Goal: Information Seeking & Learning: Learn about a topic

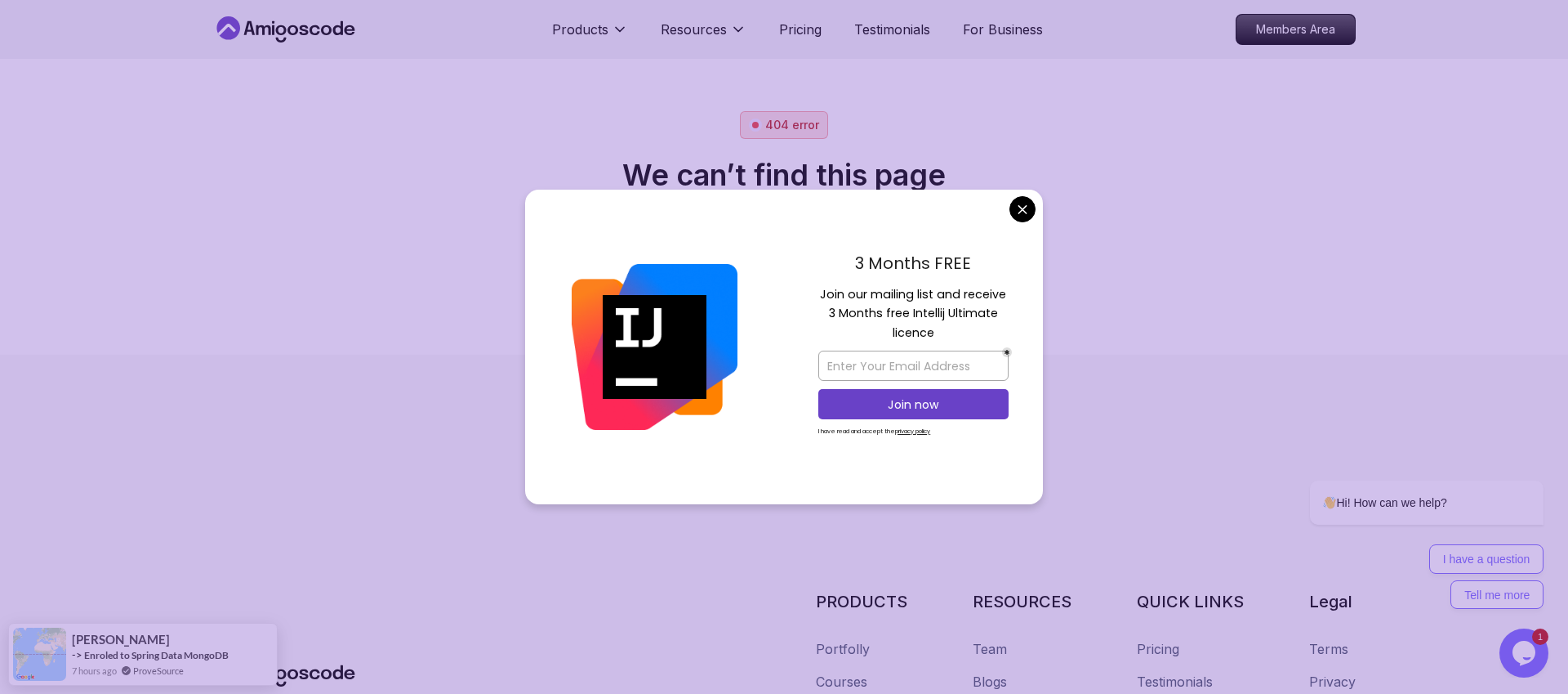
click at [1023, 209] on body "Products Resources Pricing Testimonials For Business Members Area 404 error We …" at bounding box center [784, 347] width 1568 height 694
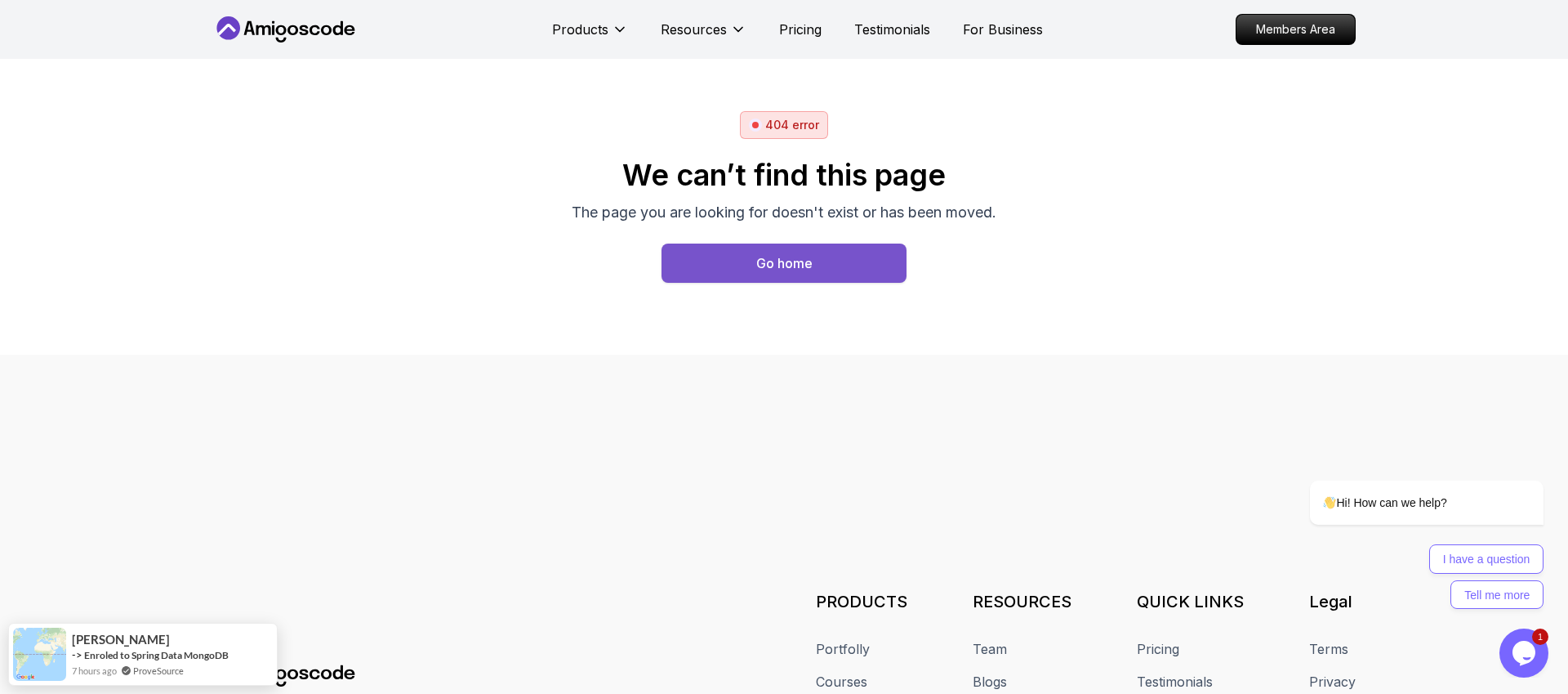
click at [791, 264] on div "Go home" at bounding box center [784, 263] width 56 height 20
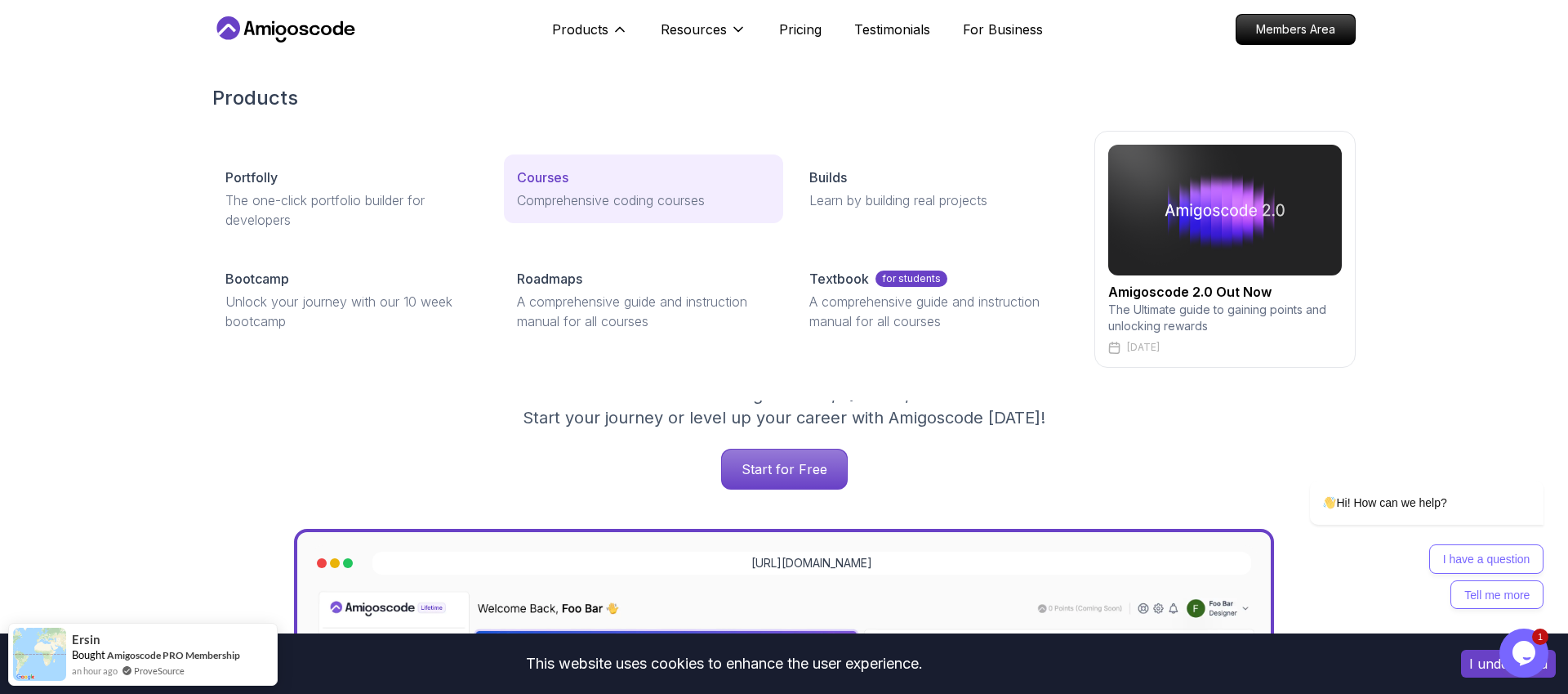
click at [594, 194] on p "Comprehensive coding courses" at bounding box center [642, 200] width 253 height 20
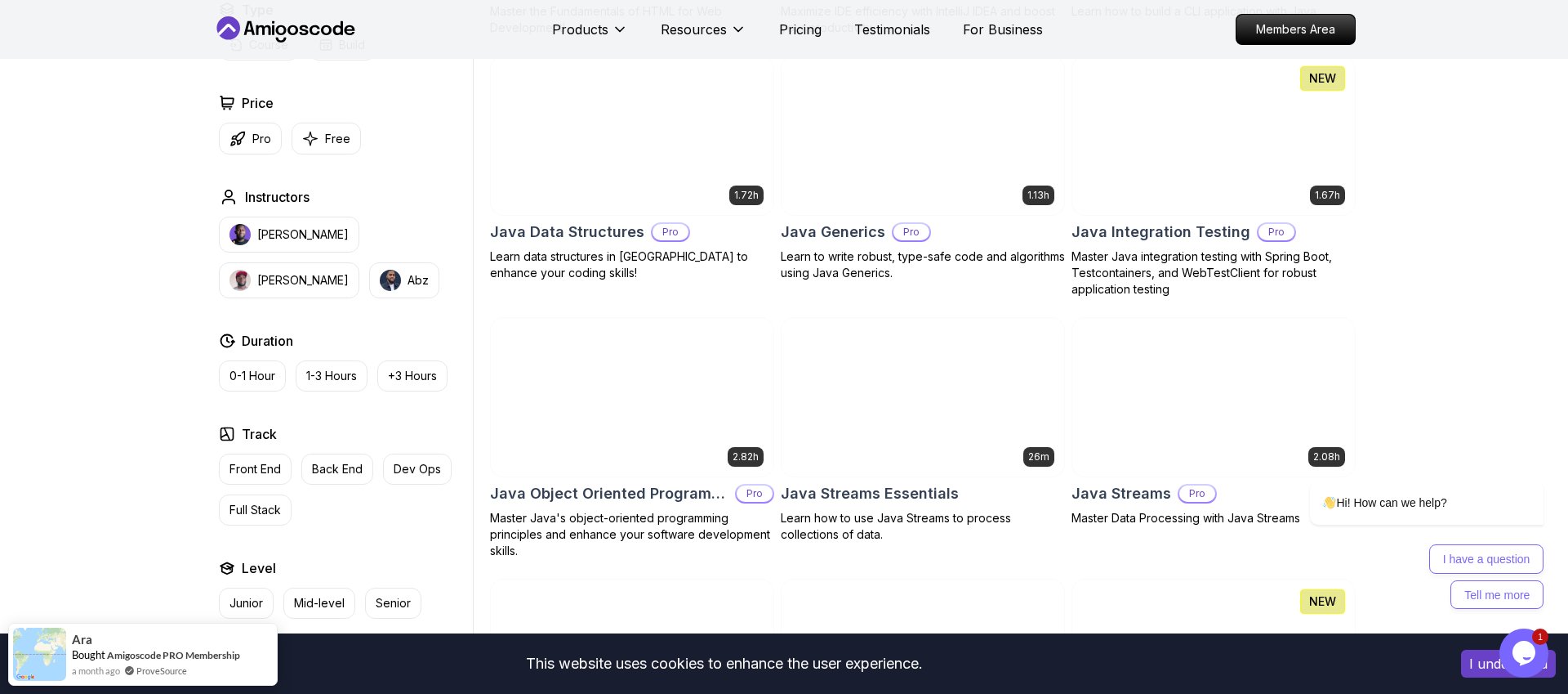
scroll to position [2265, 0]
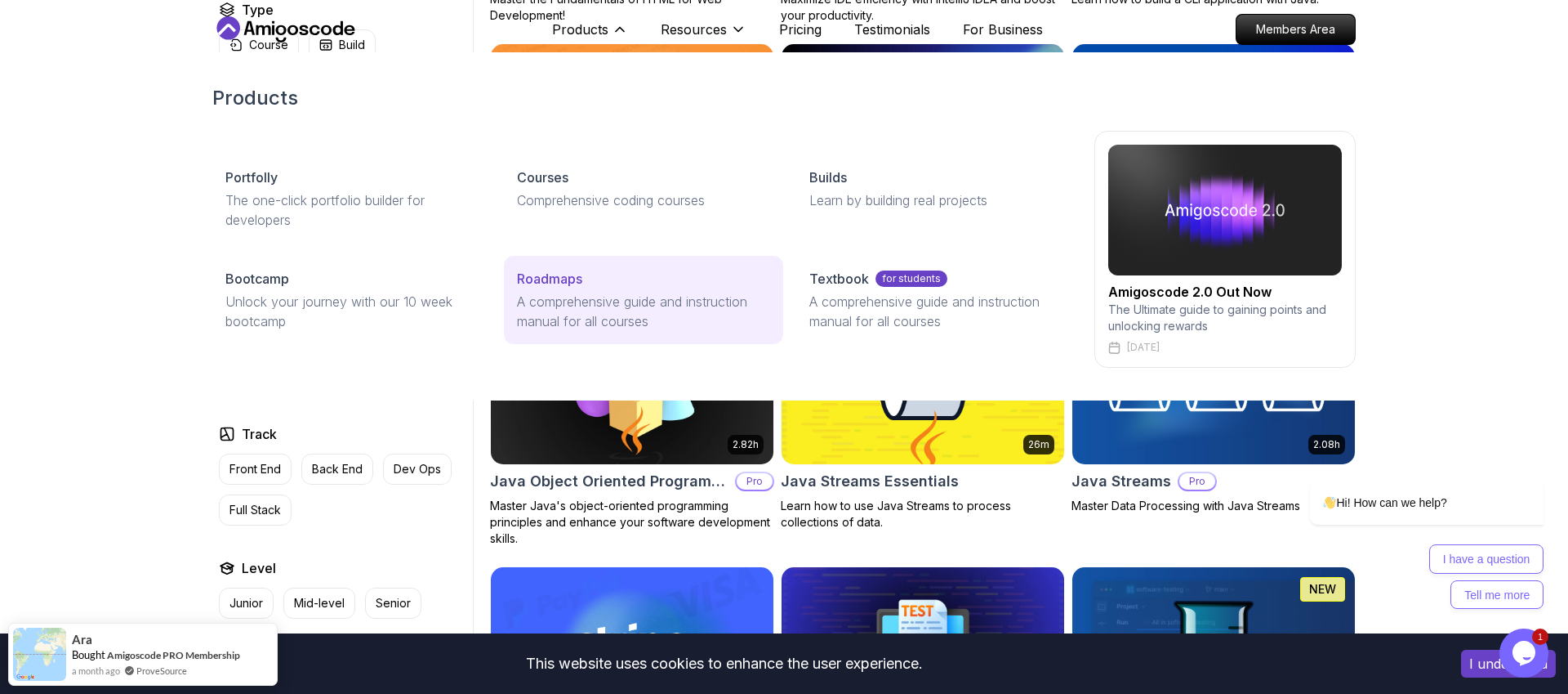
click at [596, 301] on p "A comprehensive guide and instruction manual for all courses" at bounding box center [642, 311] width 253 height 39
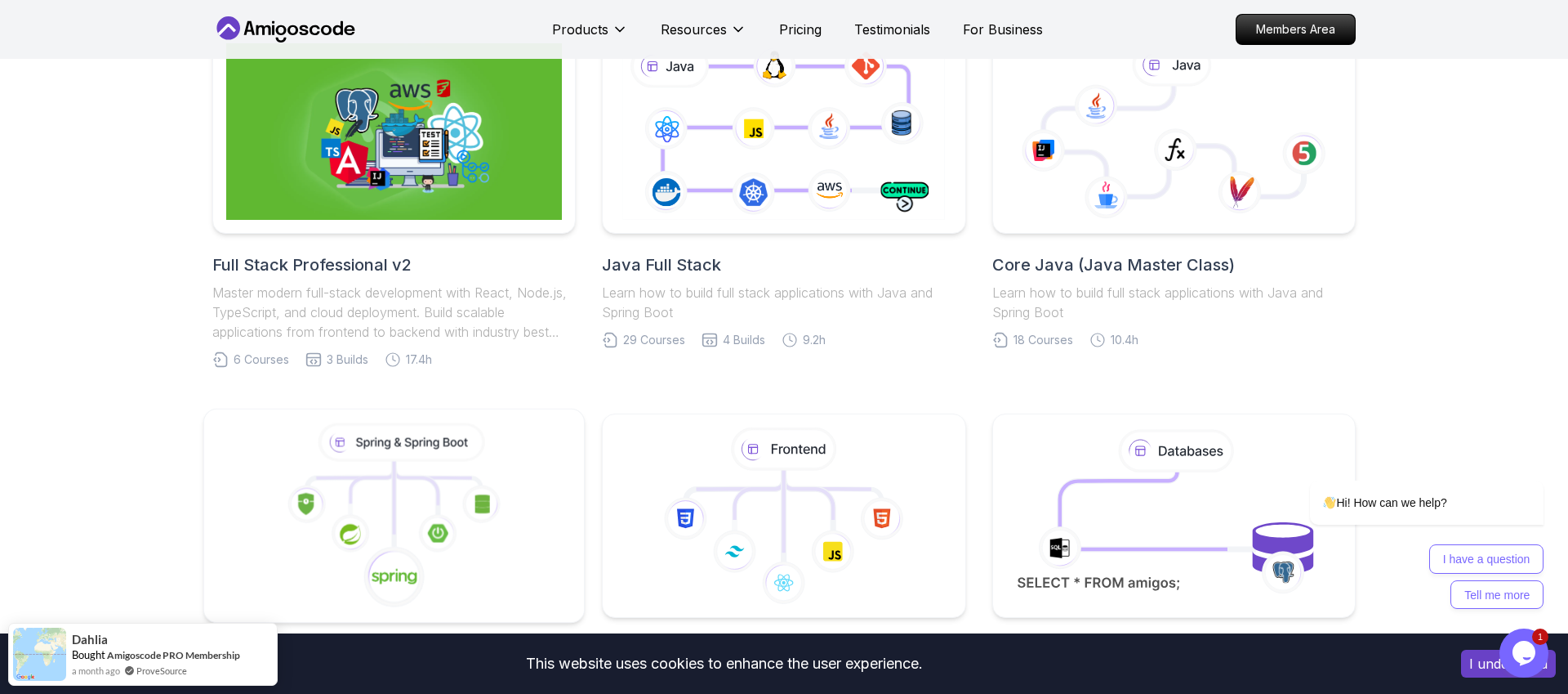
scroll to position [416, 0]
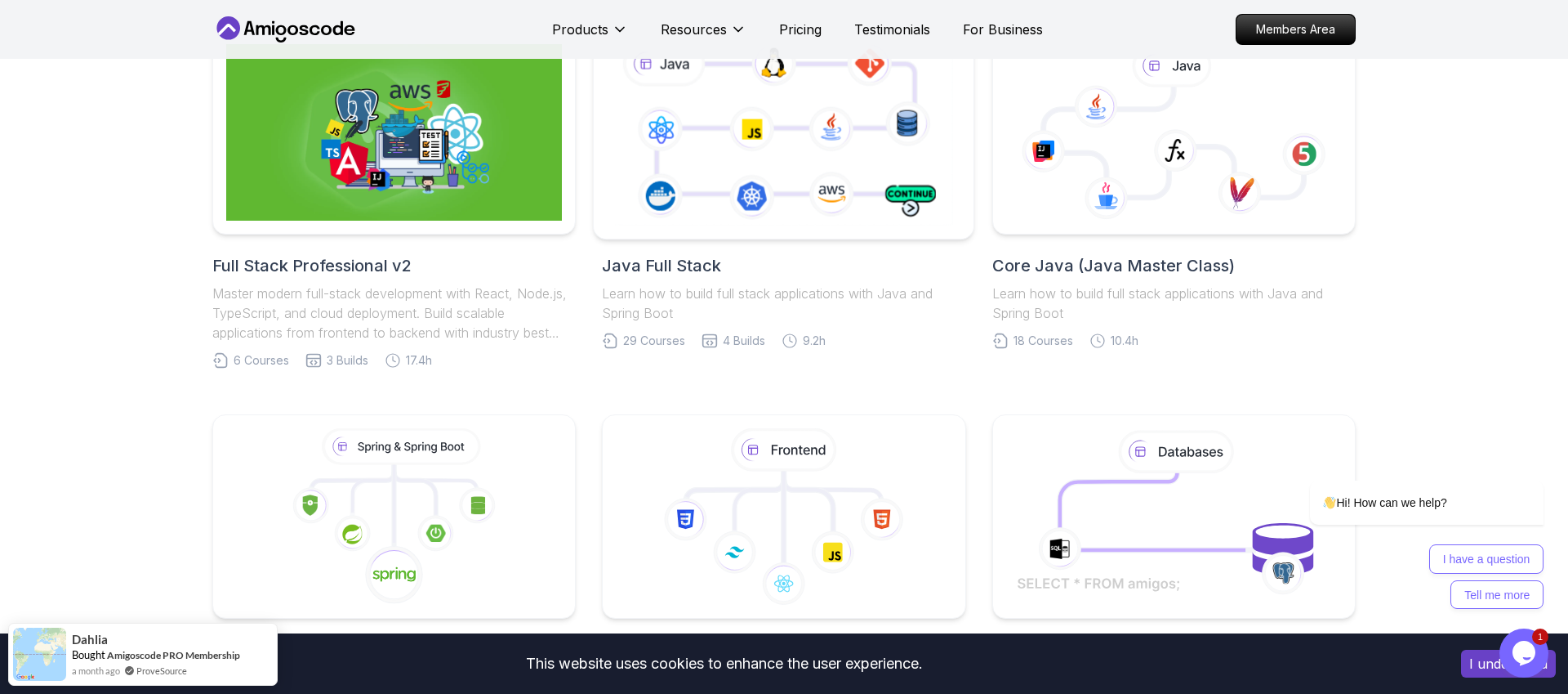
click at [743, 176] on icon at bounding box center [784, 132] width 345 height 192
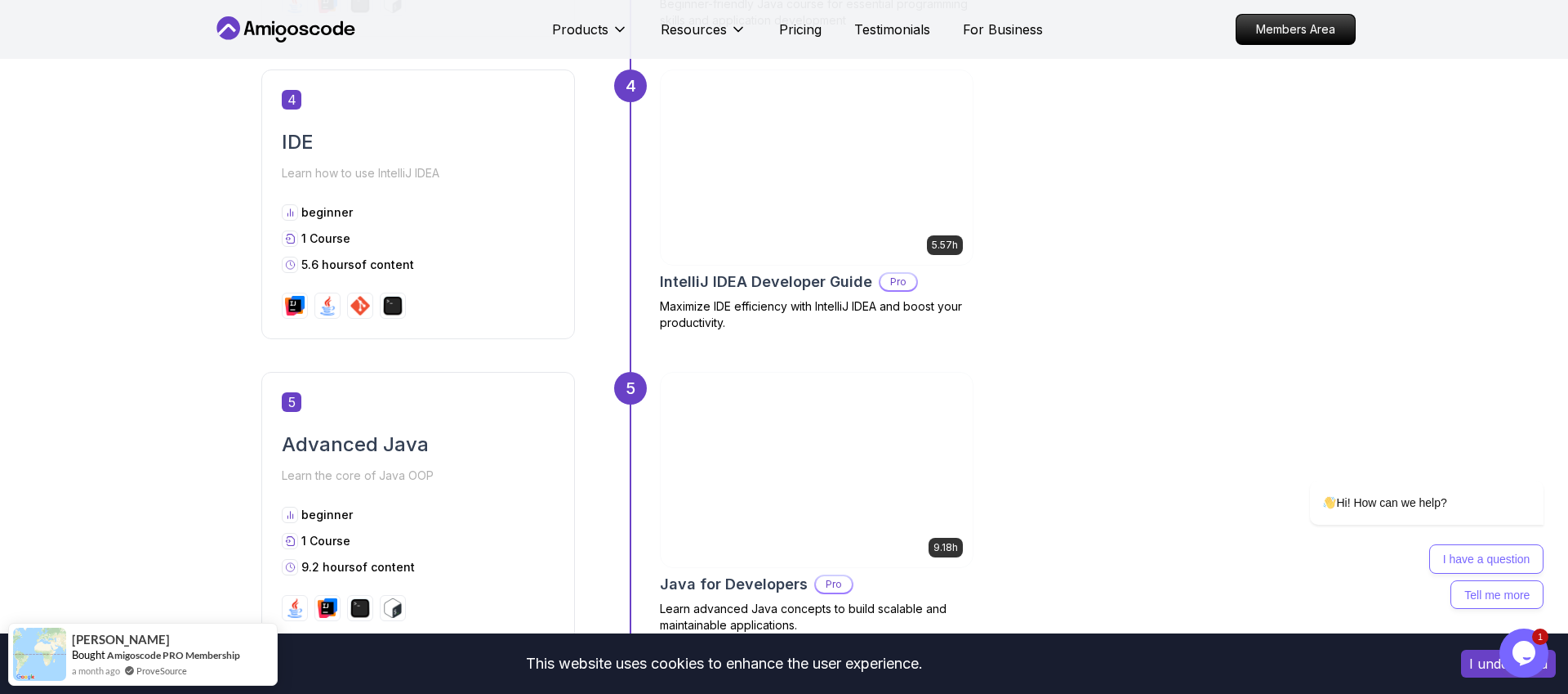
scroll to position [1950, 0]
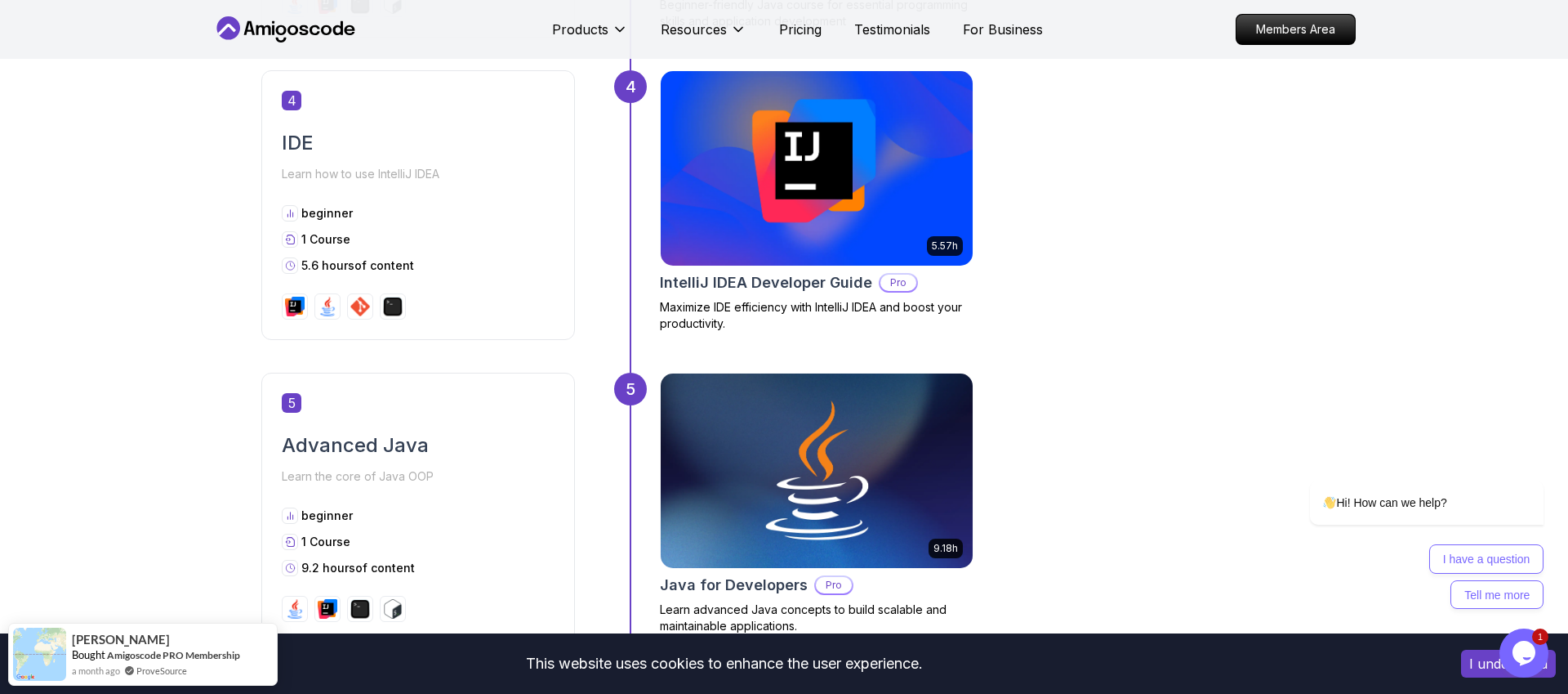
click at [751, 157] on img at bounding box center [817, 168] width 328 height 204
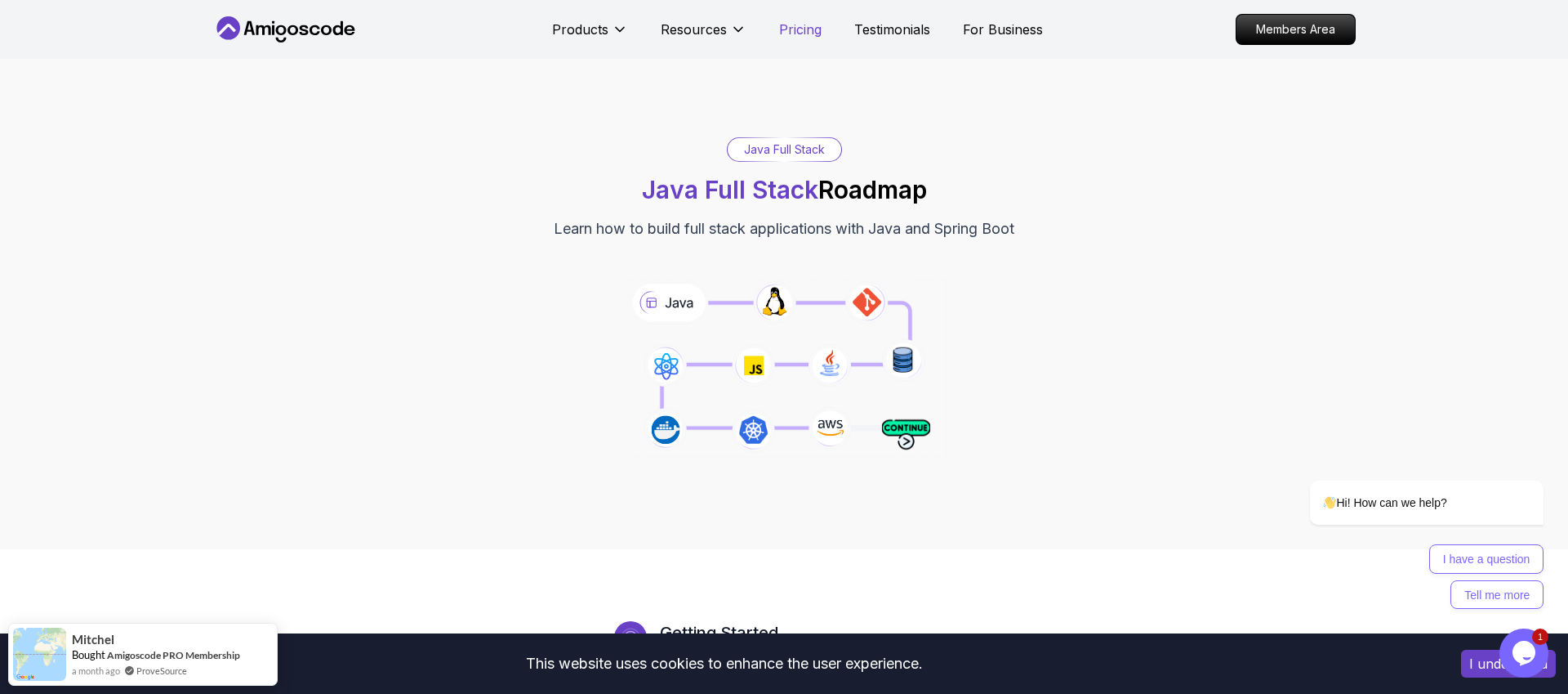
click at [798, 20] on p "Pricing" at bounding box center [801, 30] width 43 height 20
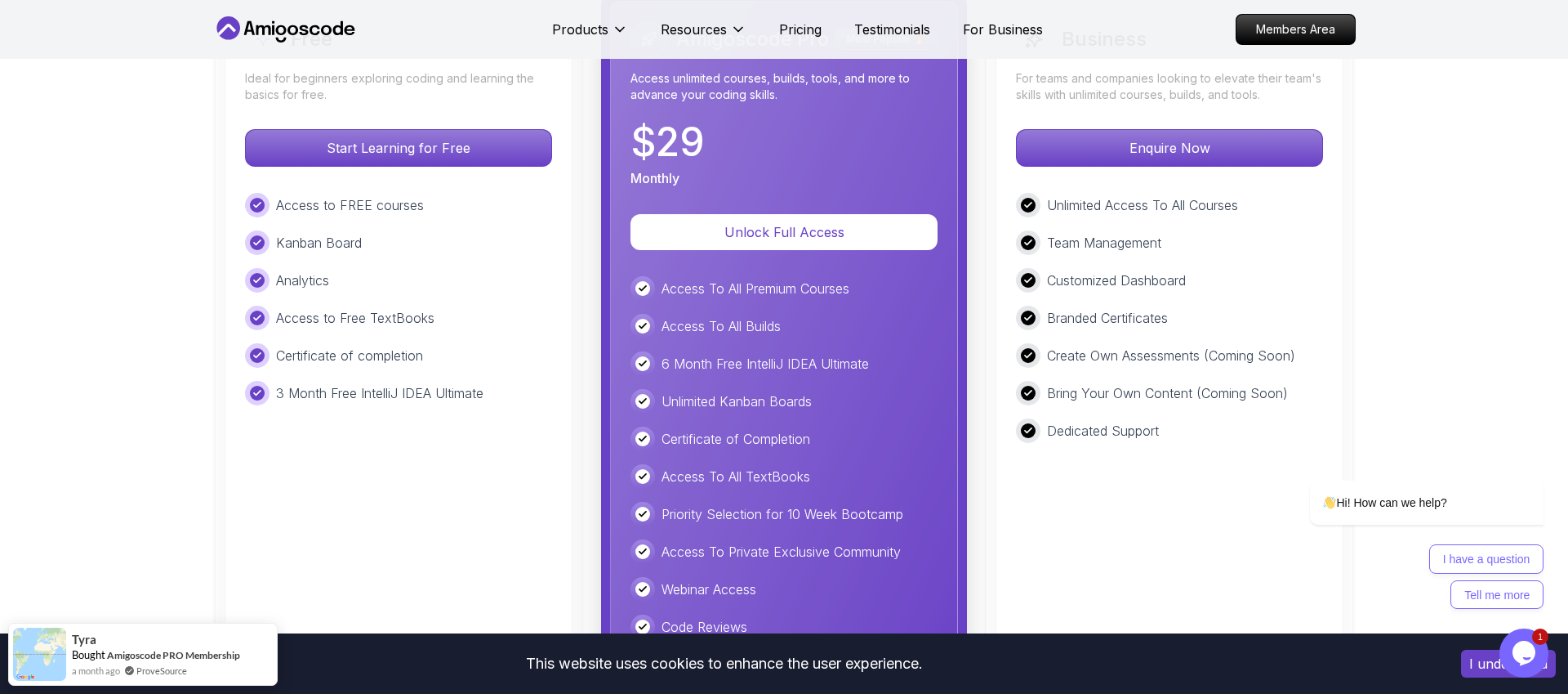
scroll to position [3893, 0]
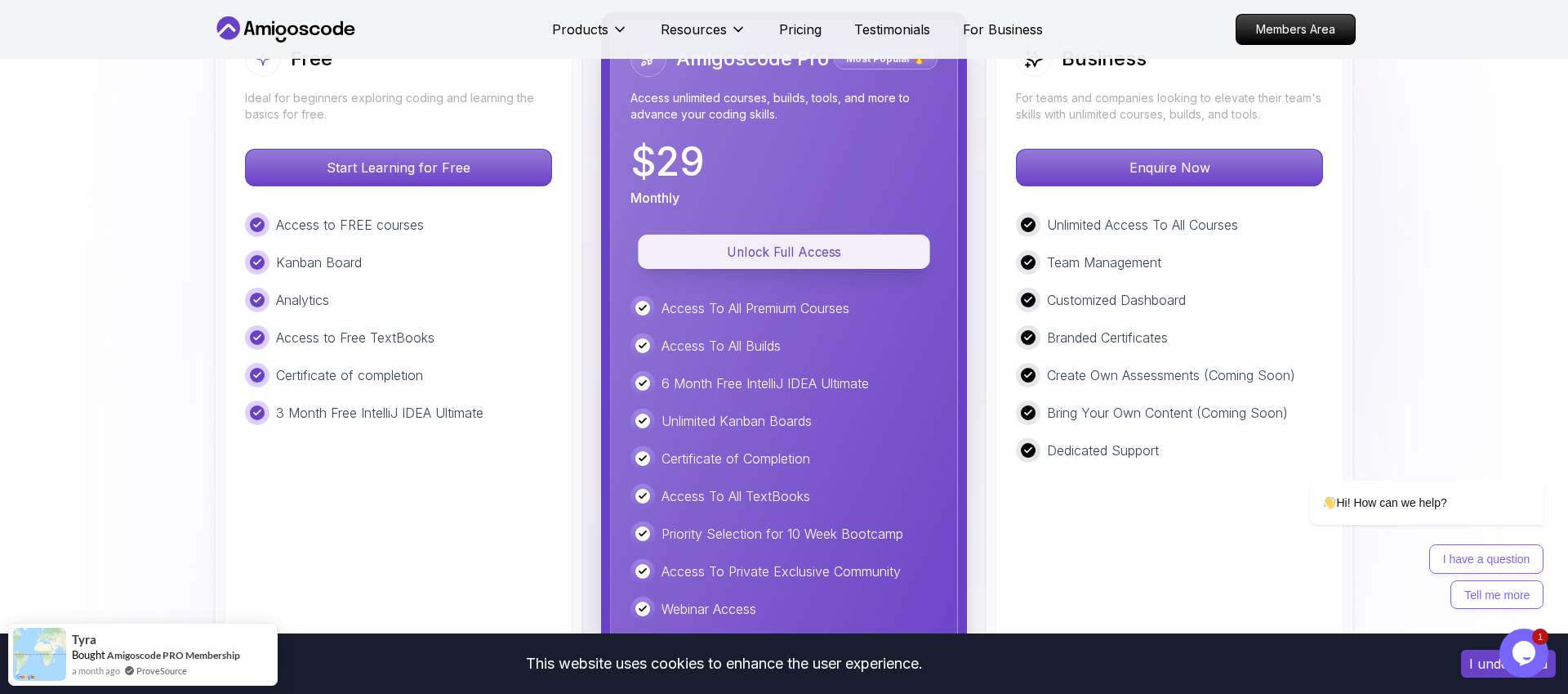
click at [774, 235] on button "Unlock Full Access" at bounding box center [784, 252] width 292 height 34
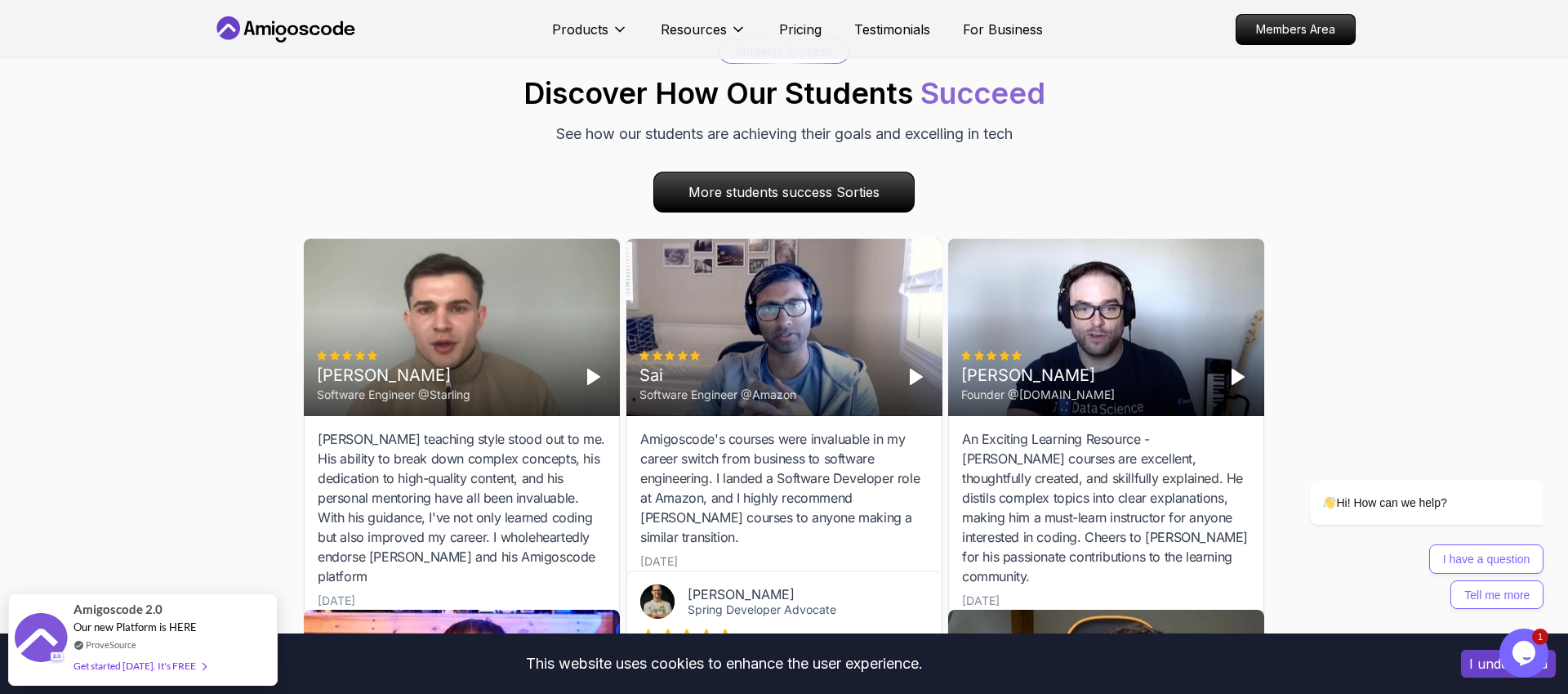
scroll to position [4816, 0]
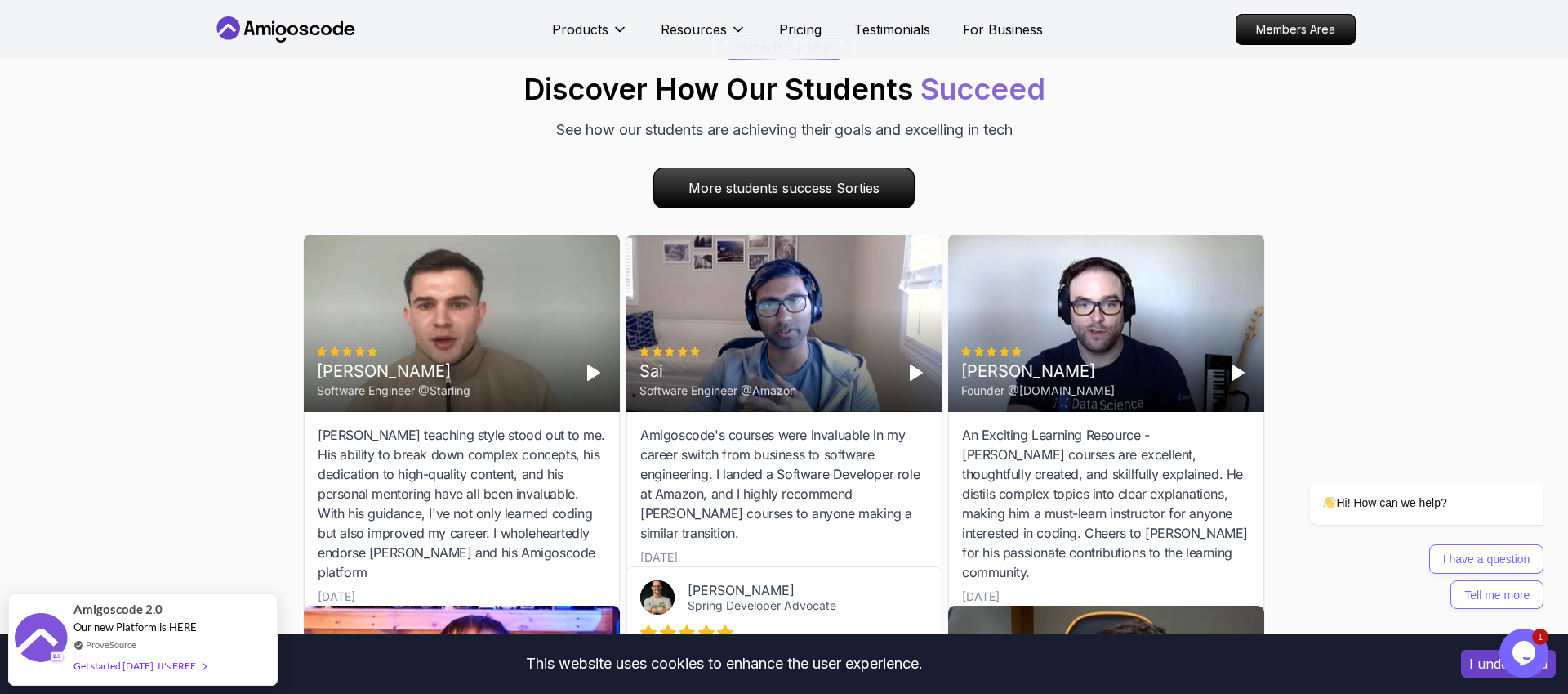
click at [728, 425] on div "Amigoscode's courses were invaluable in my career switch from business to softw…" at bounding box center [784, 483] width 288 height 117
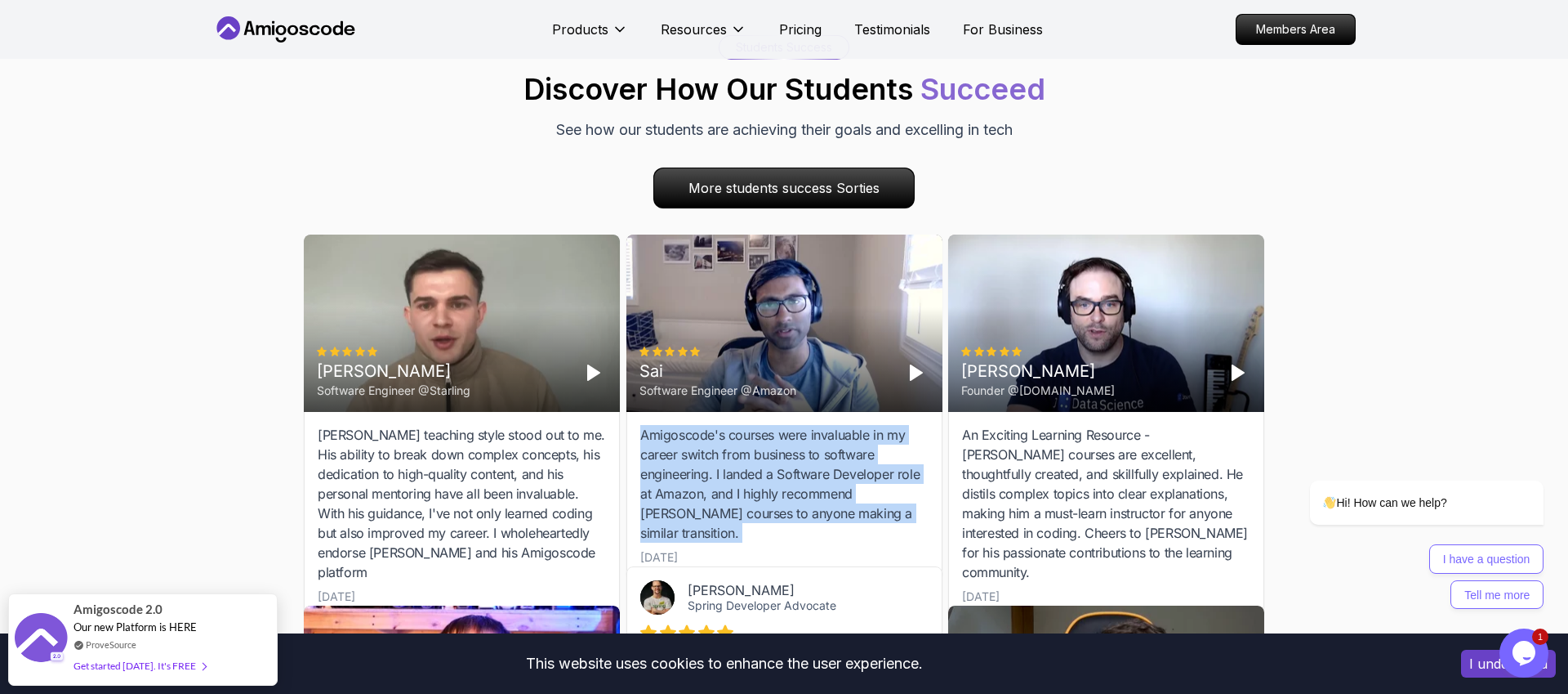
click at [757, 425] on div "Amigoscode's courses were invaluable in my career switch from business to softw…" at bounding box center [784, 483] width 288 height 117
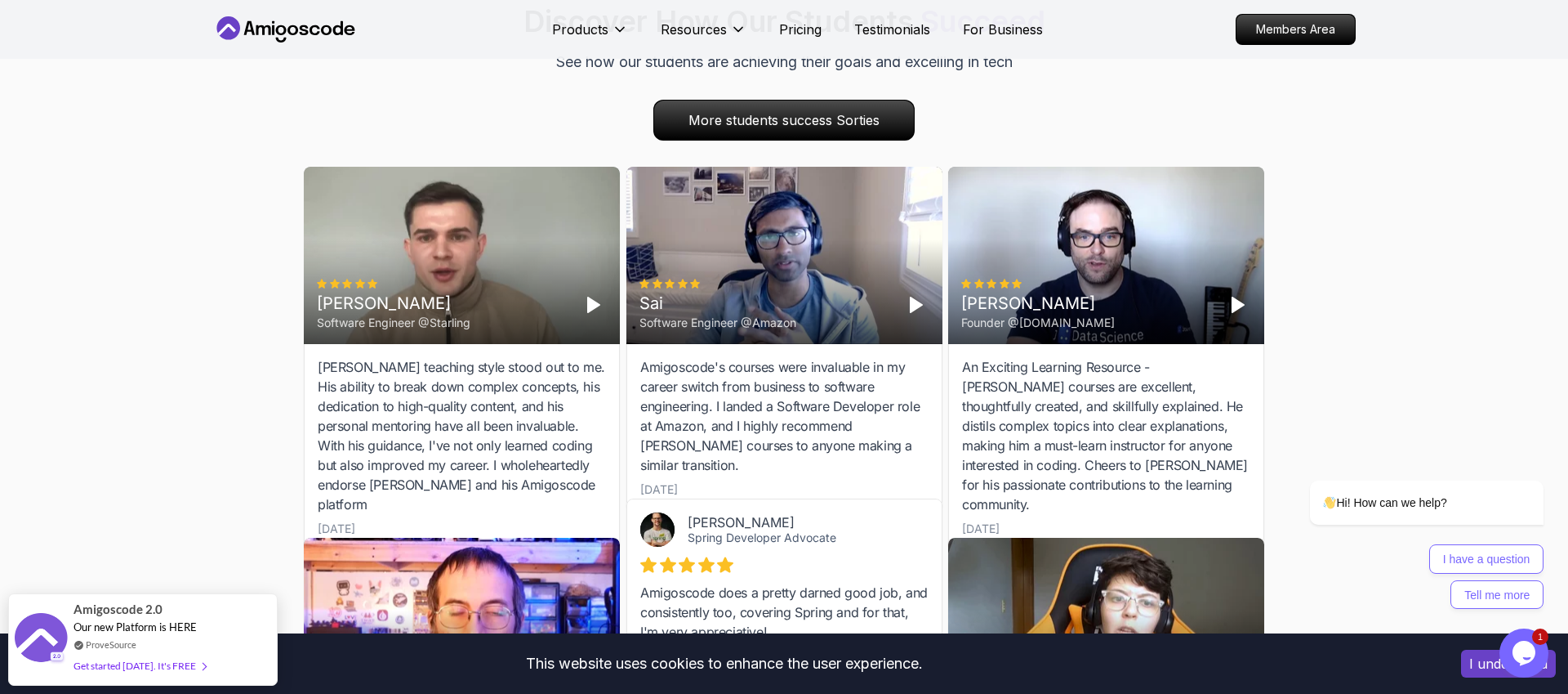
scroll to position [4886, 0]
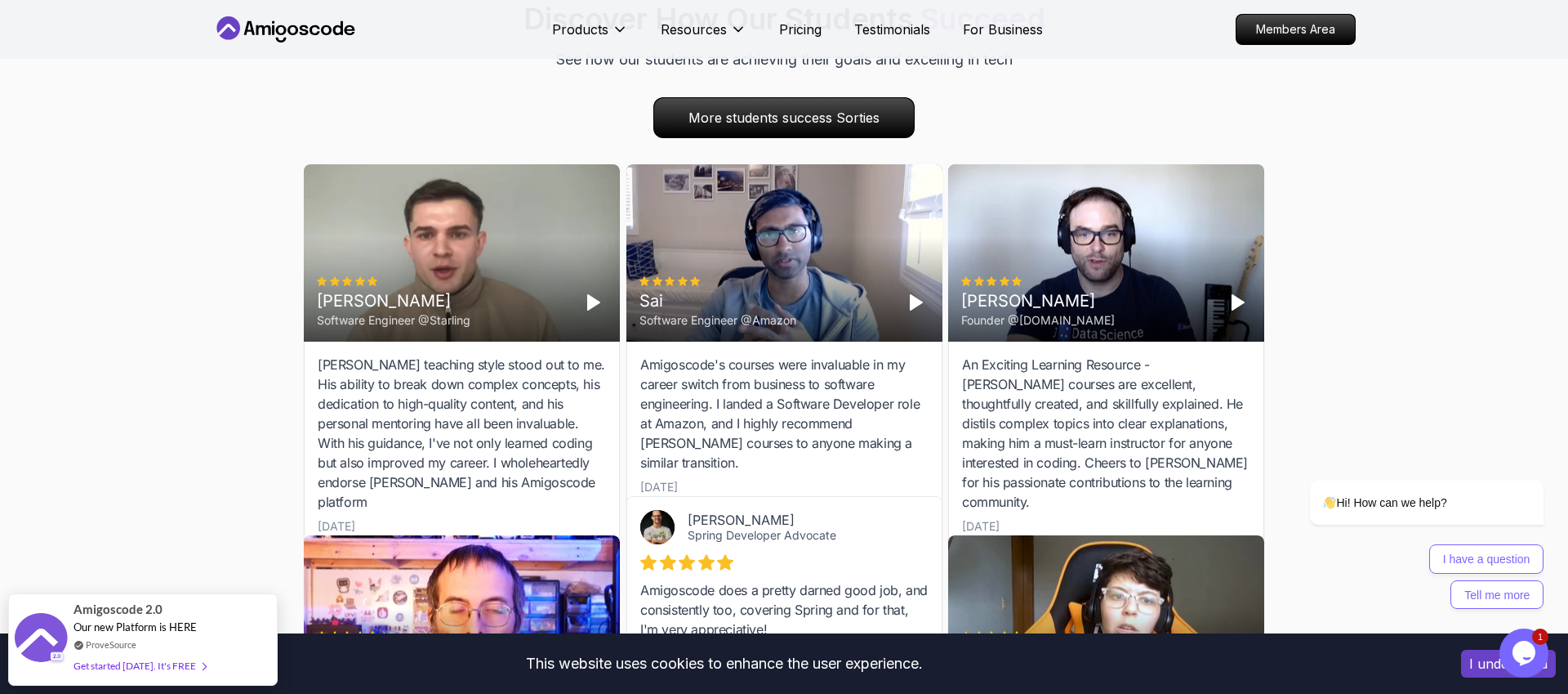
click at [751, 355] on div "Amigoscode's courses were invaluable in my career switch from business to softw…" at bounding box center [784, 413] width 288 height 117
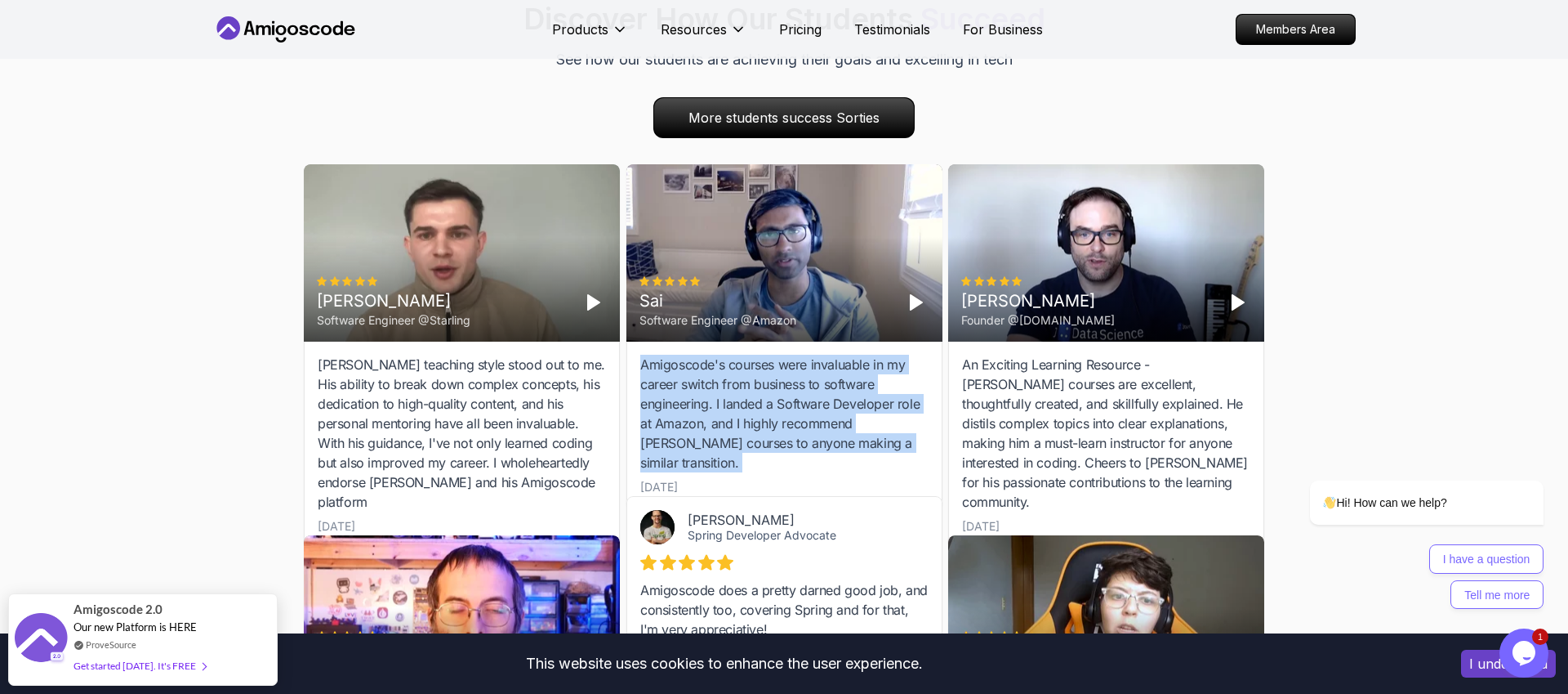
click at [779, 355] on div "Amigoscode's courses were invaluable in my career switch from business to softw…" at bounding box center [784, 413] width 288 height 117
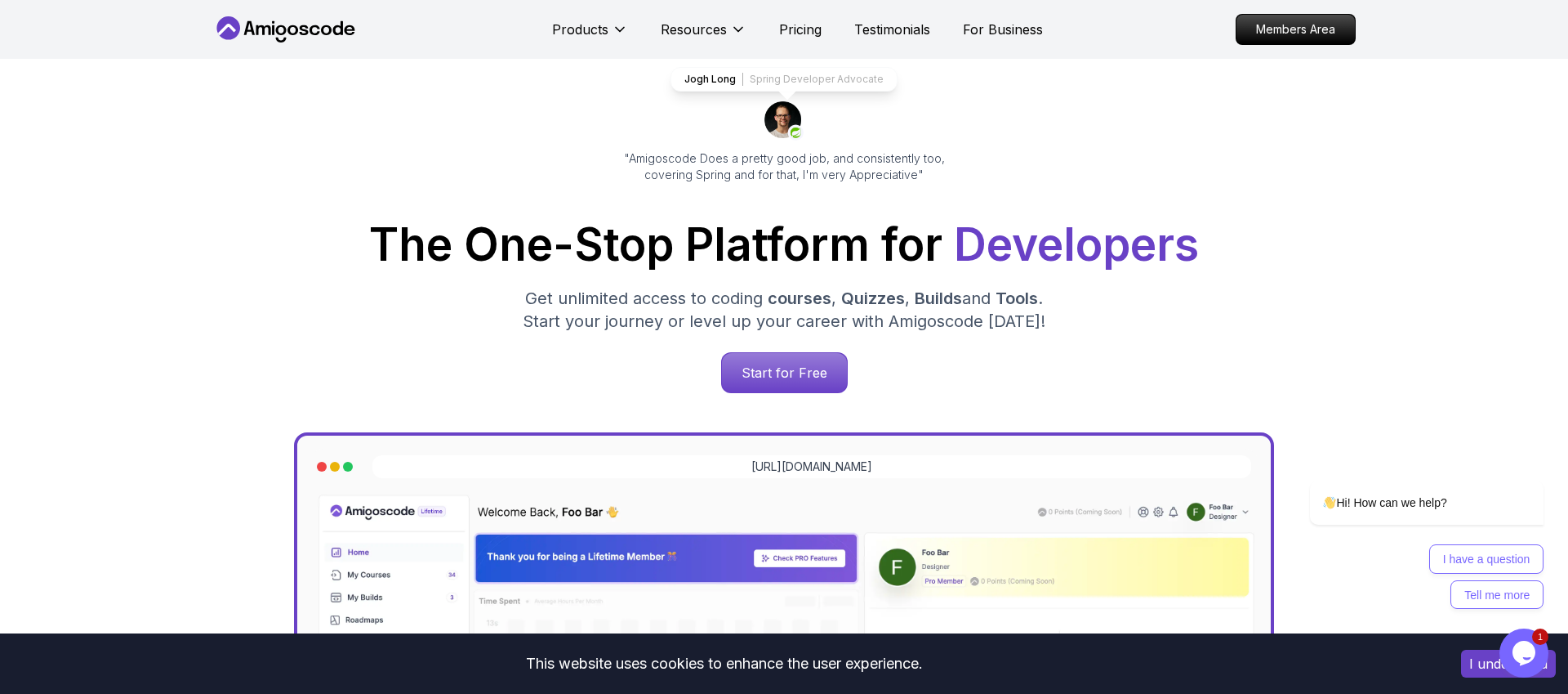
scroll to position [0, 0]
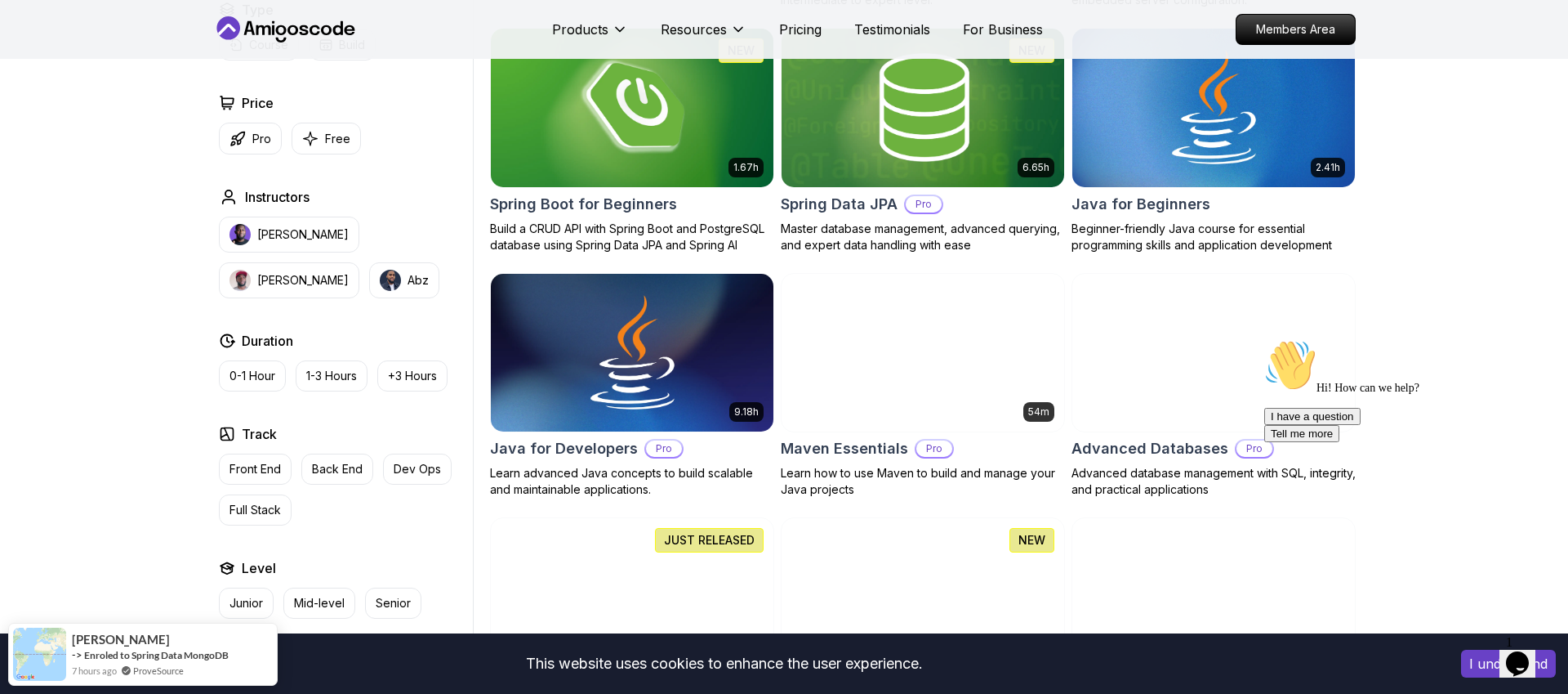
scroll to position [747, 0]
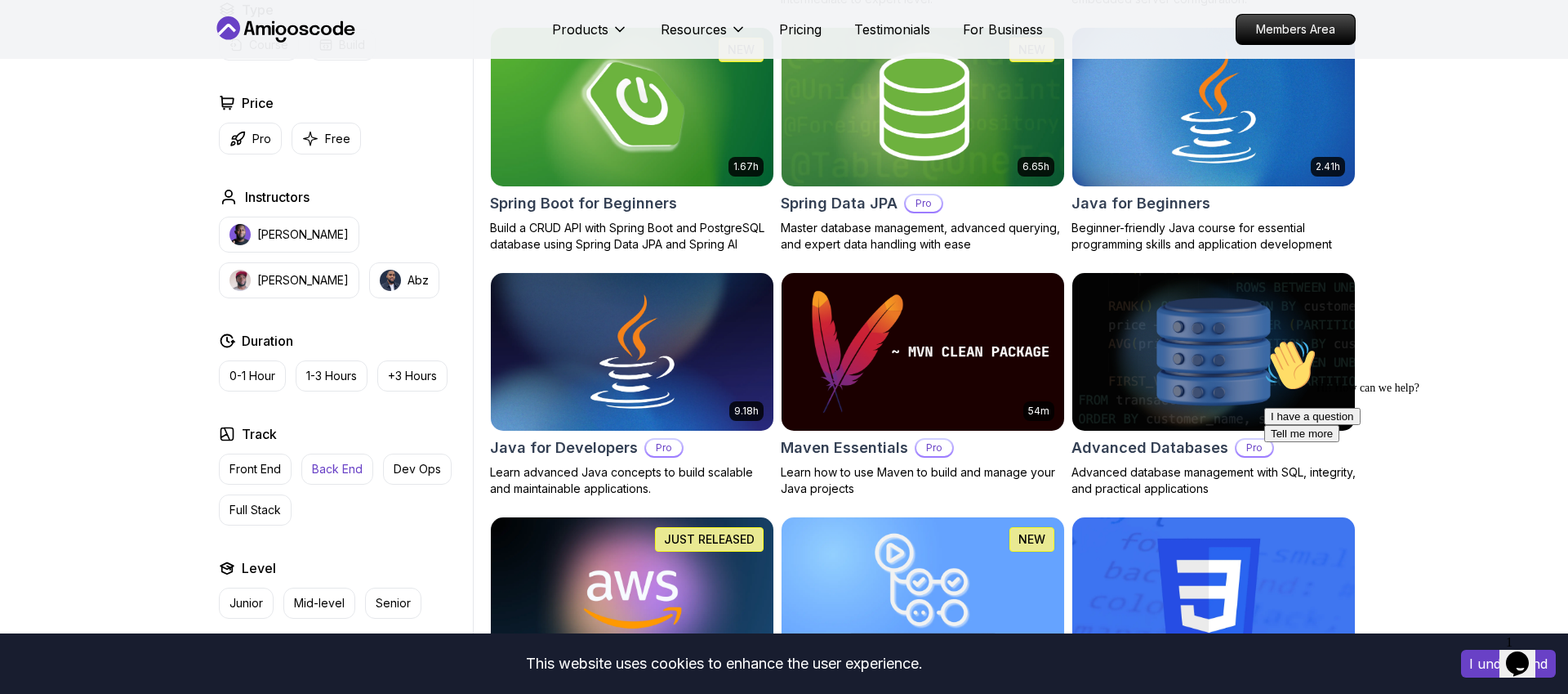
click at [327, 470] on p "Back End" at bounding box center [336, 468] width 51 height 16
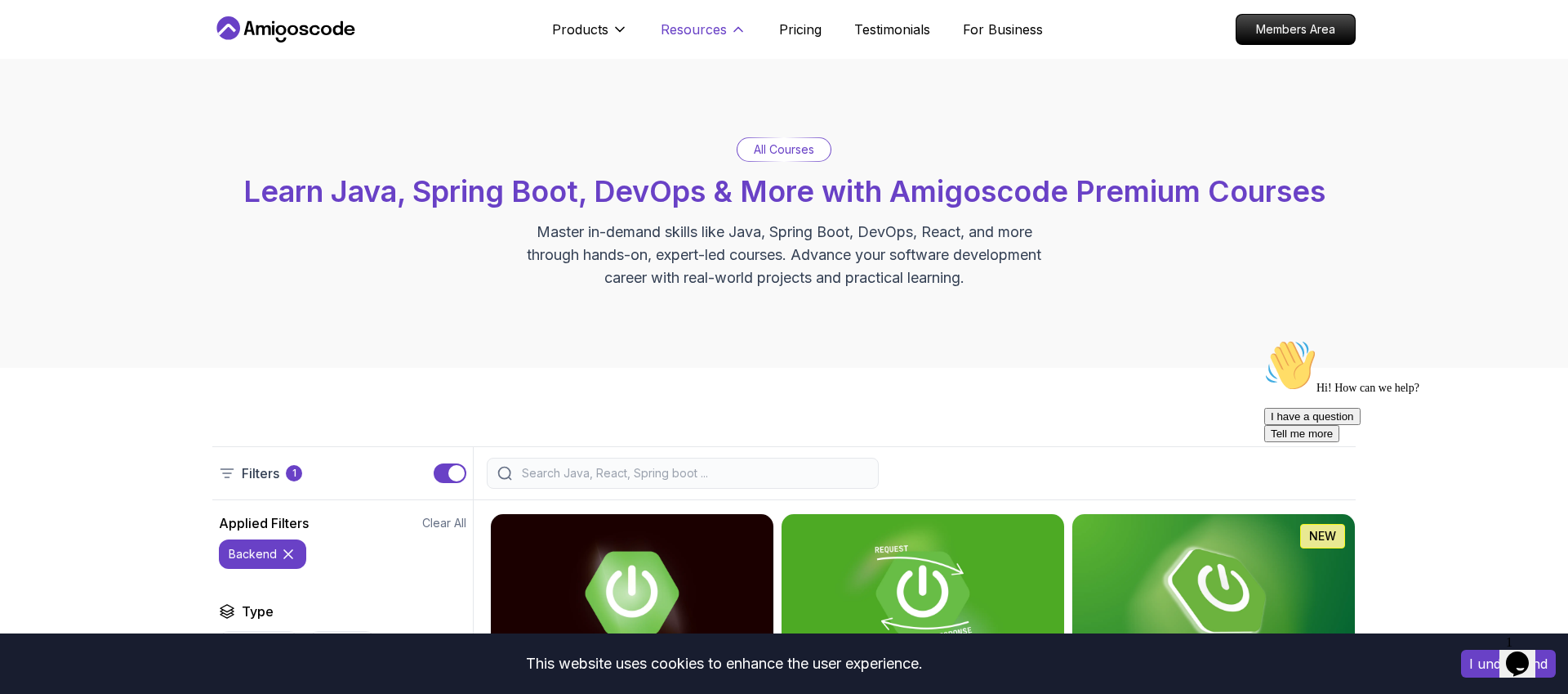
click at [700, 37] on p "Resources" at bounding box center [693, 30] width 66 height 20
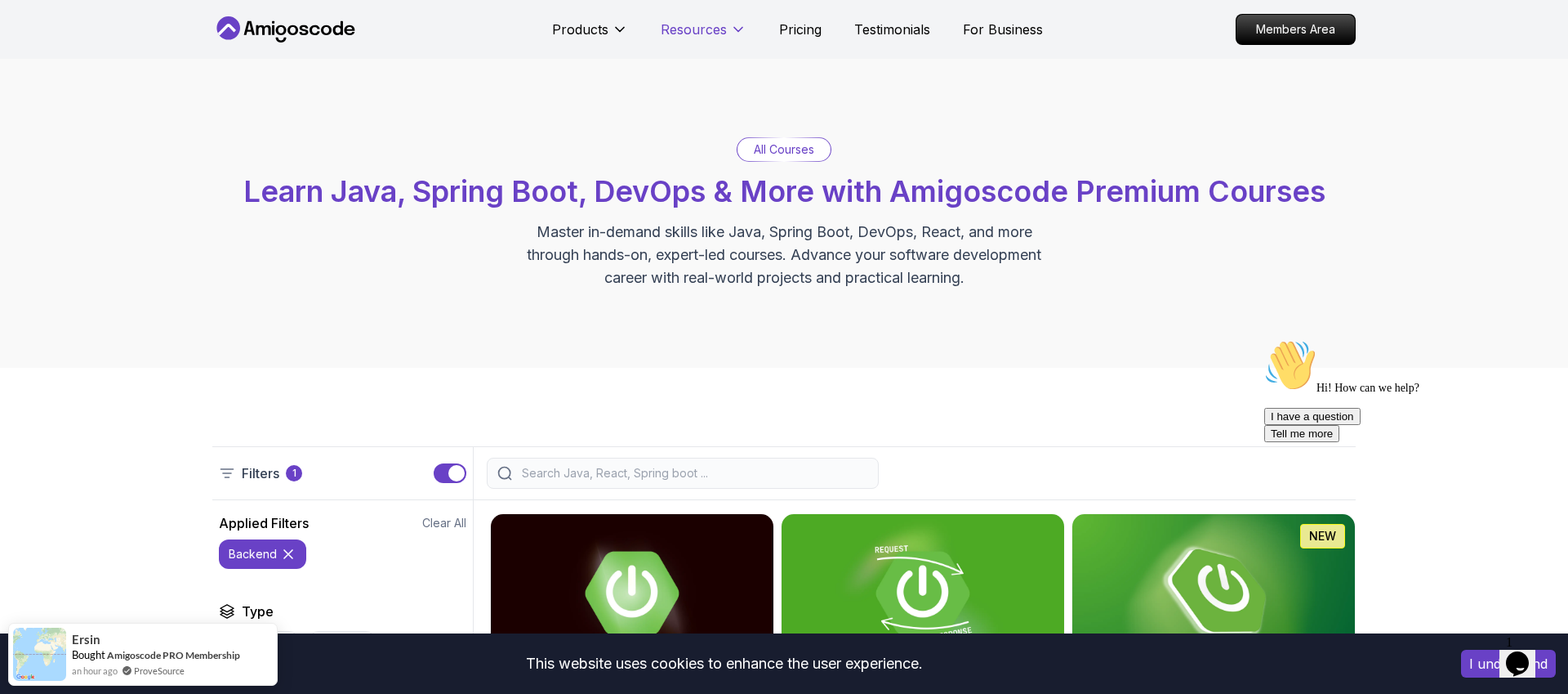
click at [700, 37] on p "Resources" at bounding box center [693, 30] width 66 height 20
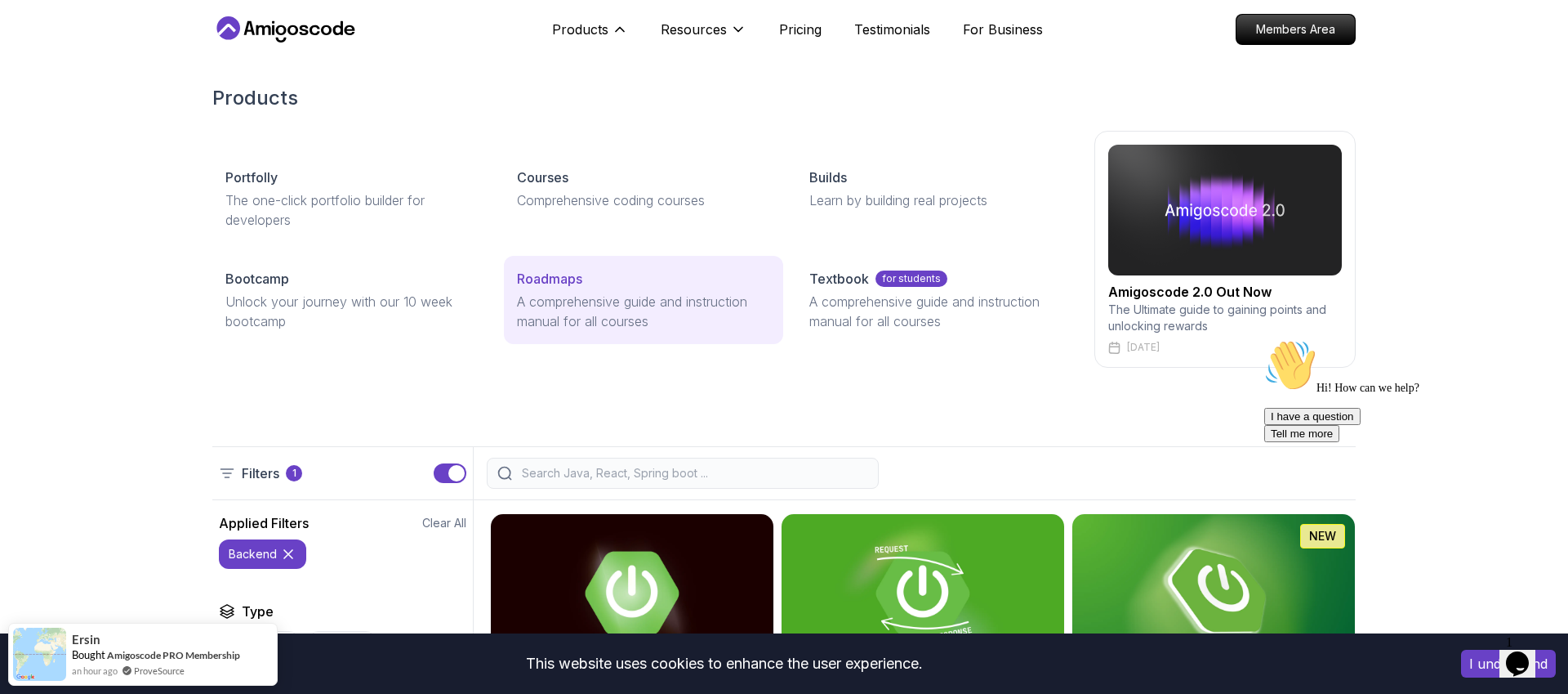
click at [561, 280] on p "Roadmaps" at bounding box center [549, 278] width 66 height 20
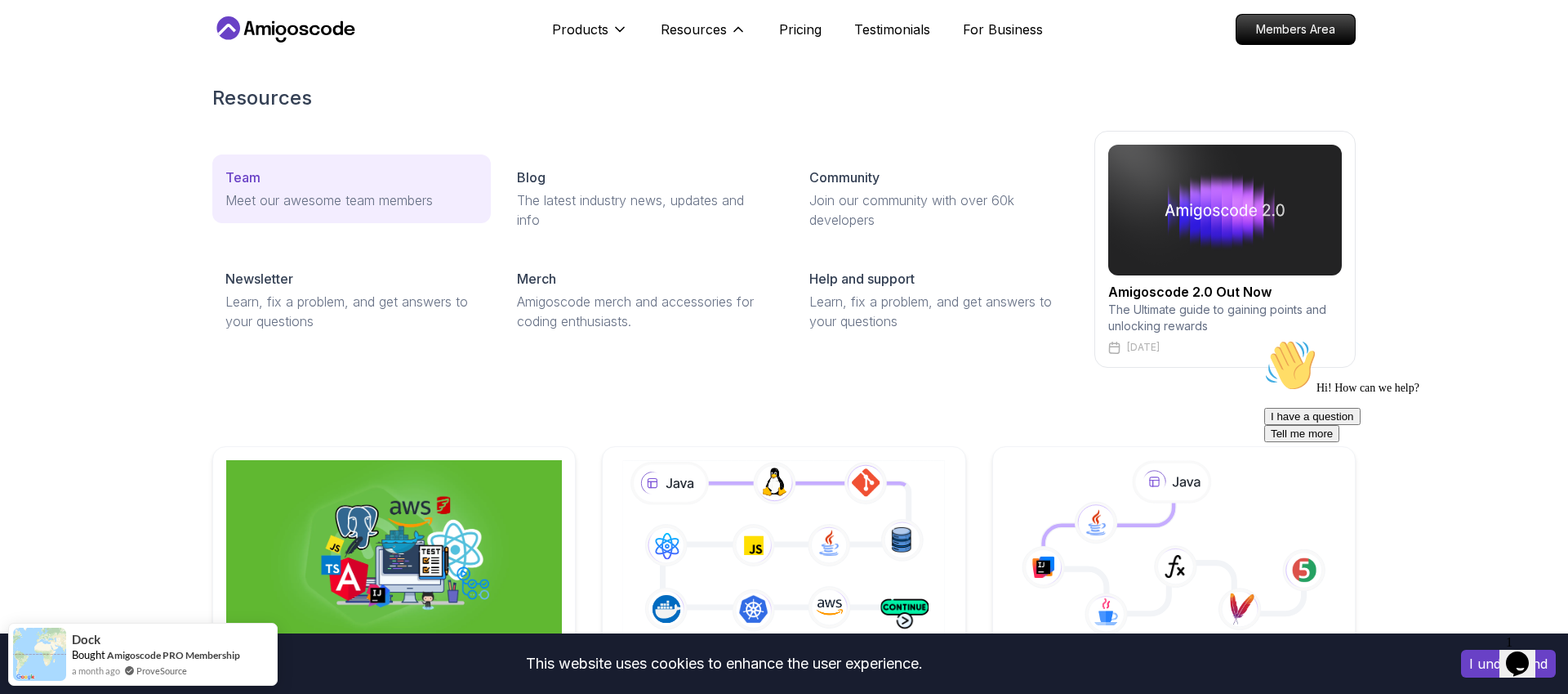
click at [362, 200] on p "Meet our awesome team members" at bounding box center [352, 200] width 253 height 20
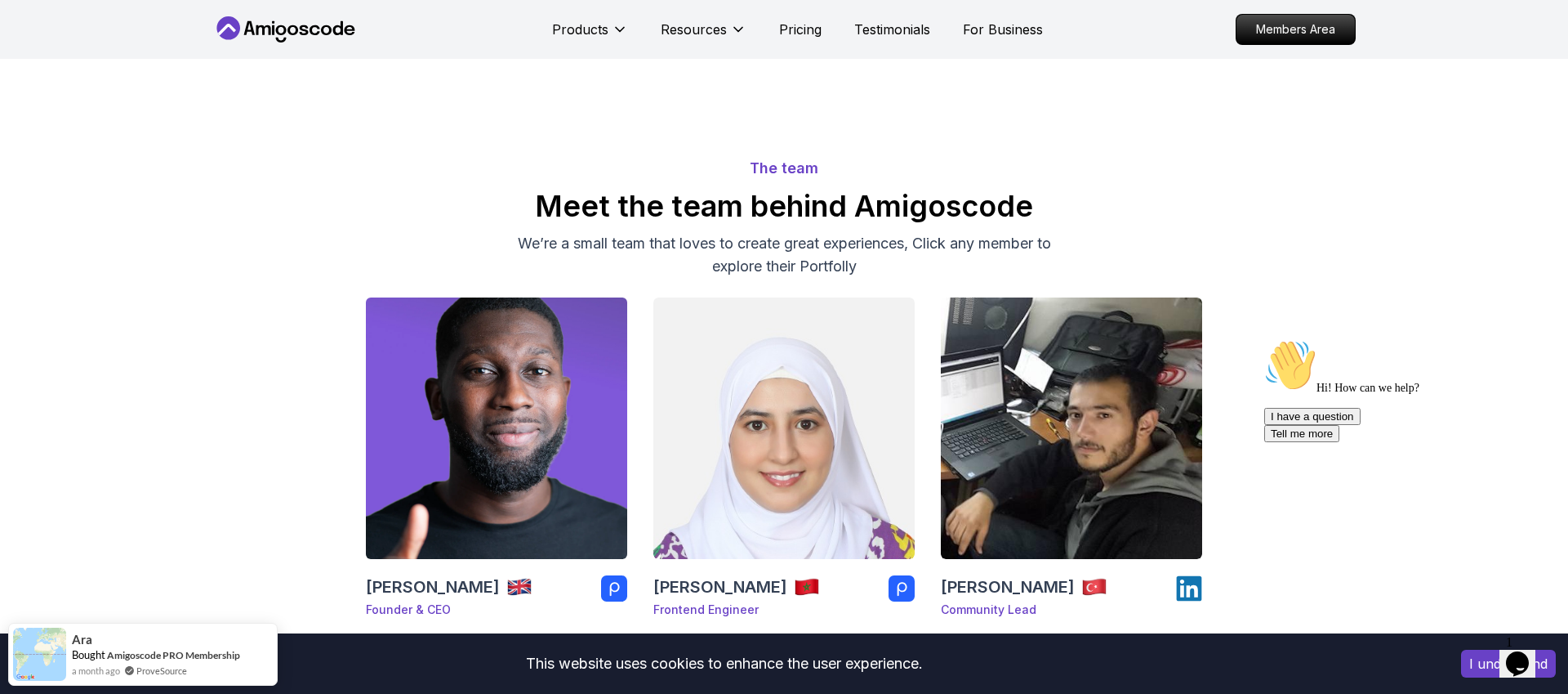
click at [511, 482] on img at bounding box center [497, 428] width 275 height 275
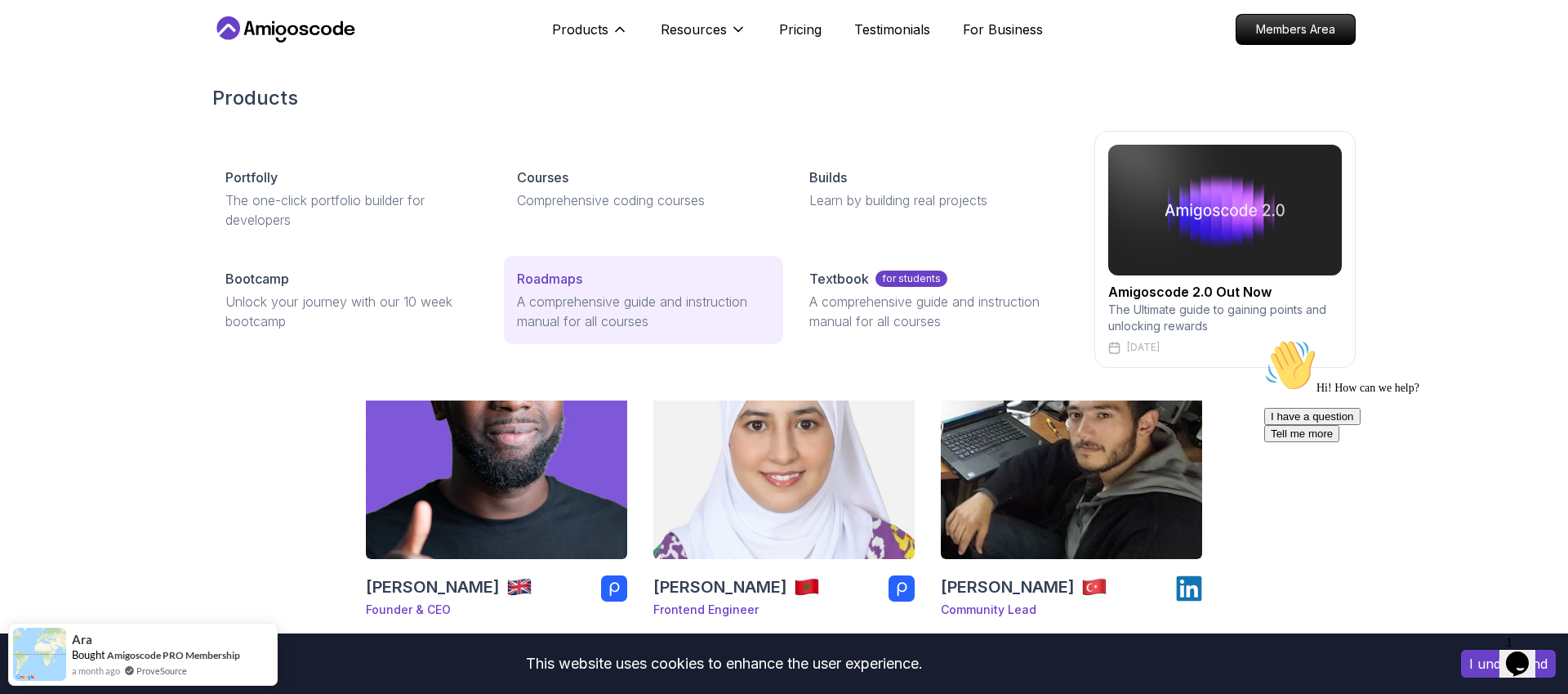
click at [545, 292] on p "A comprehensive guide and instruction manual for all courses" at bounding box center [642, 311] width 253 height 39
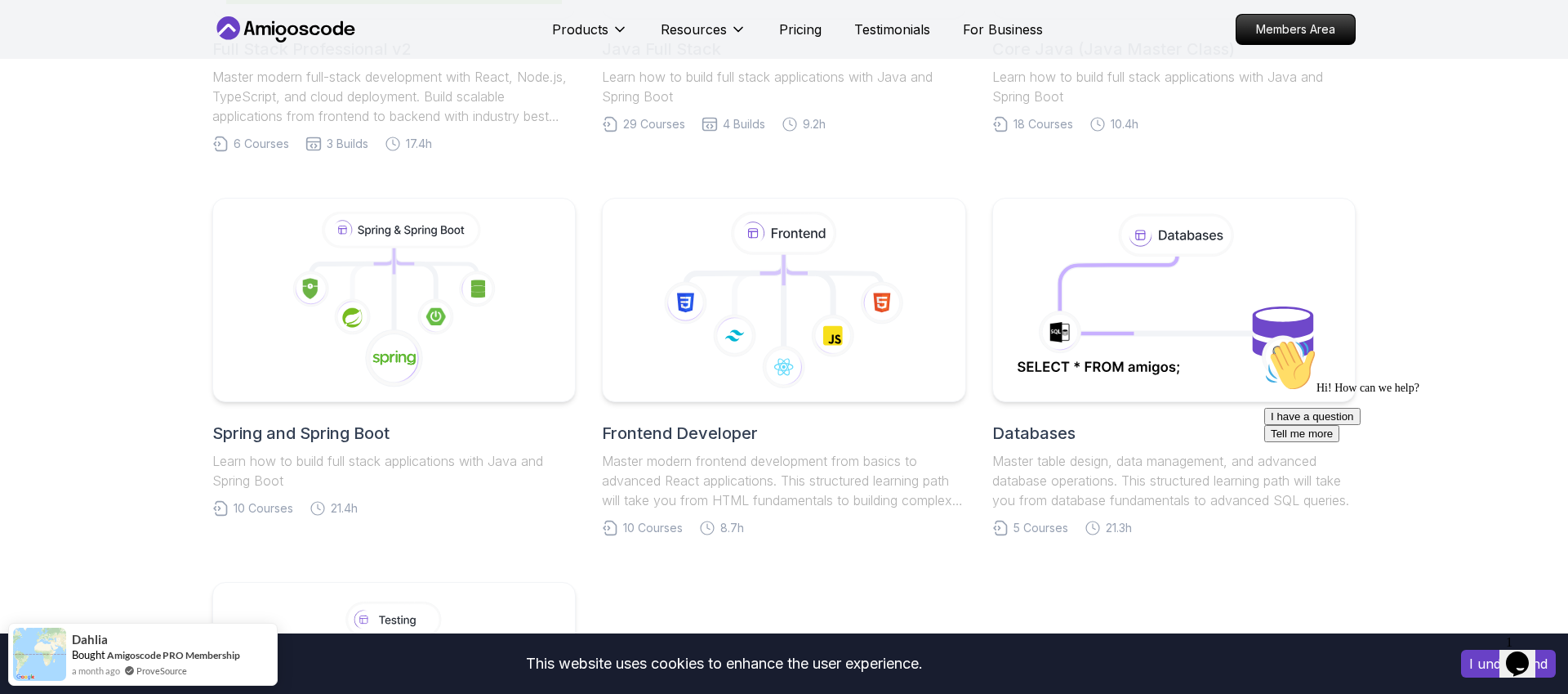
scroll to position [650, 0]
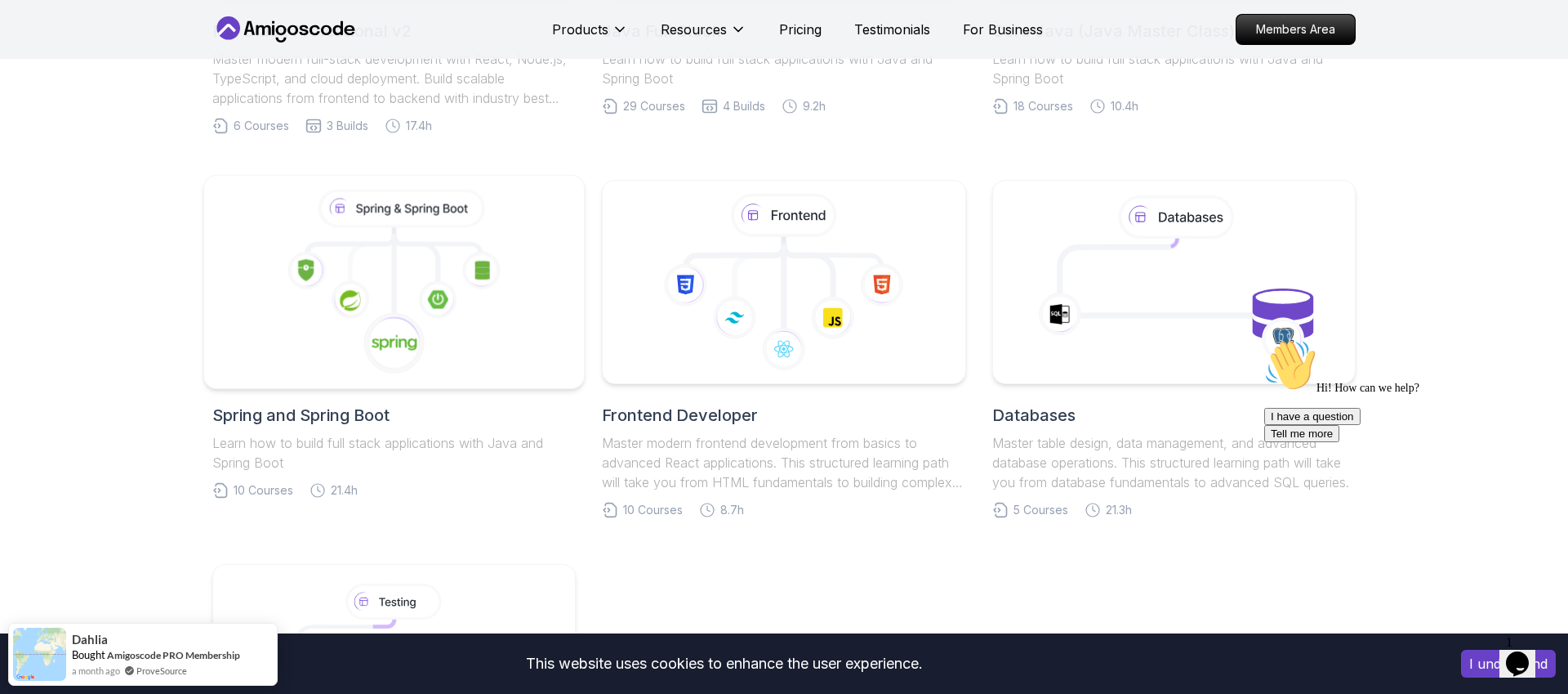
click at [336, 360] on icon at bounding box center [395, 282] width 353 height 186
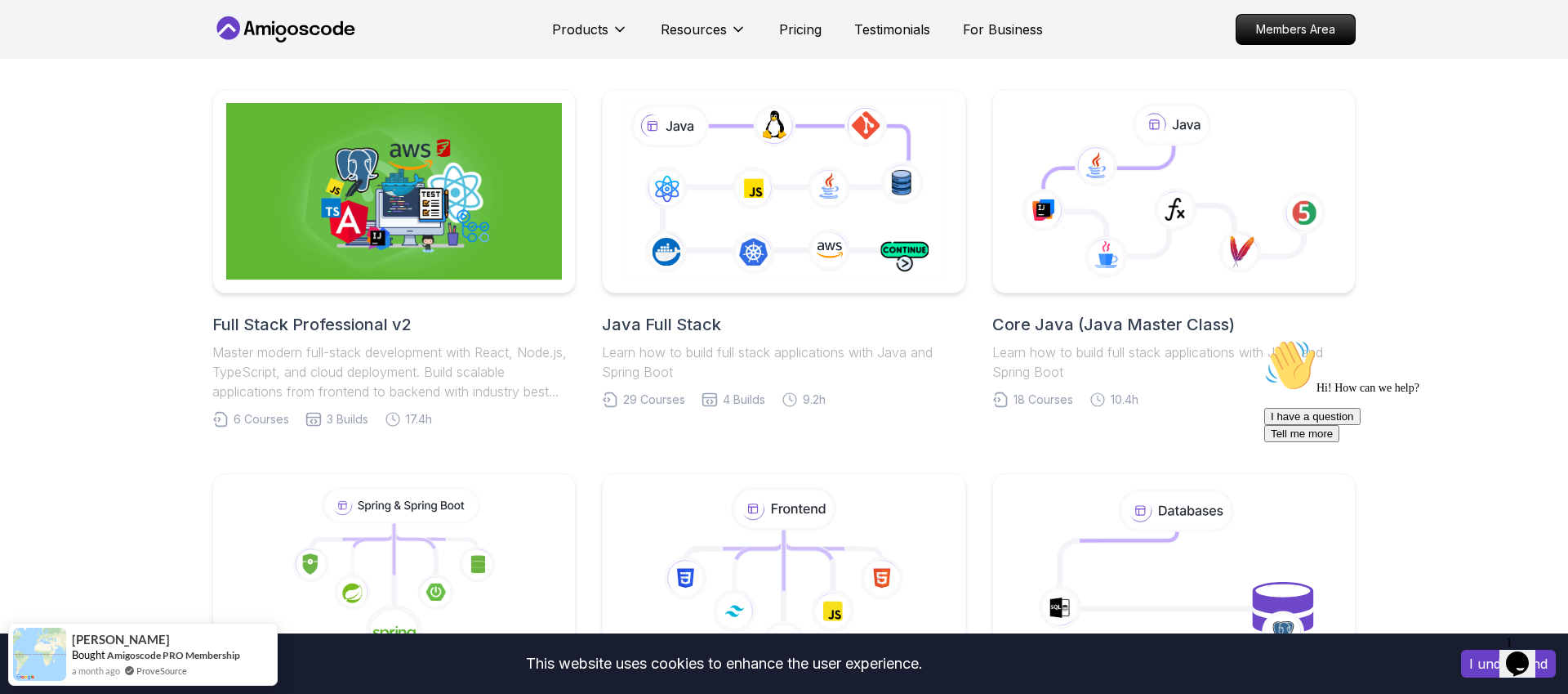
scroll to position [678, 0]
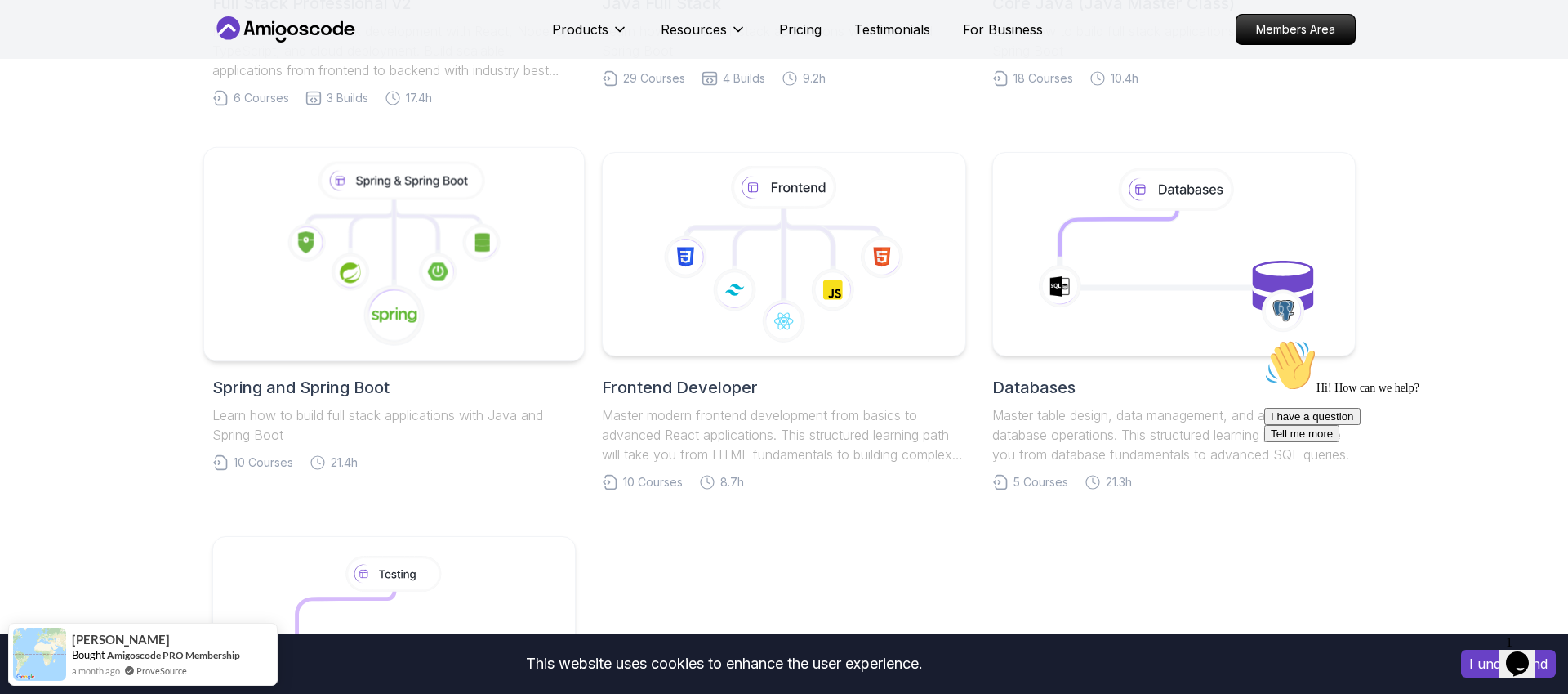
click at [372, 250] on icon at bounding box center [395, 255] width 353 height 186
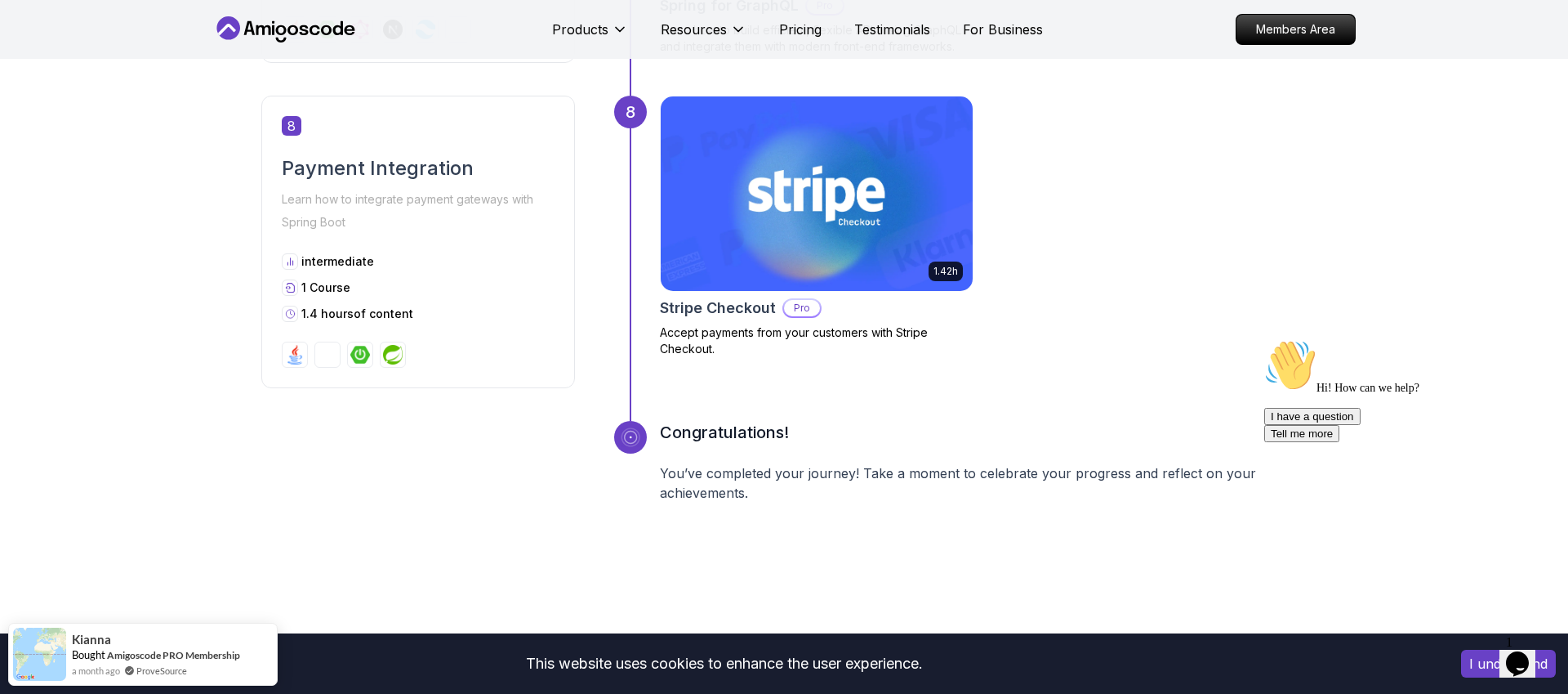
scroll to position [2996, 0]
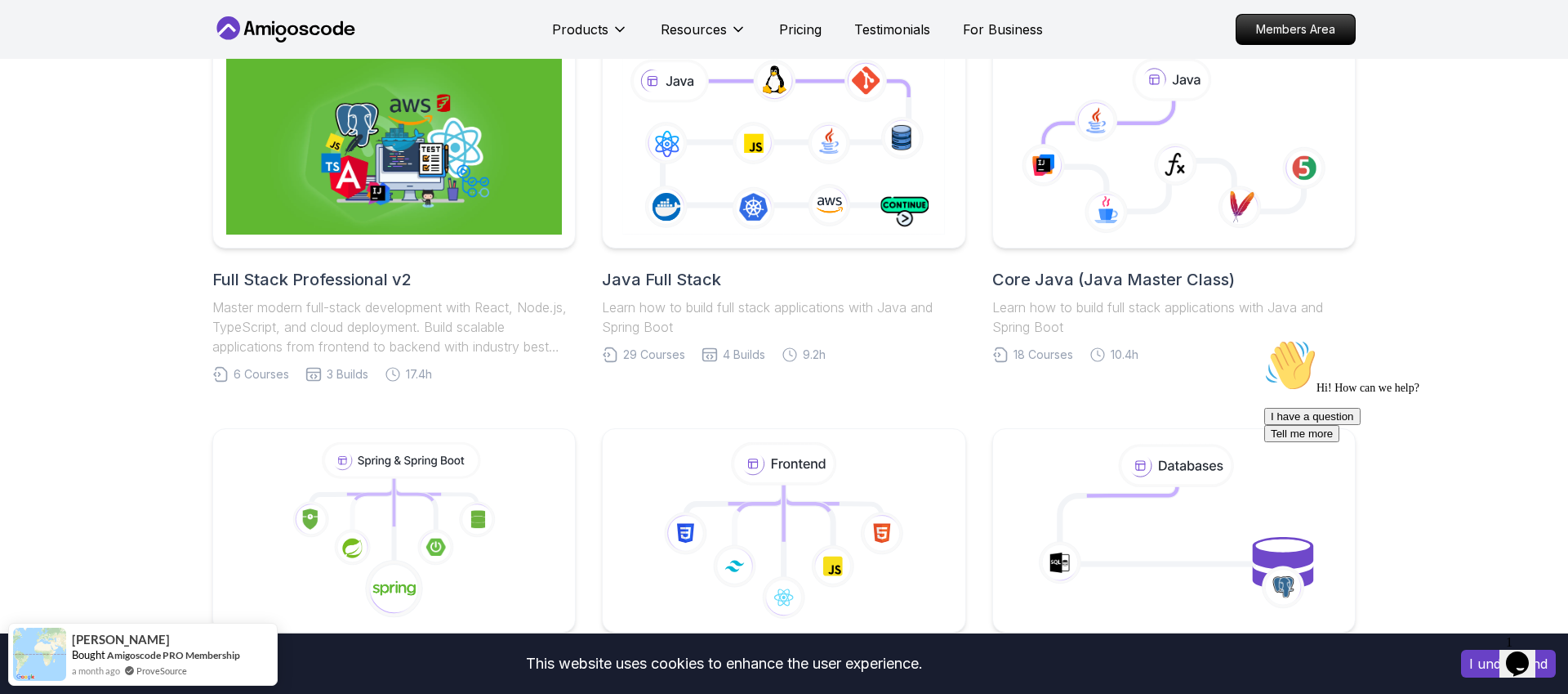
scroll to position [398, 0]
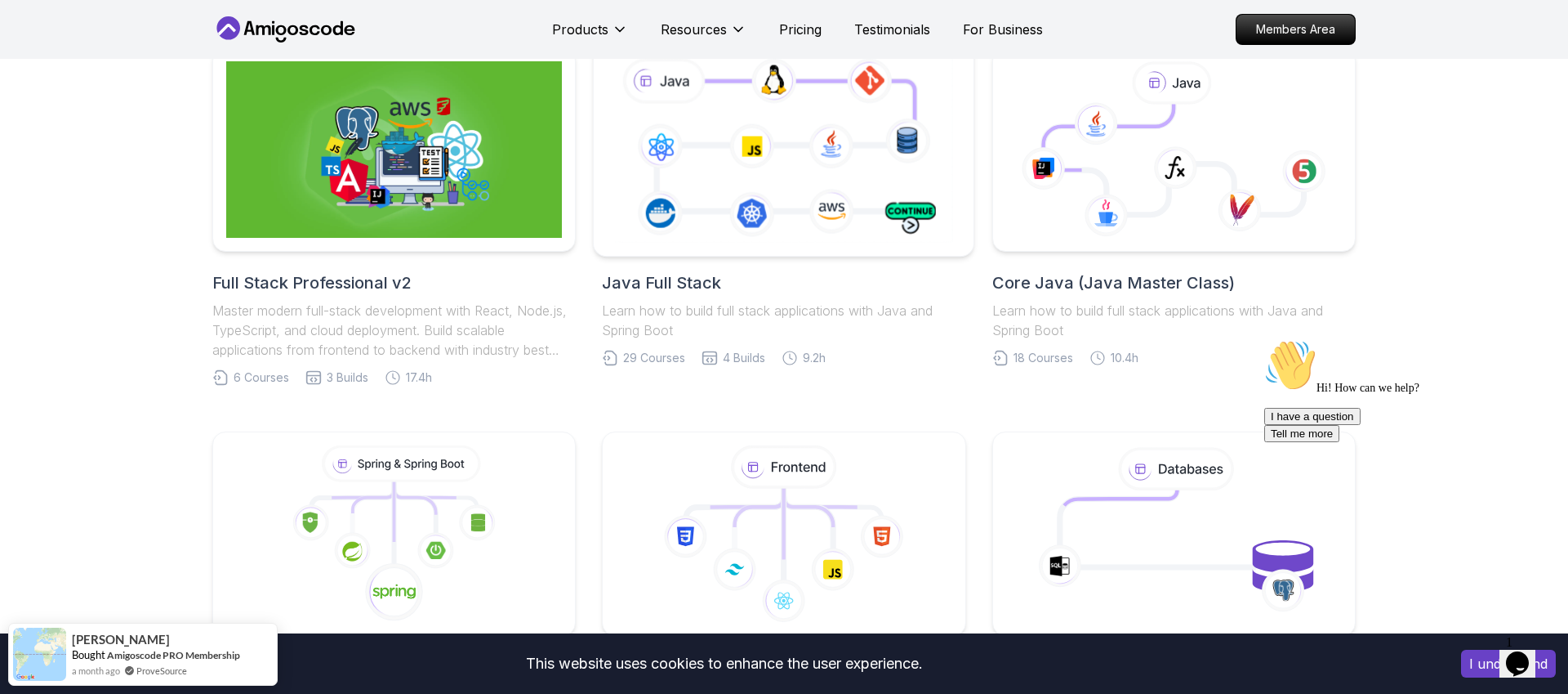
click at [776, 140] on icon at bounding box center [784, 149] width 345 height 192
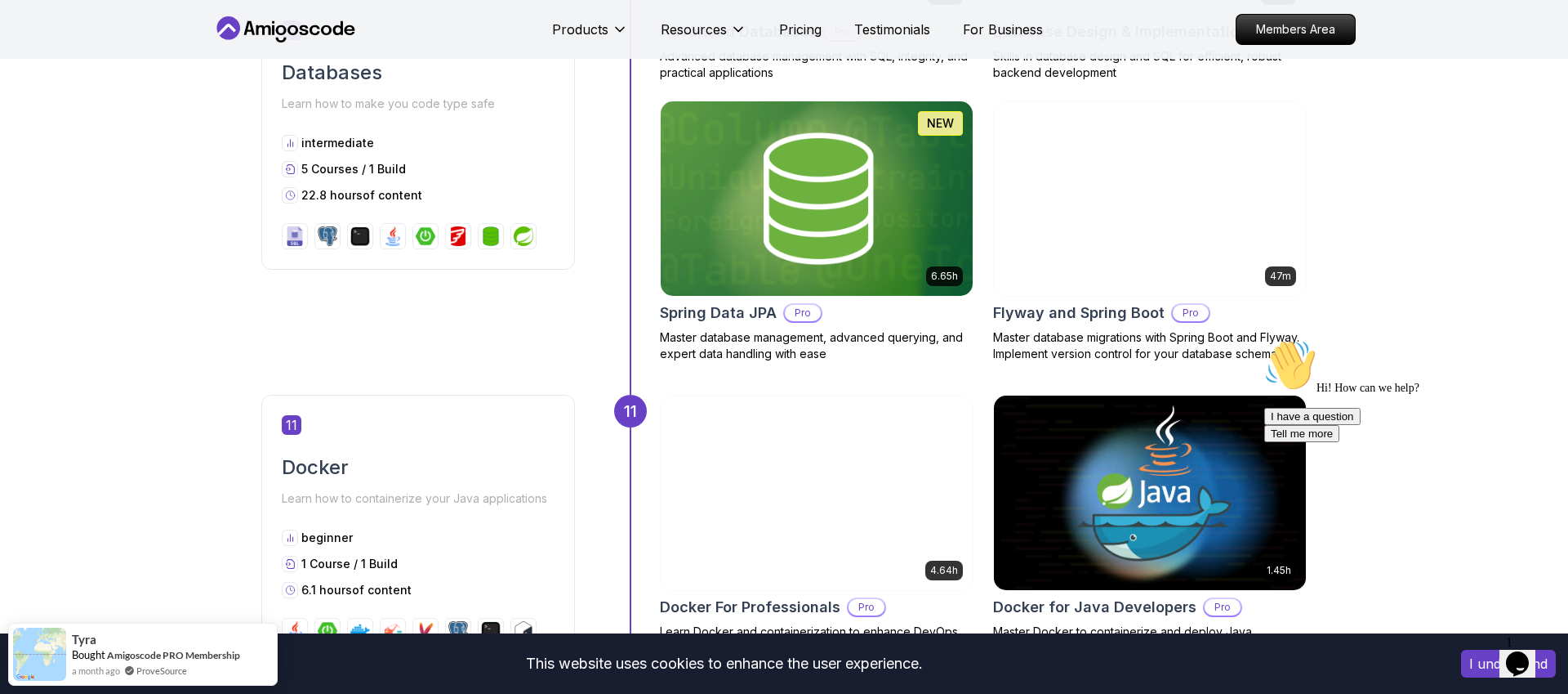
scroll to position [4631, 0]
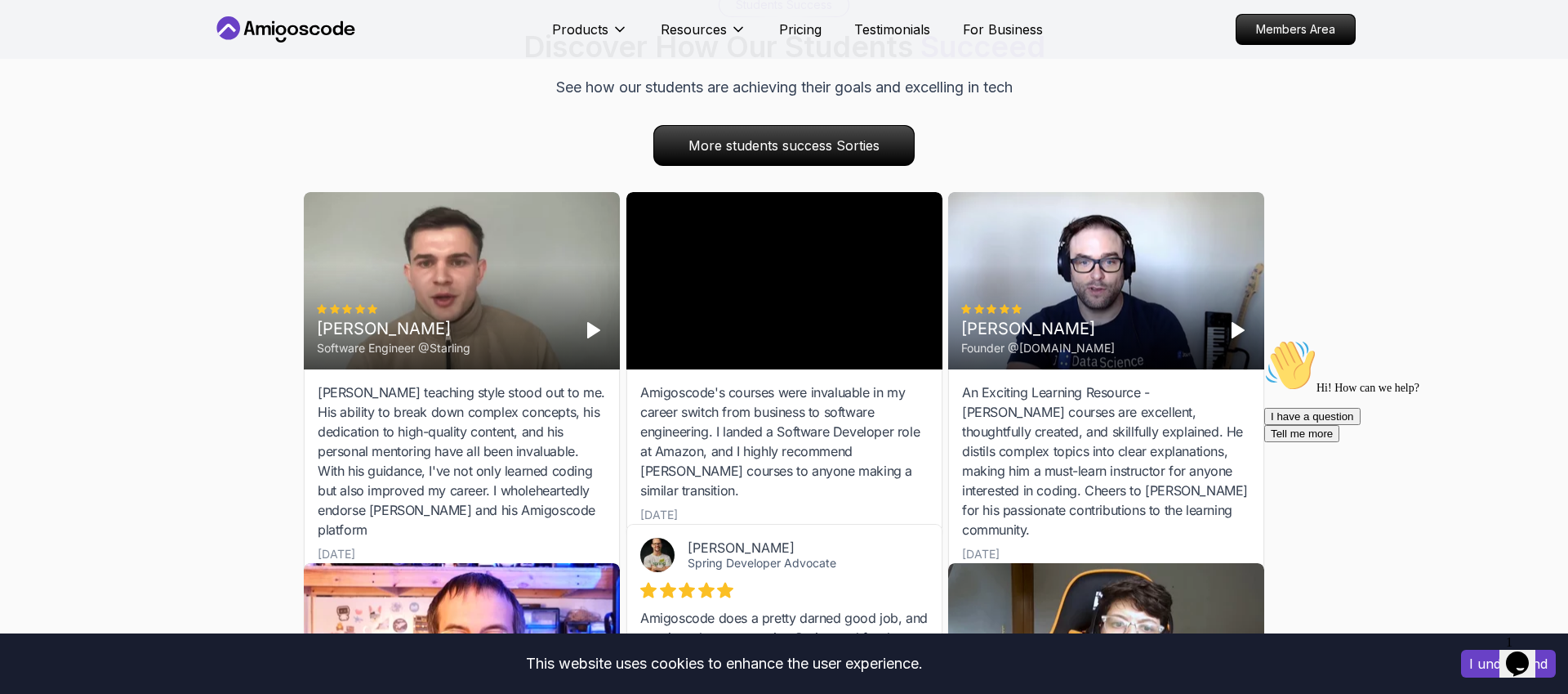
click at [789, 408] on div "Amigoscode's courses were invaluable in my career switch from business to softw…" at bounding box center [784, 440] width 288 height 117
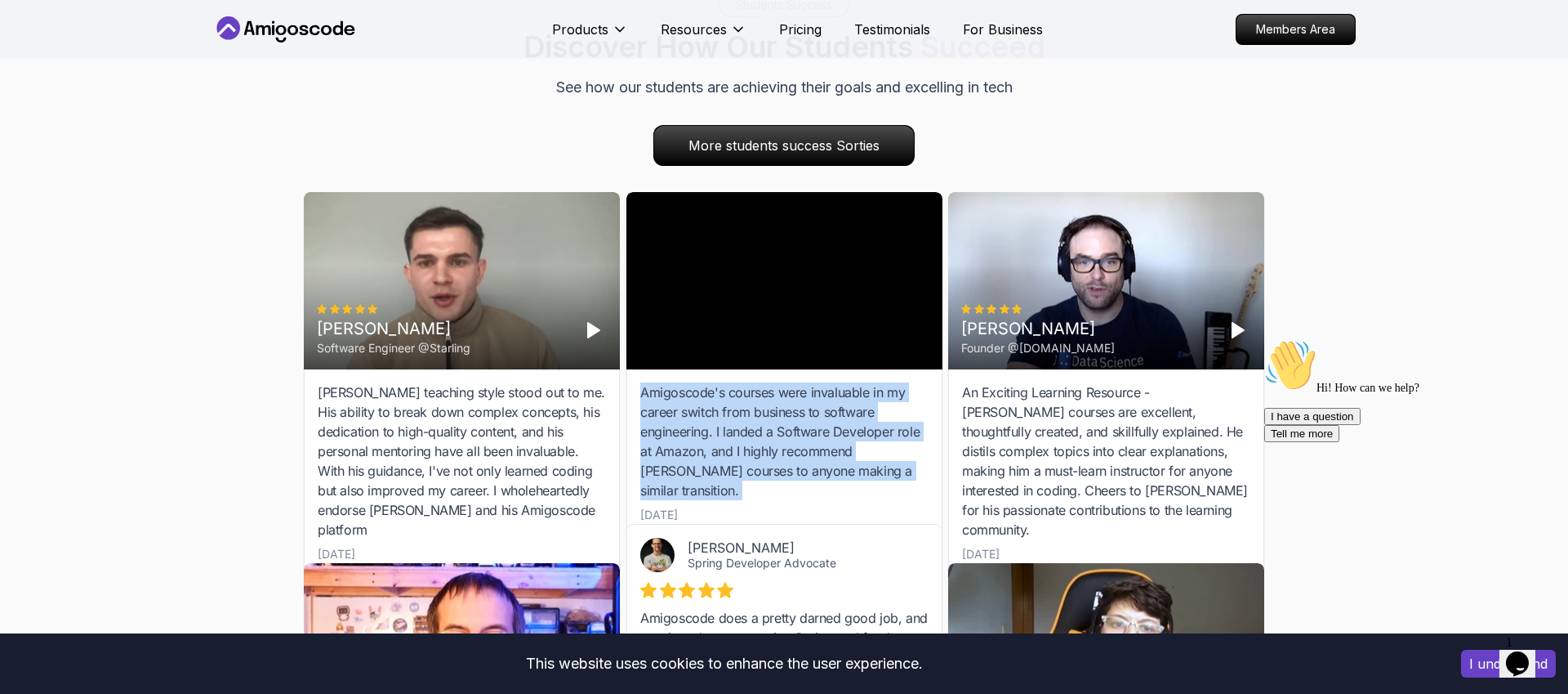
click at [812, 423] on div "Amigoscode's courses were invaluable in my career switch from business to softw…" at bounding box center [784, 440] width 288 height 117
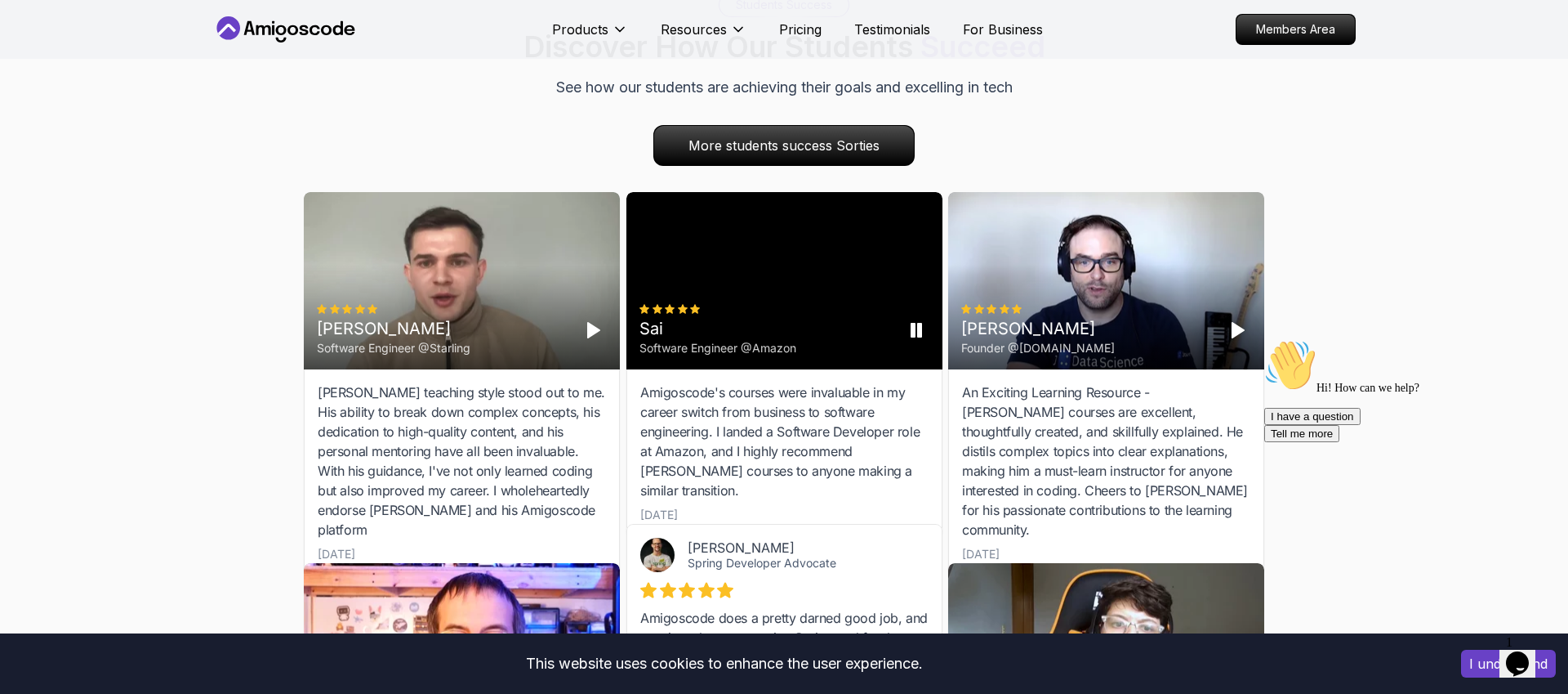
click at [919, 323] on rect "Pause" at bounding box center [919, 330] width 3 height 13
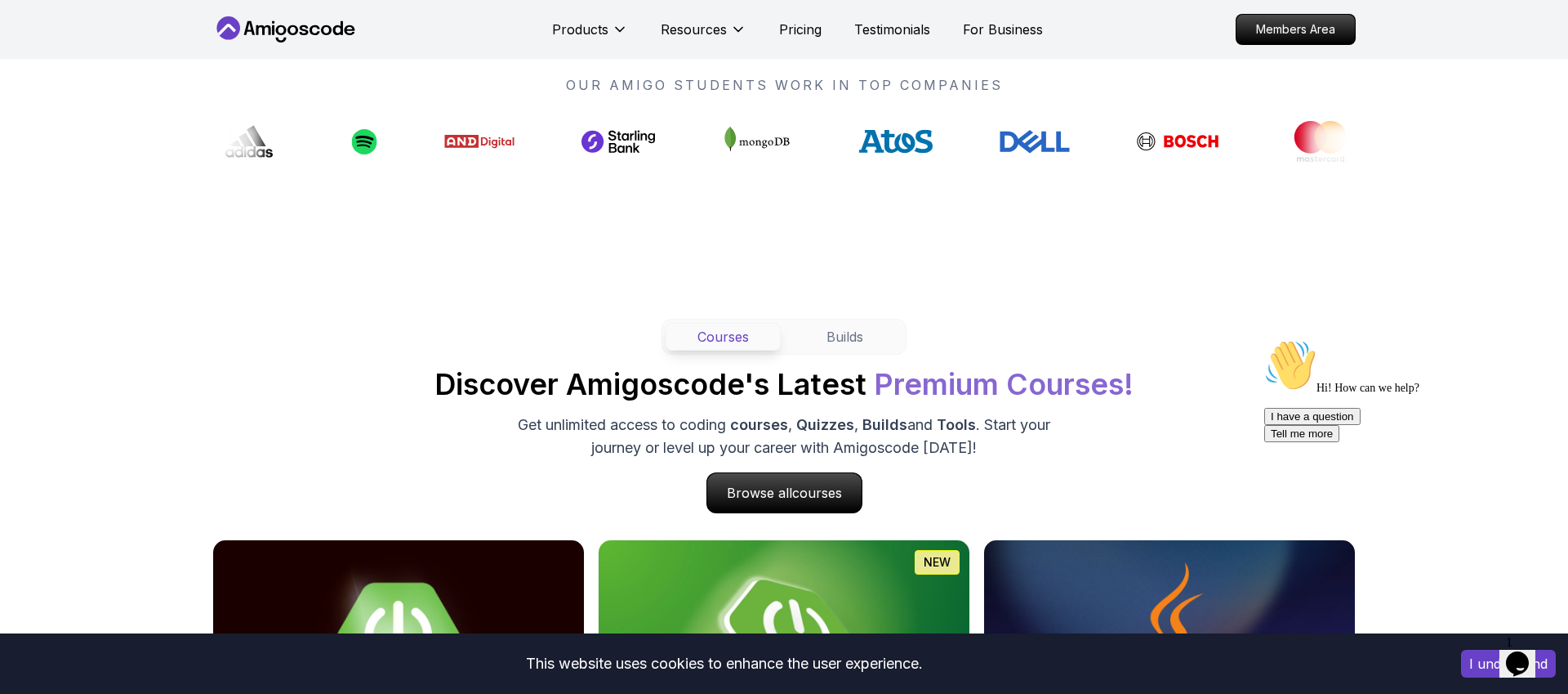
scroll to position [609, 0]
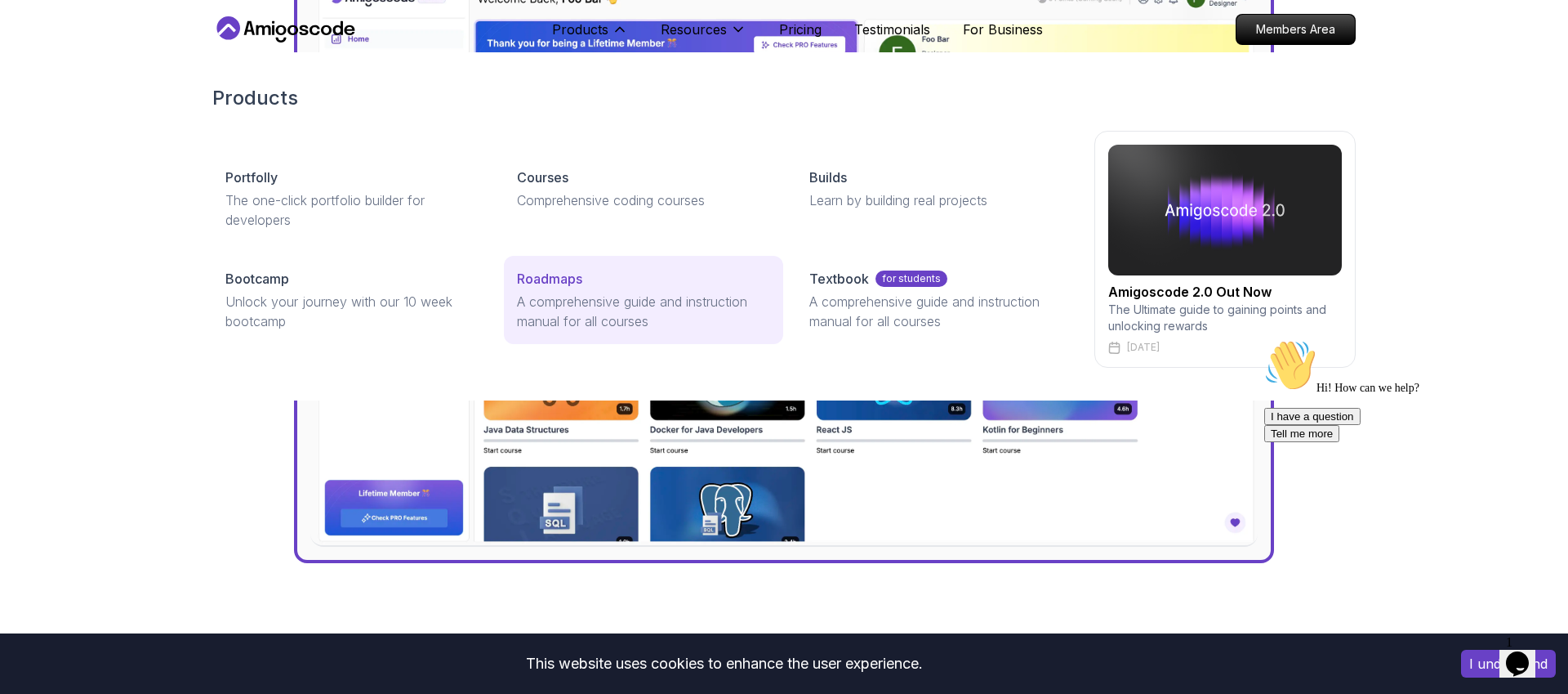
click at [559, 299] on p "A comprehensive guide and instruction manual for all courses" at bounding box center [642, 311] width 253 height 39
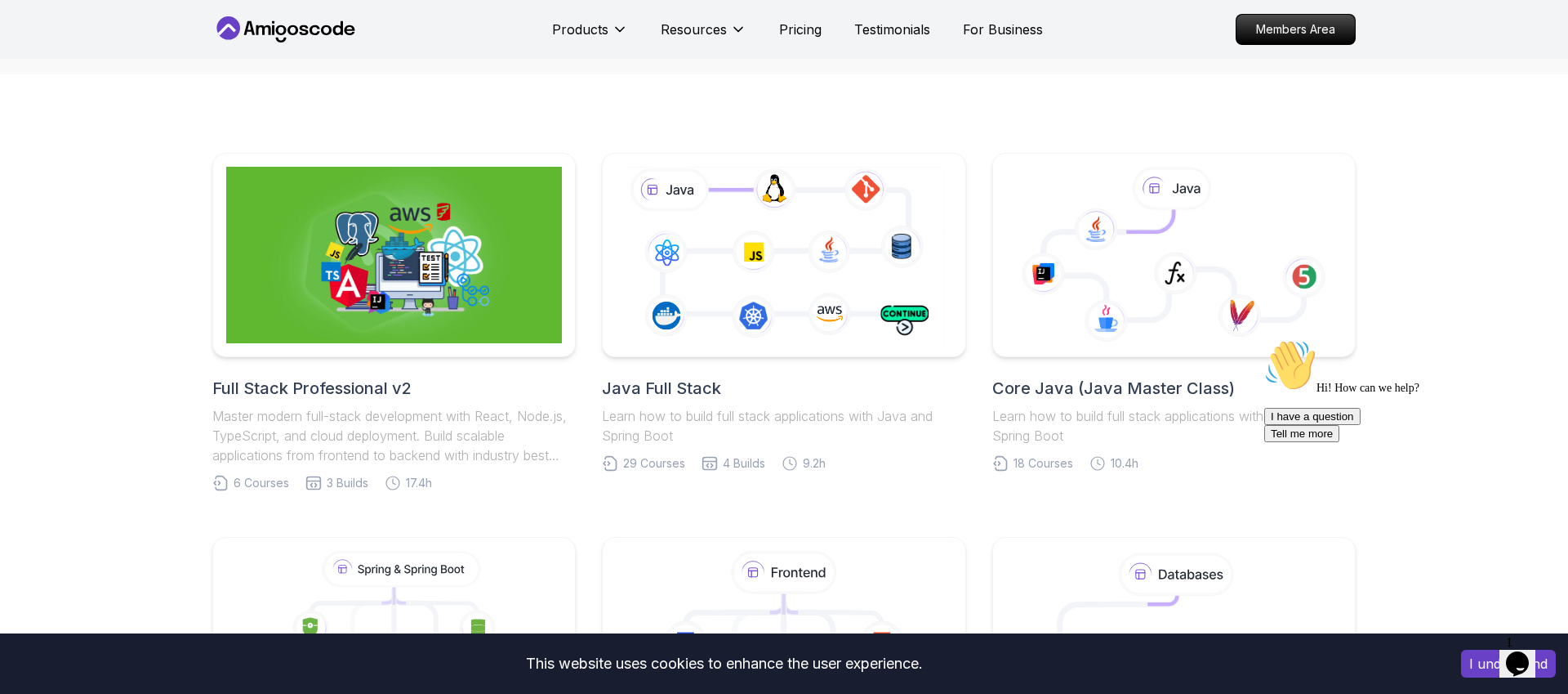
scroll to position [299, 0]
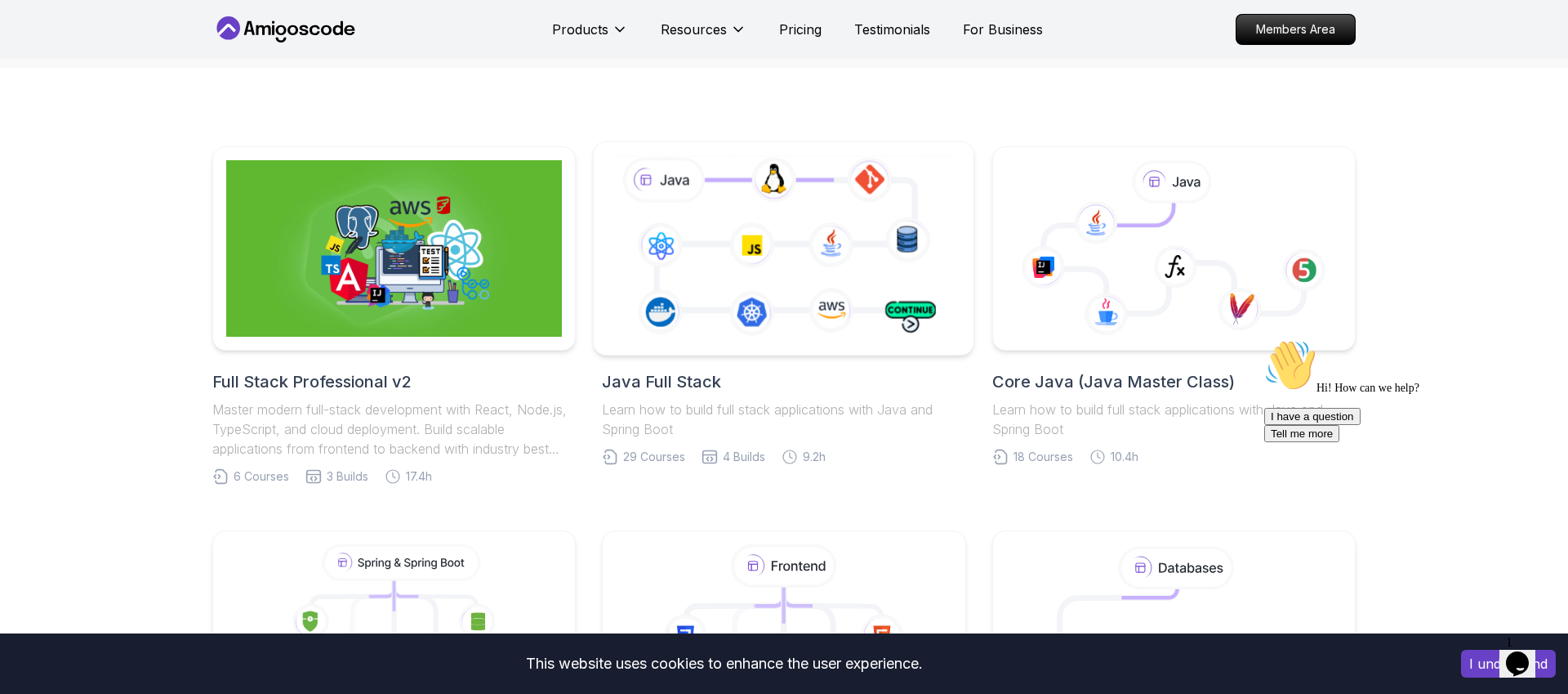
click at [793, 322] on icon at bounding box center [784, 247] width 345 height 192
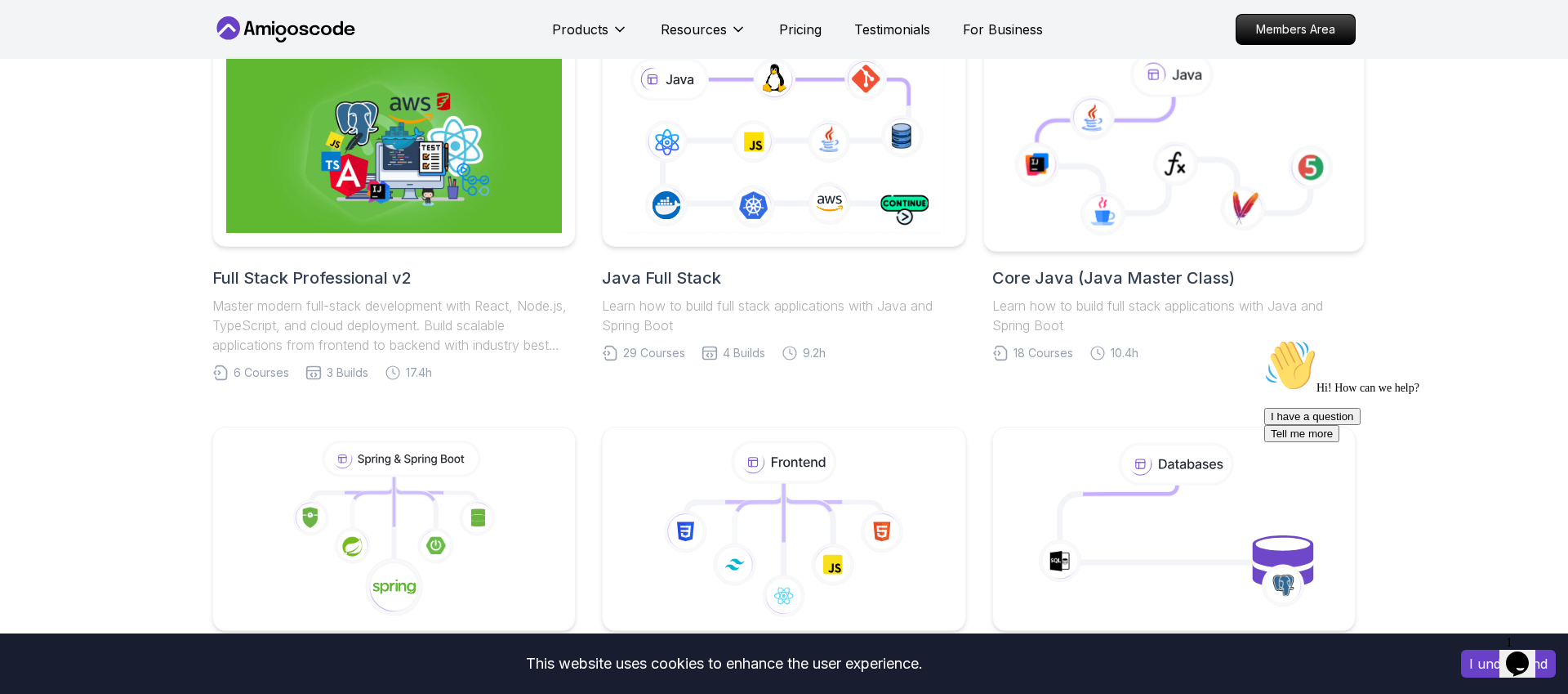
scroll to position [394, 0]
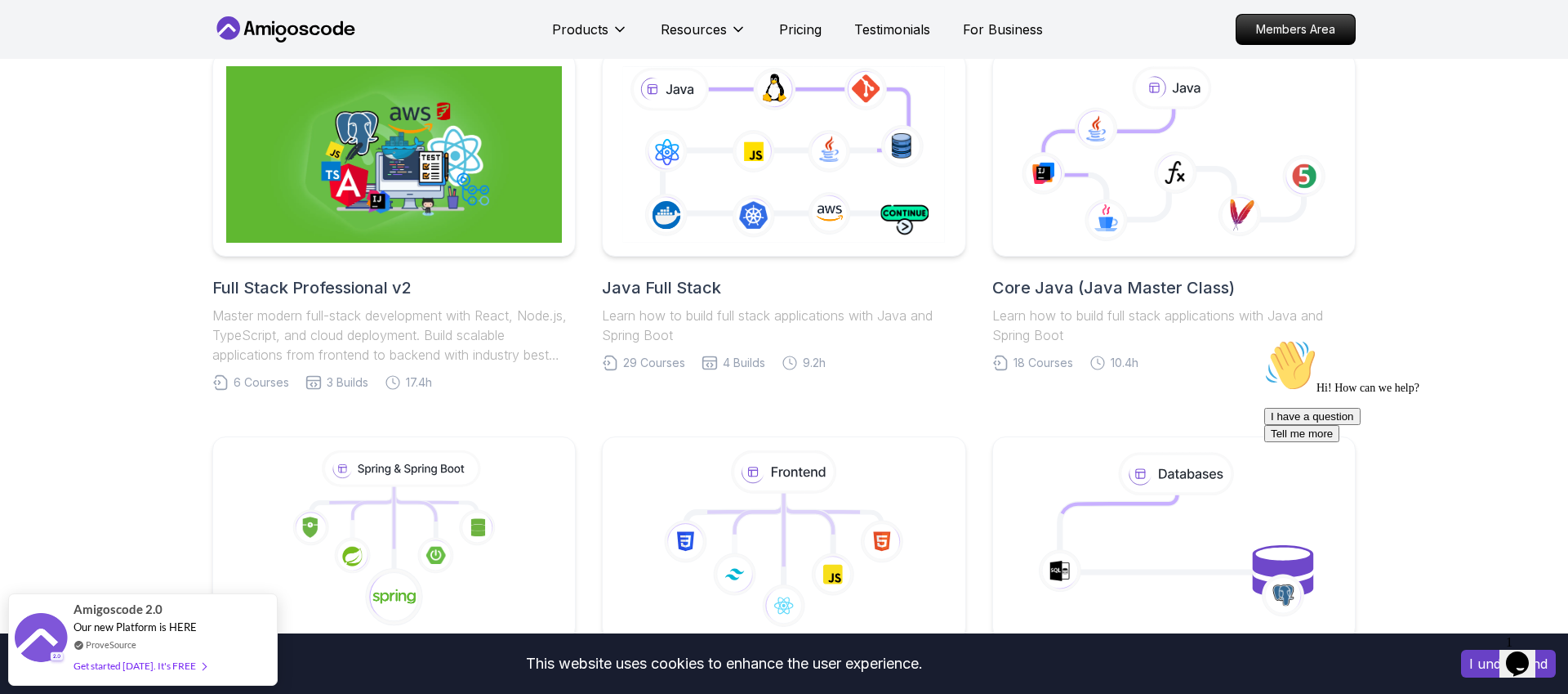
click at [1099, 287] on h2 "Core Java (Java Master Class)" at bounding box center [1173, 288] width 363 height 23
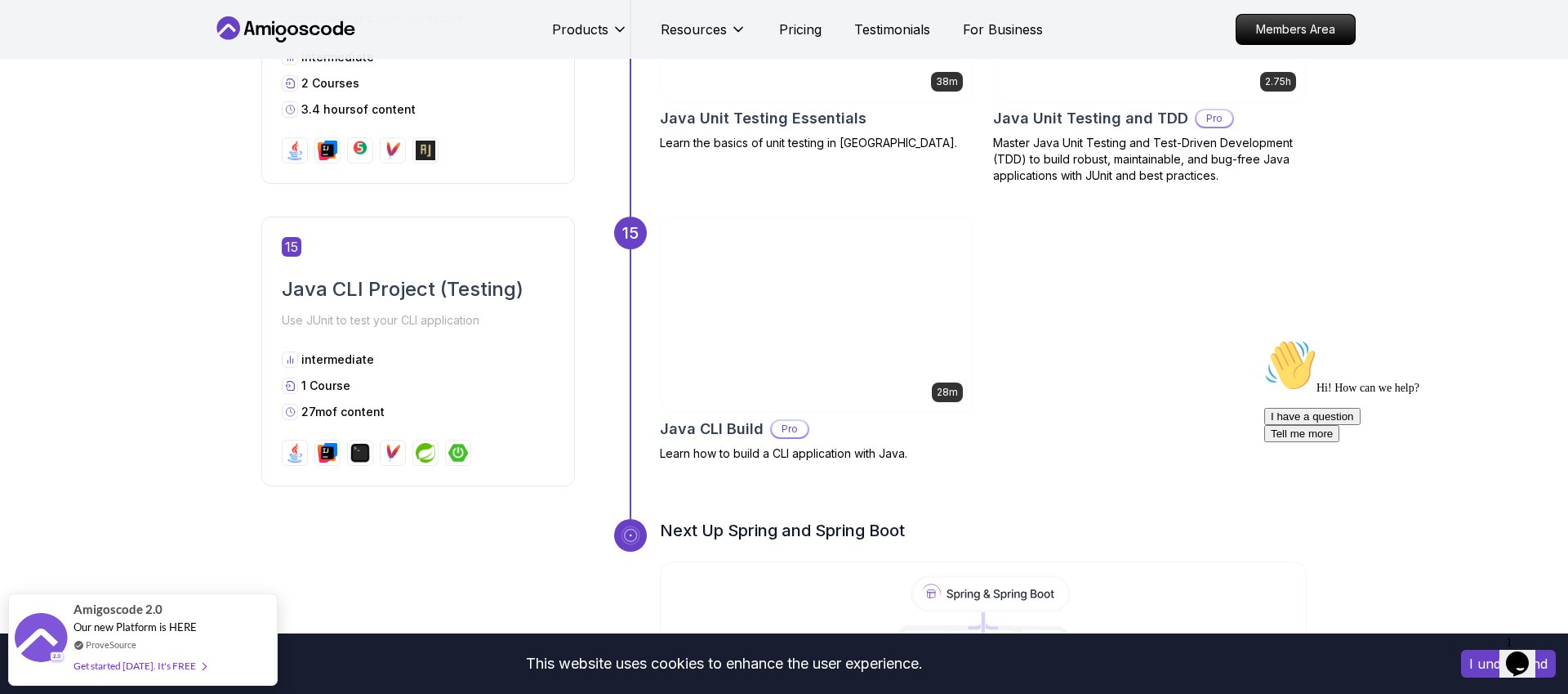
scroll to position [5456, 0]
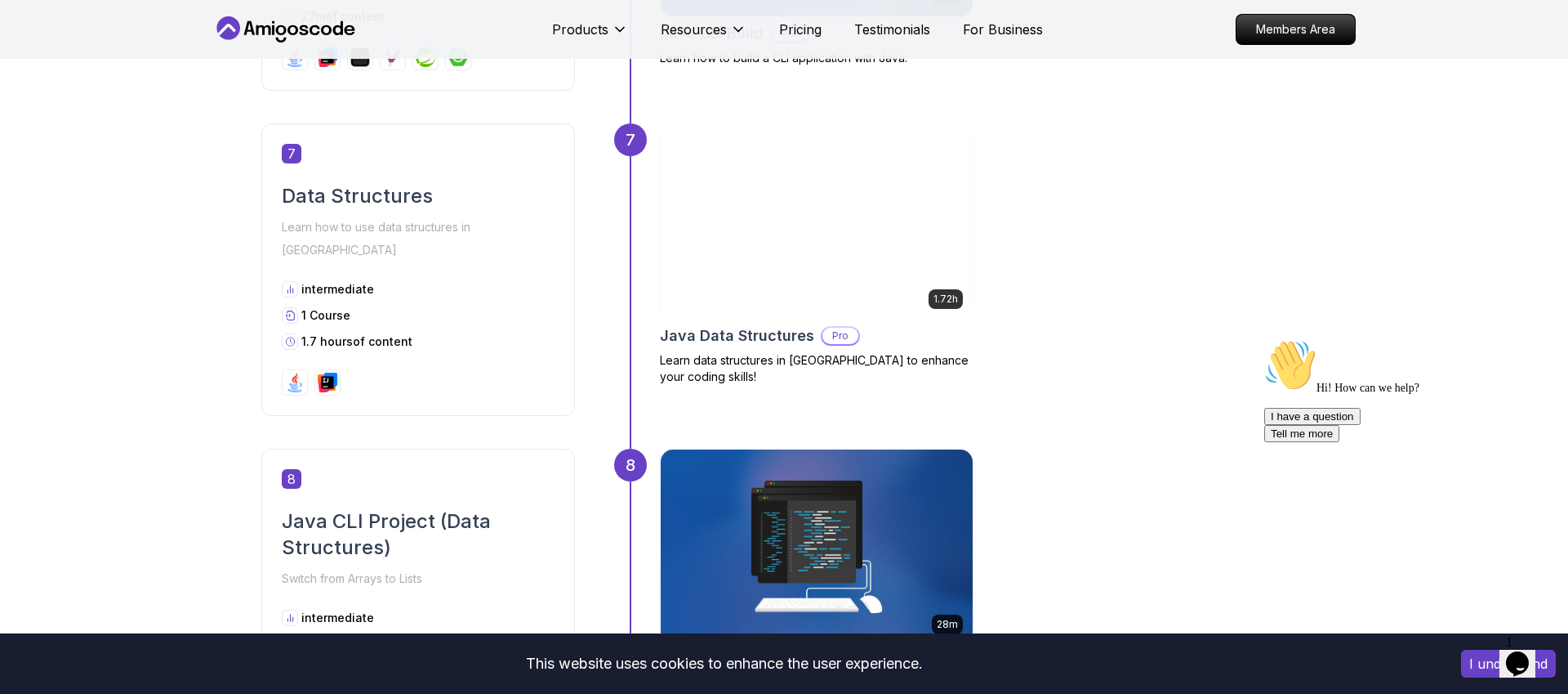
scroll to position [2617, 0]
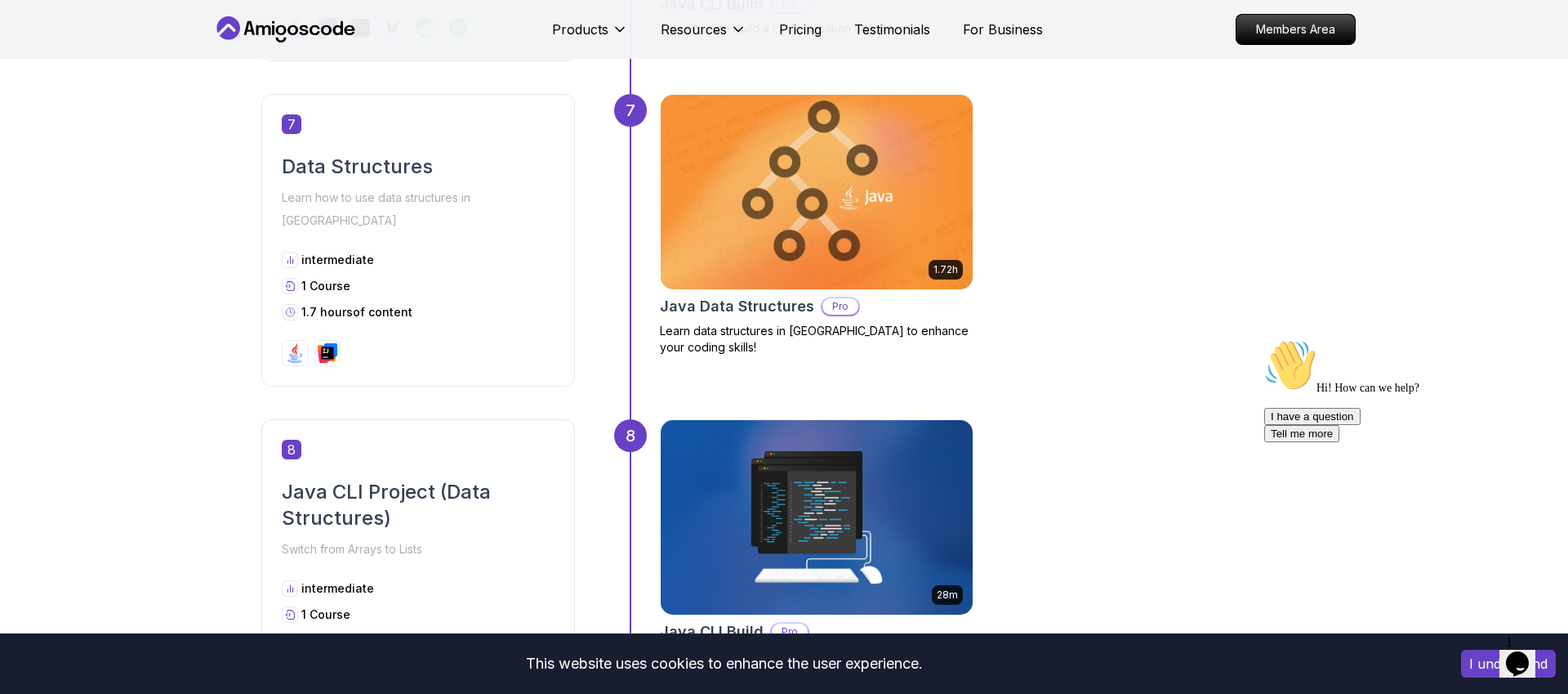
click at [727, 264] on img at bounding box center [817, 192] width 328 height 204
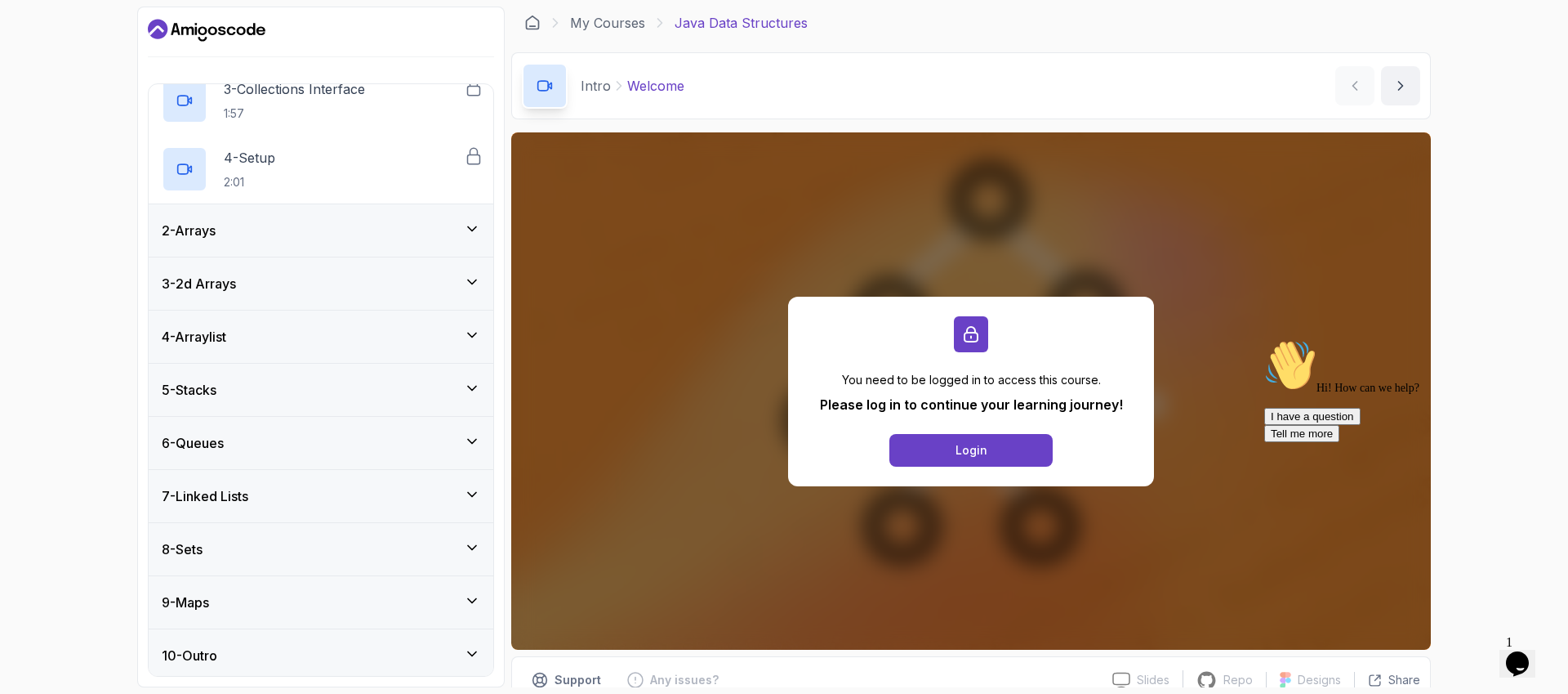
scroll to position [214, 0]
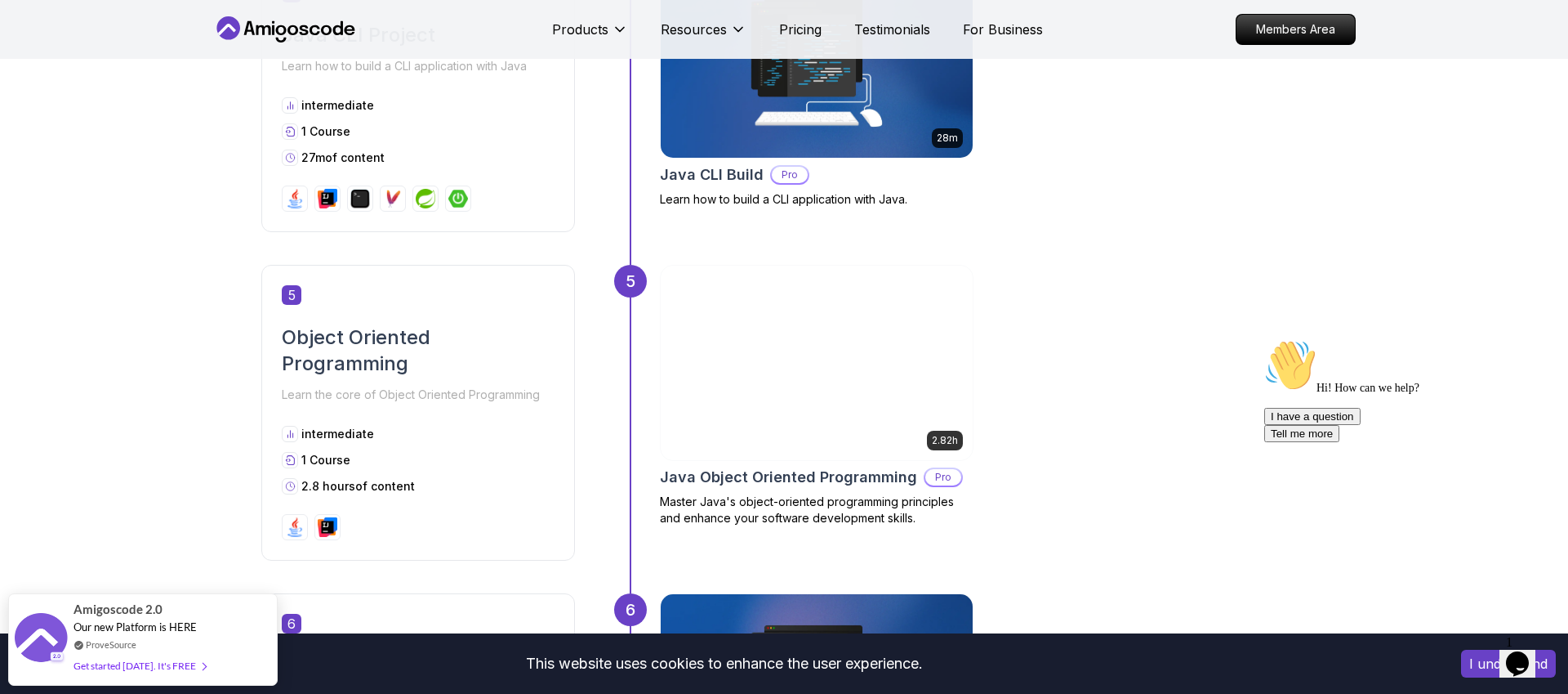
scroll to position [1816, 0]
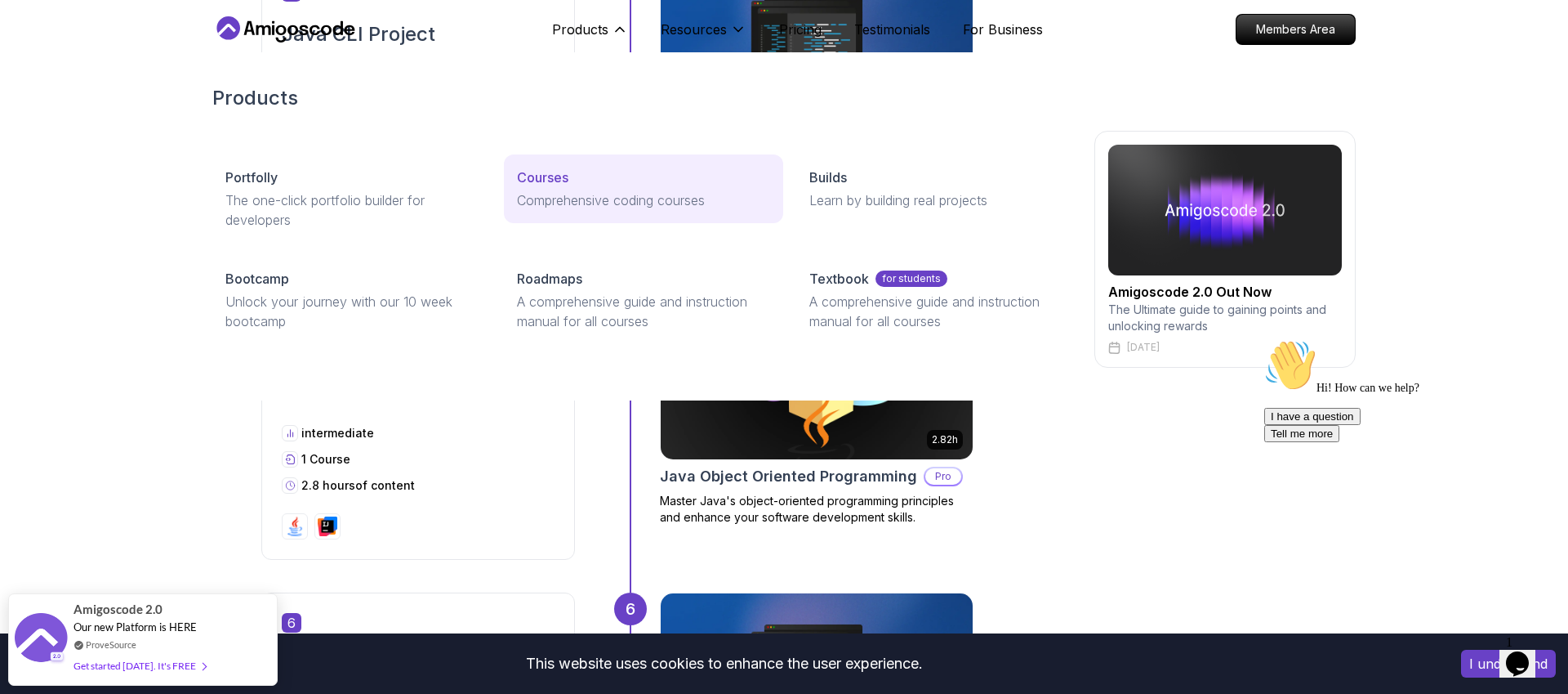
click at [563, 180] on p "Courses" at bounding box center [542, 177] width 51 height 20
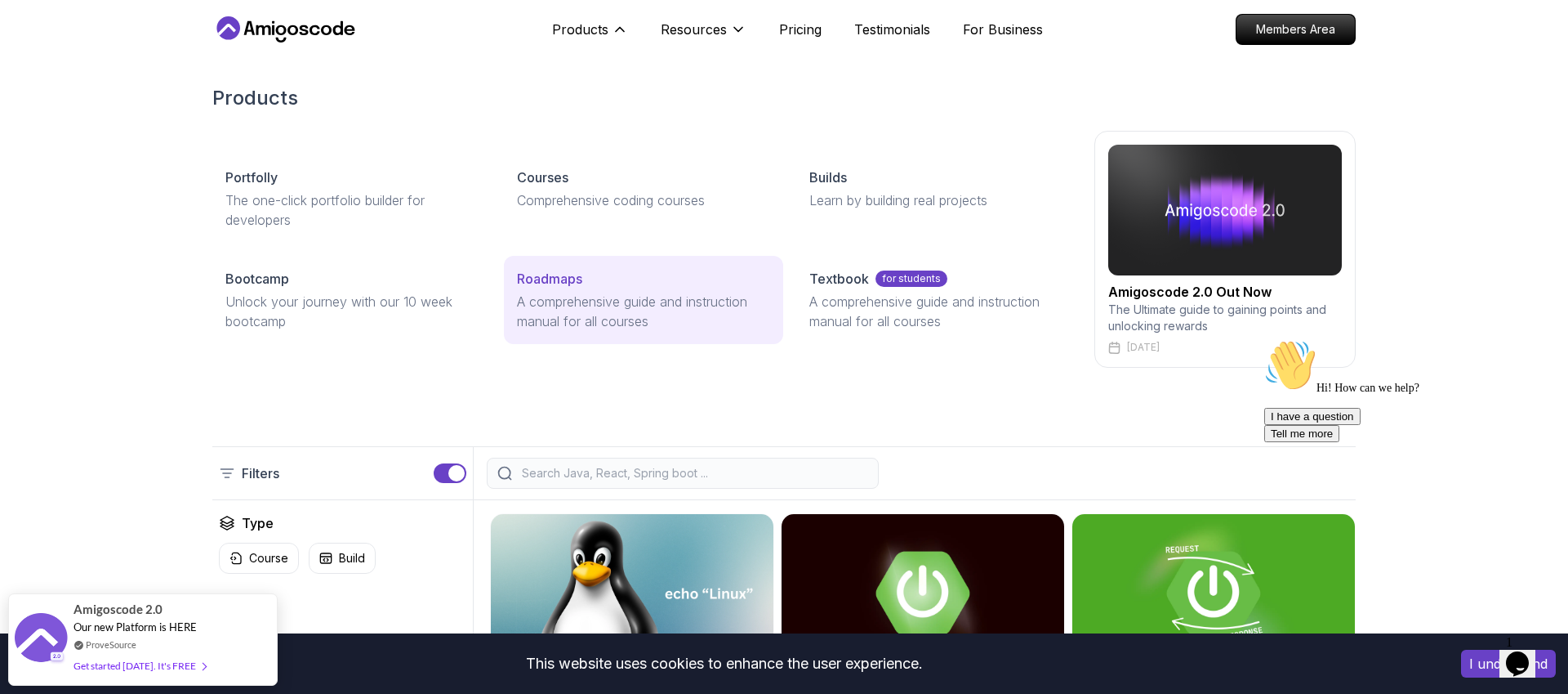
click at [582, 270] on p "Roadmaps" at bounding box center [549, 278] width 66 height 20
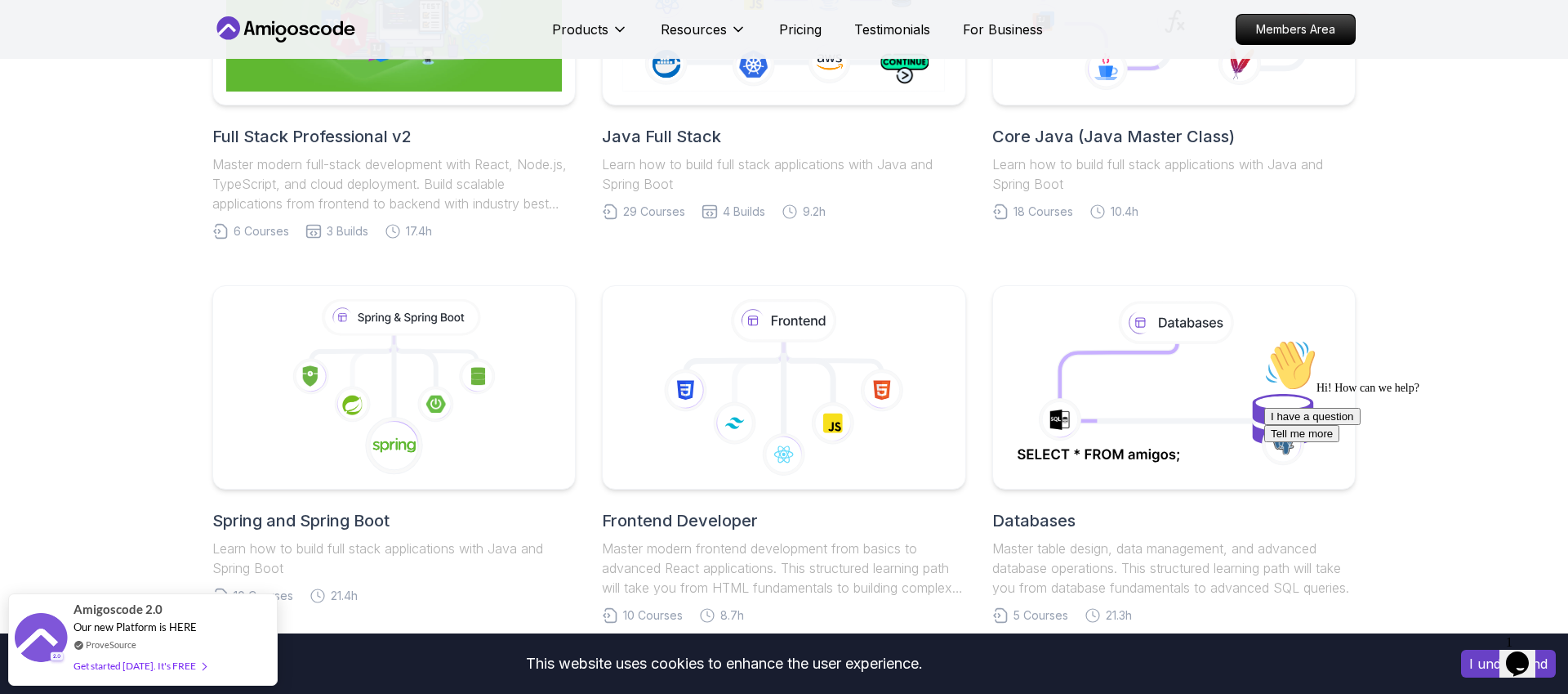
scroll to position [546, 0]
click at [694, 98] on div at bounding box center [784, 1] width 382 height 214
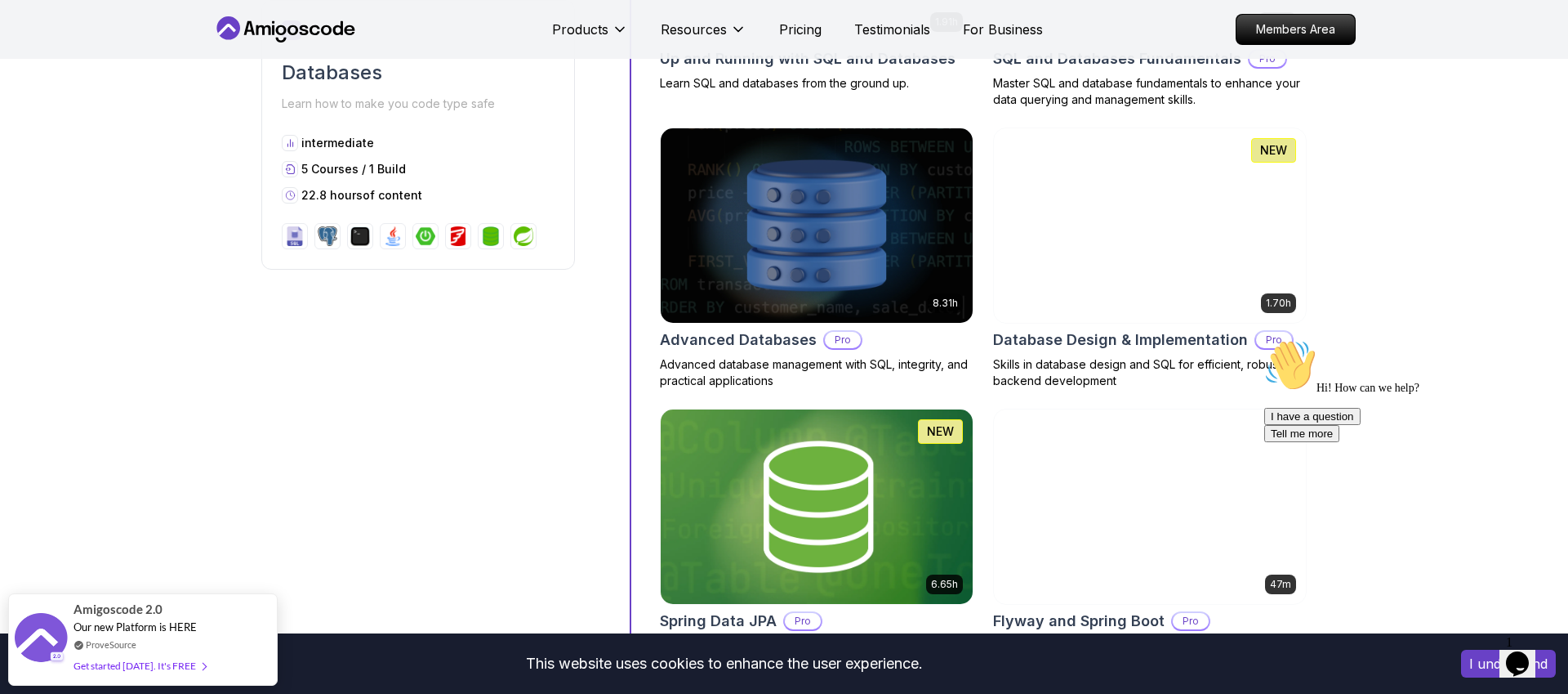
scroll to position [4283, 0]
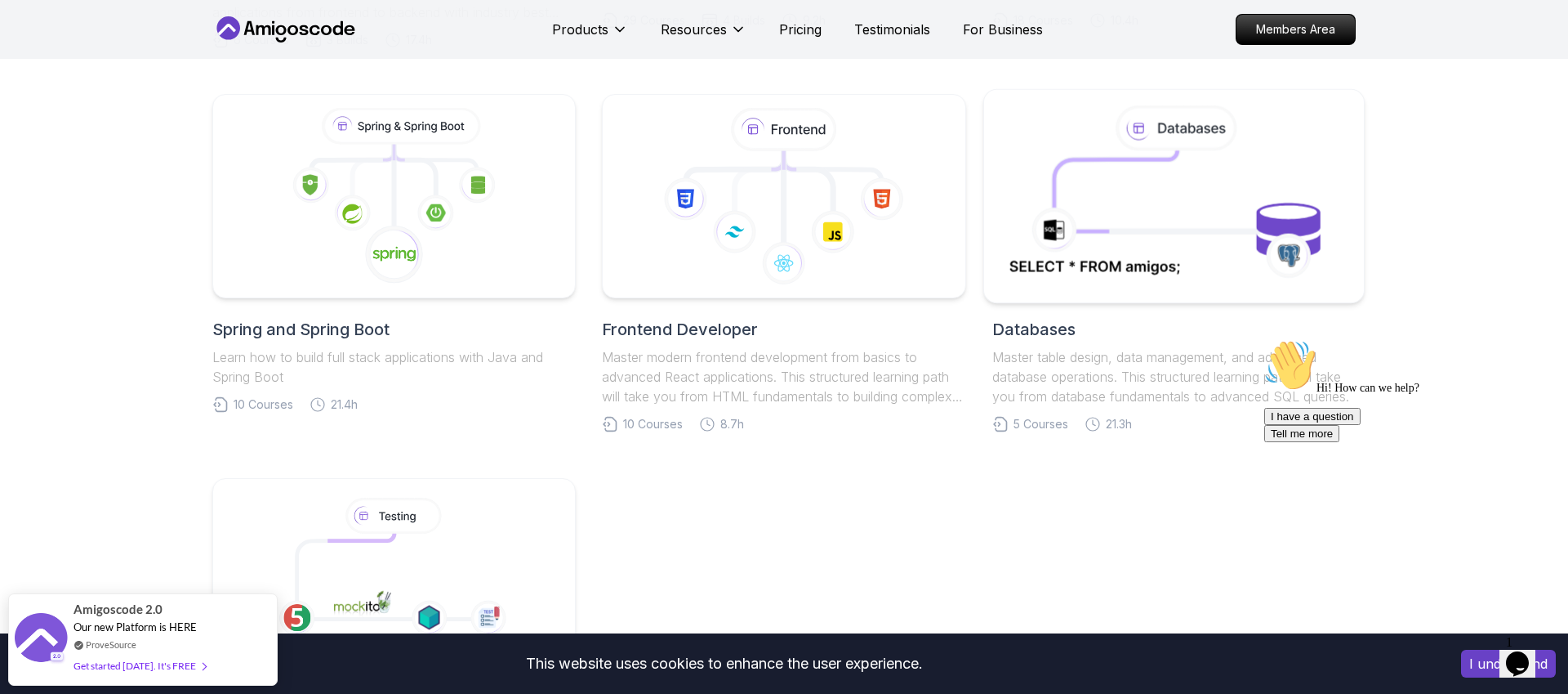
scroll to position [728, 0]
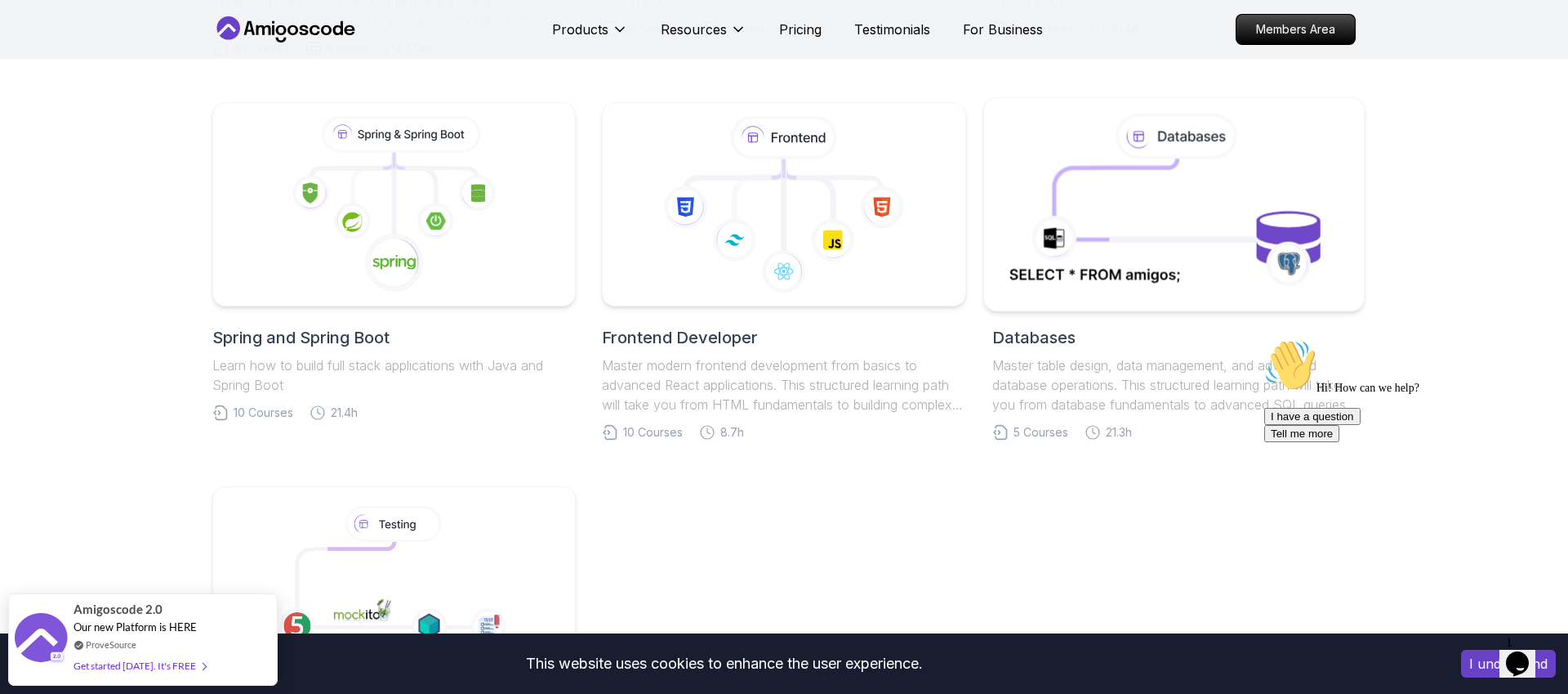
click at [1148, 210] on icon at bounding box center [1174, 204] width 345 height 186
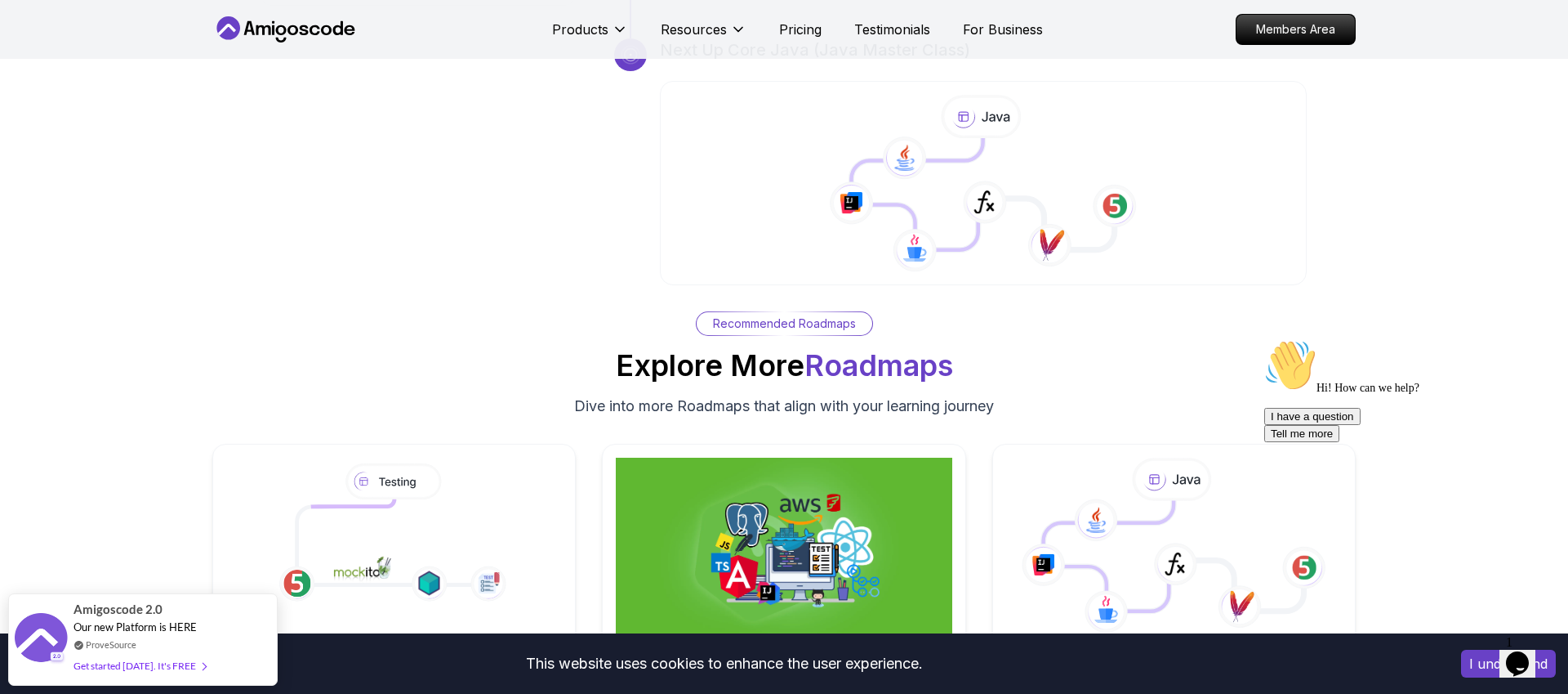
scroll to position [2538, 0]
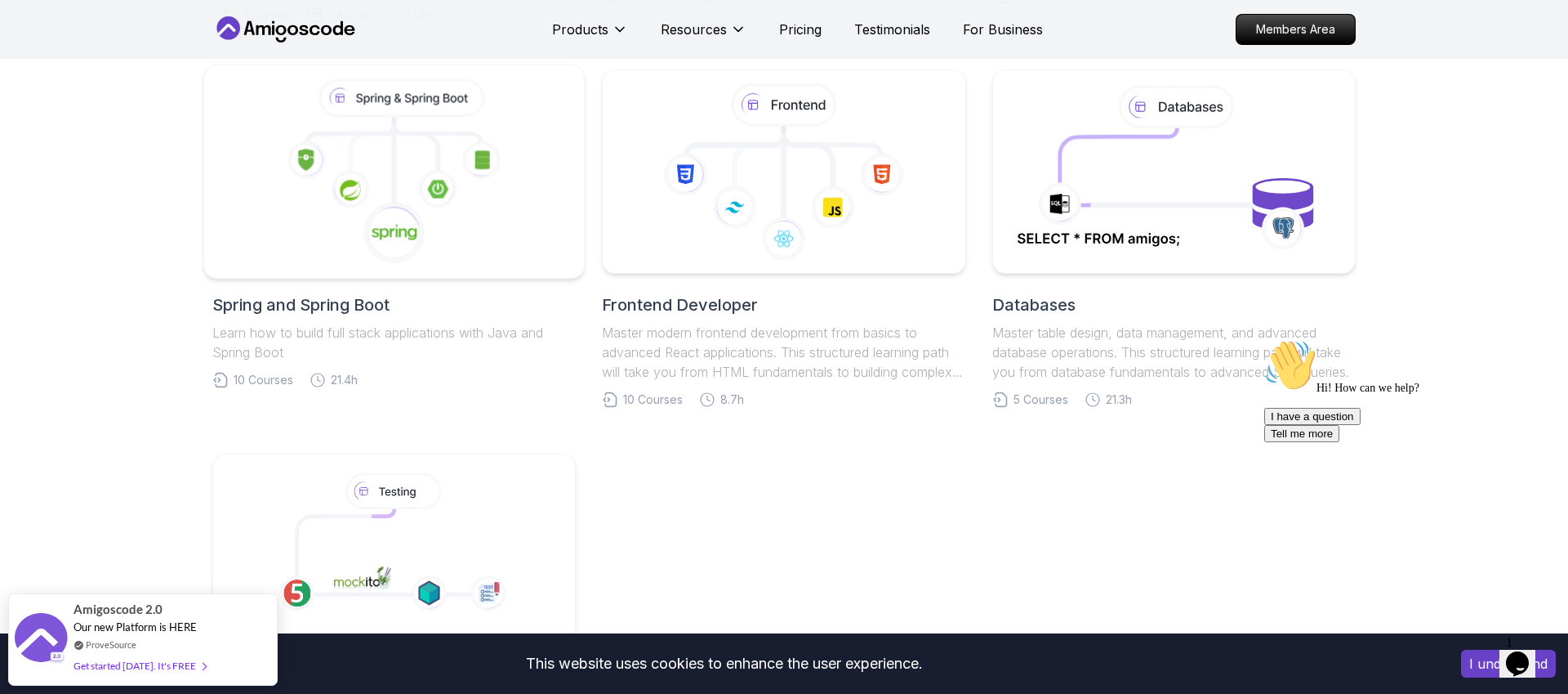
scroll to position [738, 0]
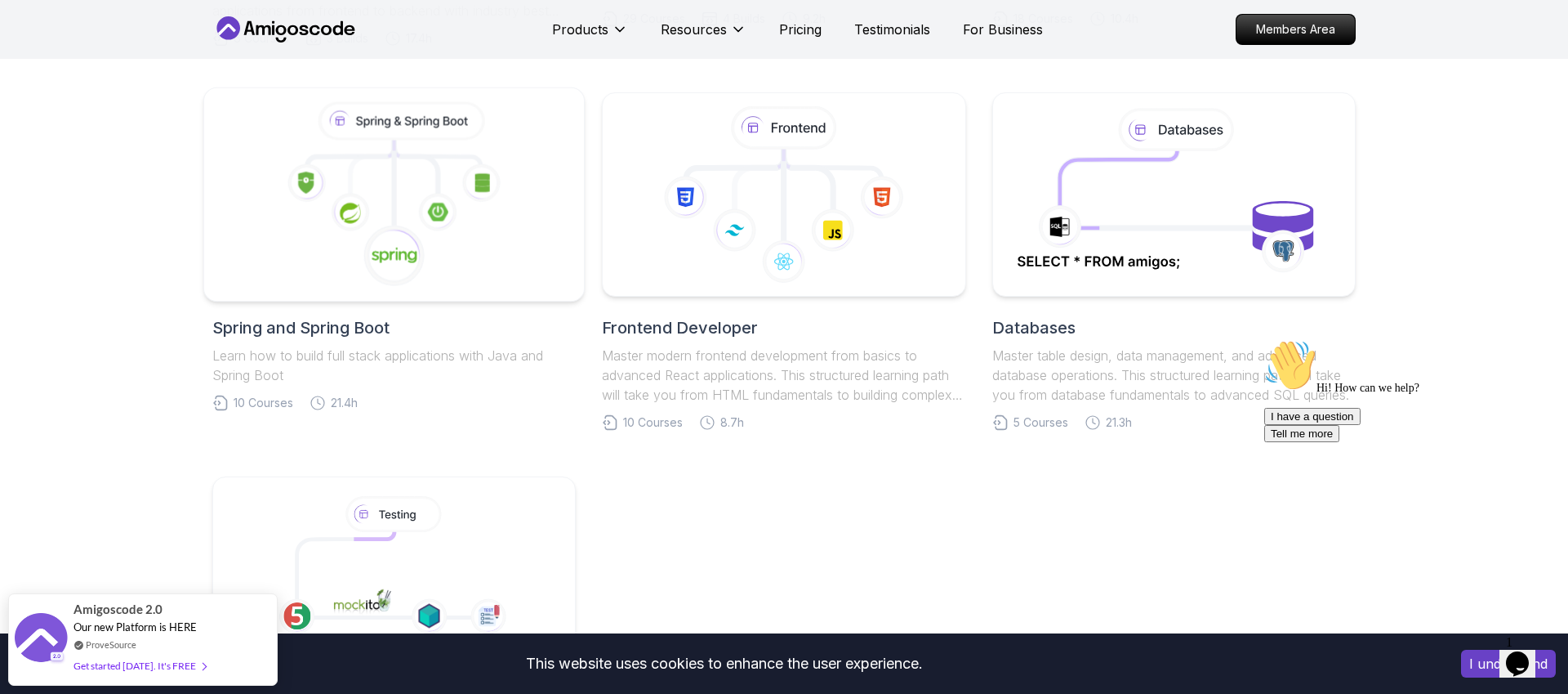
click at [356, 204] on image at bounding box center [349, 213] width 20 height 20
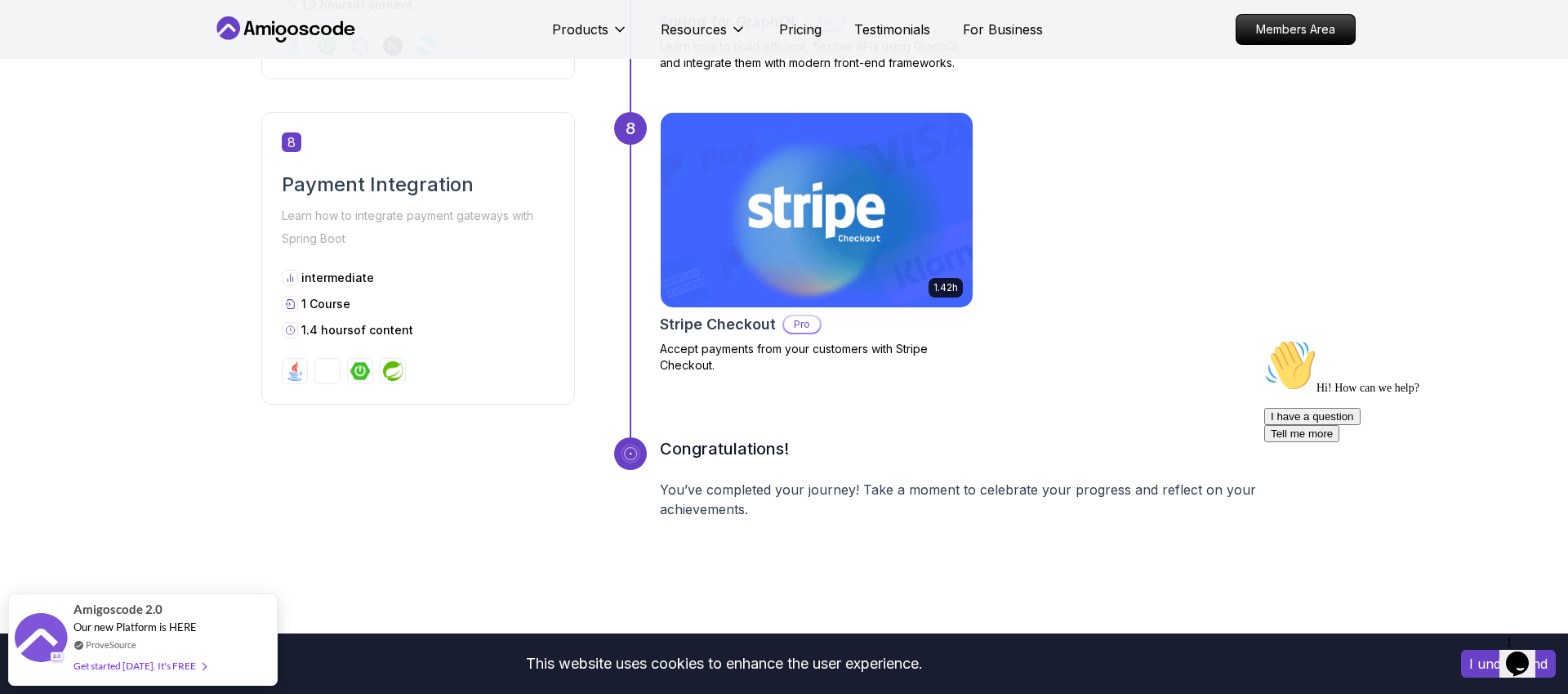
scroll to position [3007, 0]
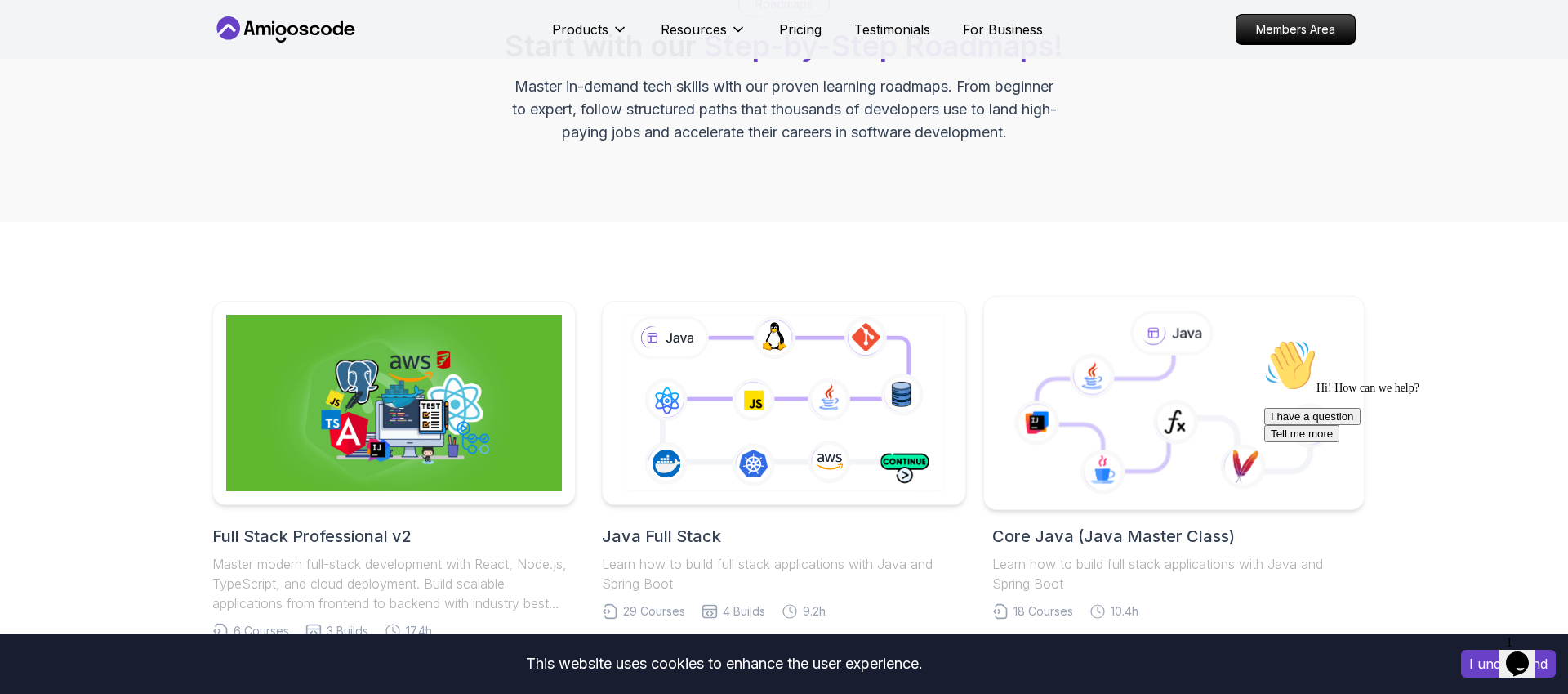
scroll to position [141, 0]
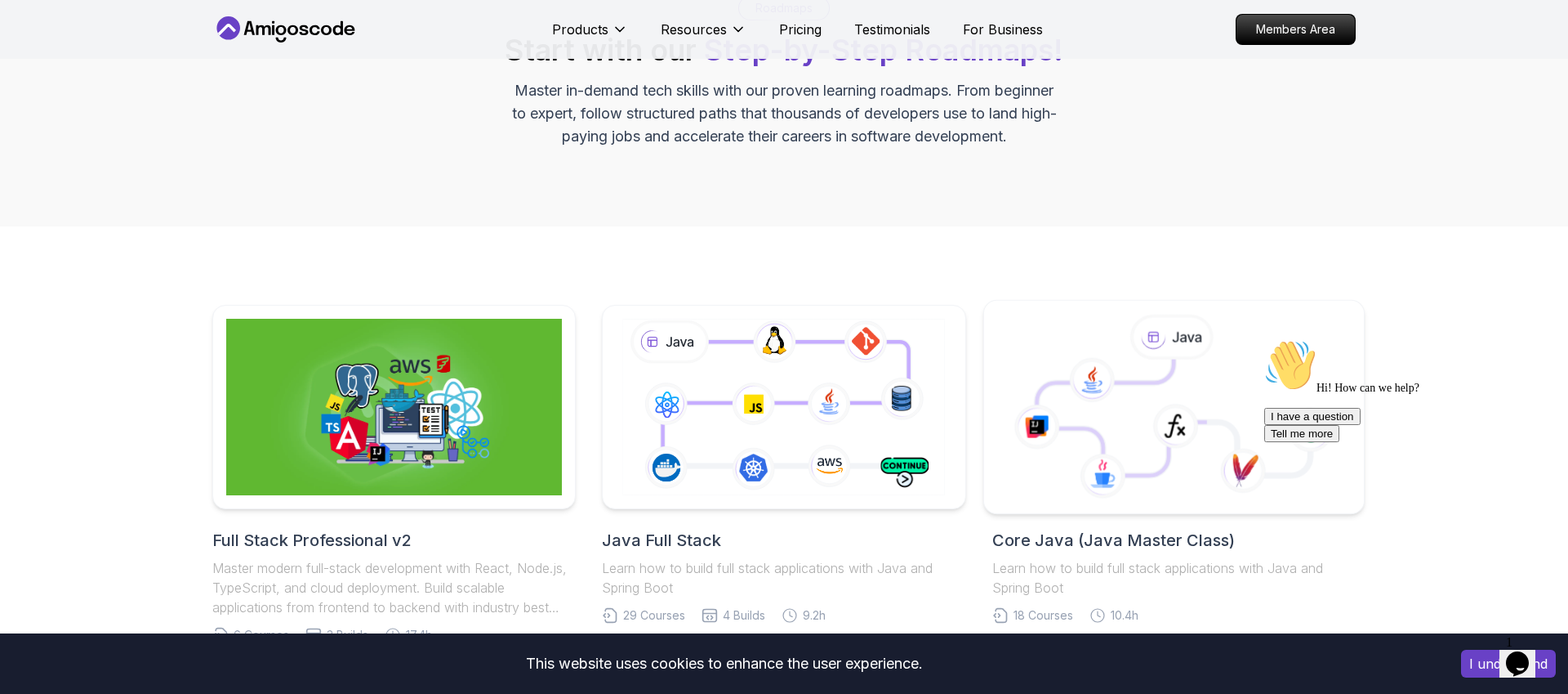
click at [1098, 456] on icon at bounding box center [1103, 476] width 46 height 45
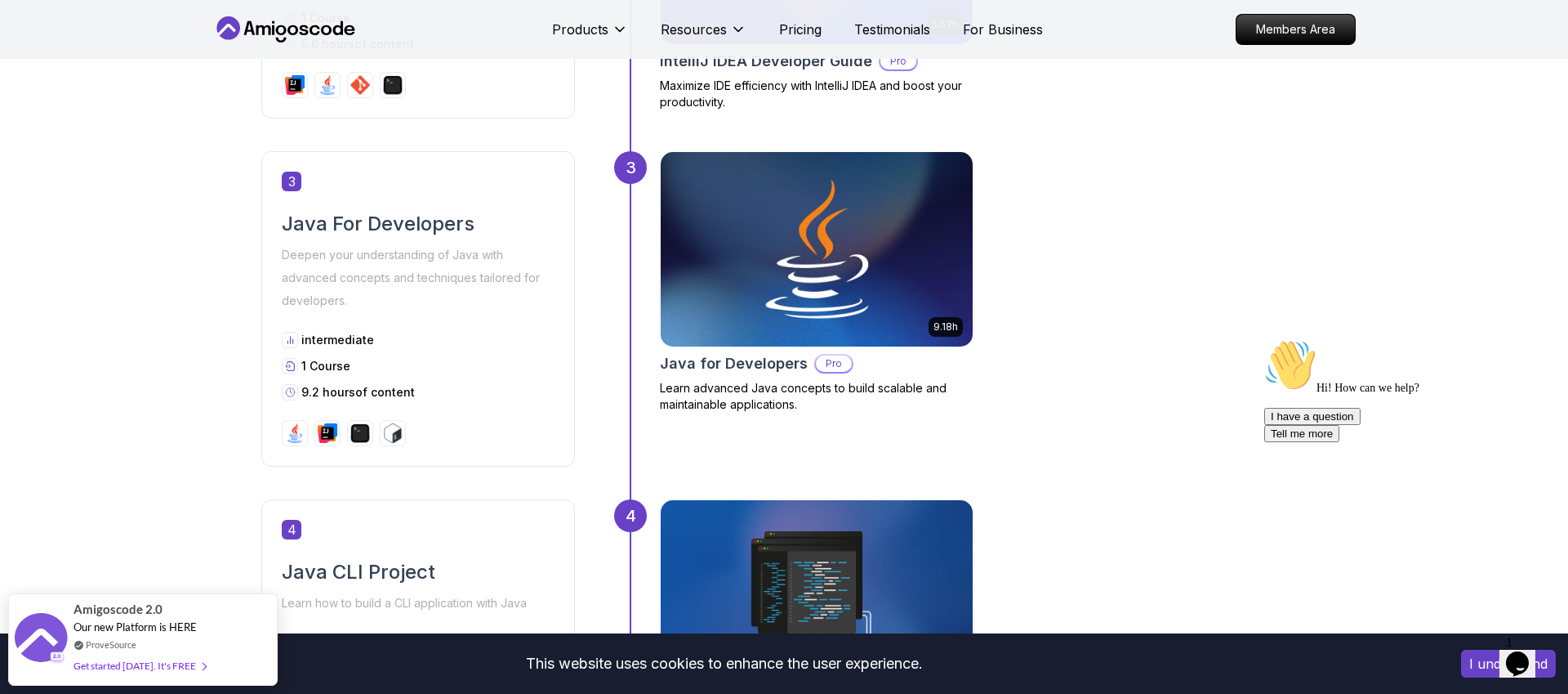
scroll to position [1279, 0]
click at [747, 326] on img at bounding box center [817, 248] width 328 height 204
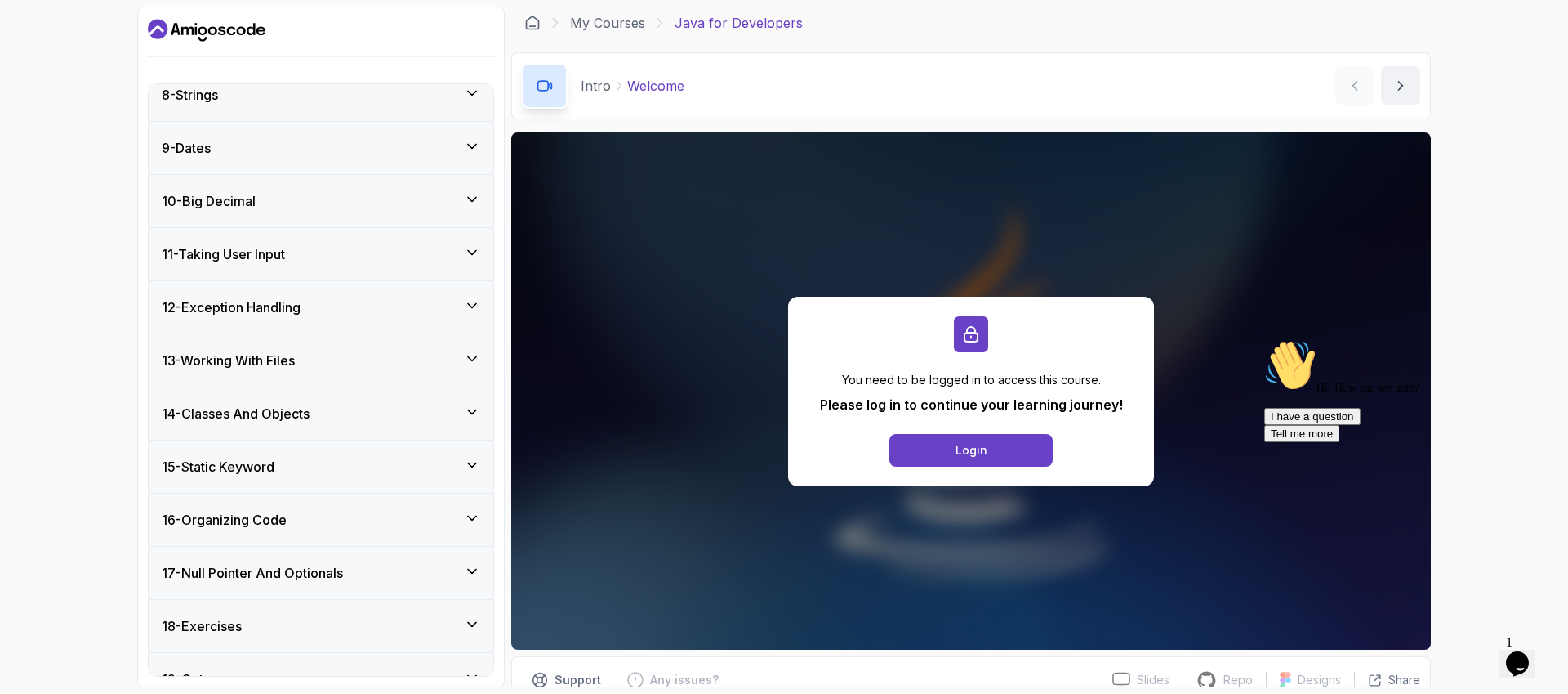
scroll to position [554, 0]
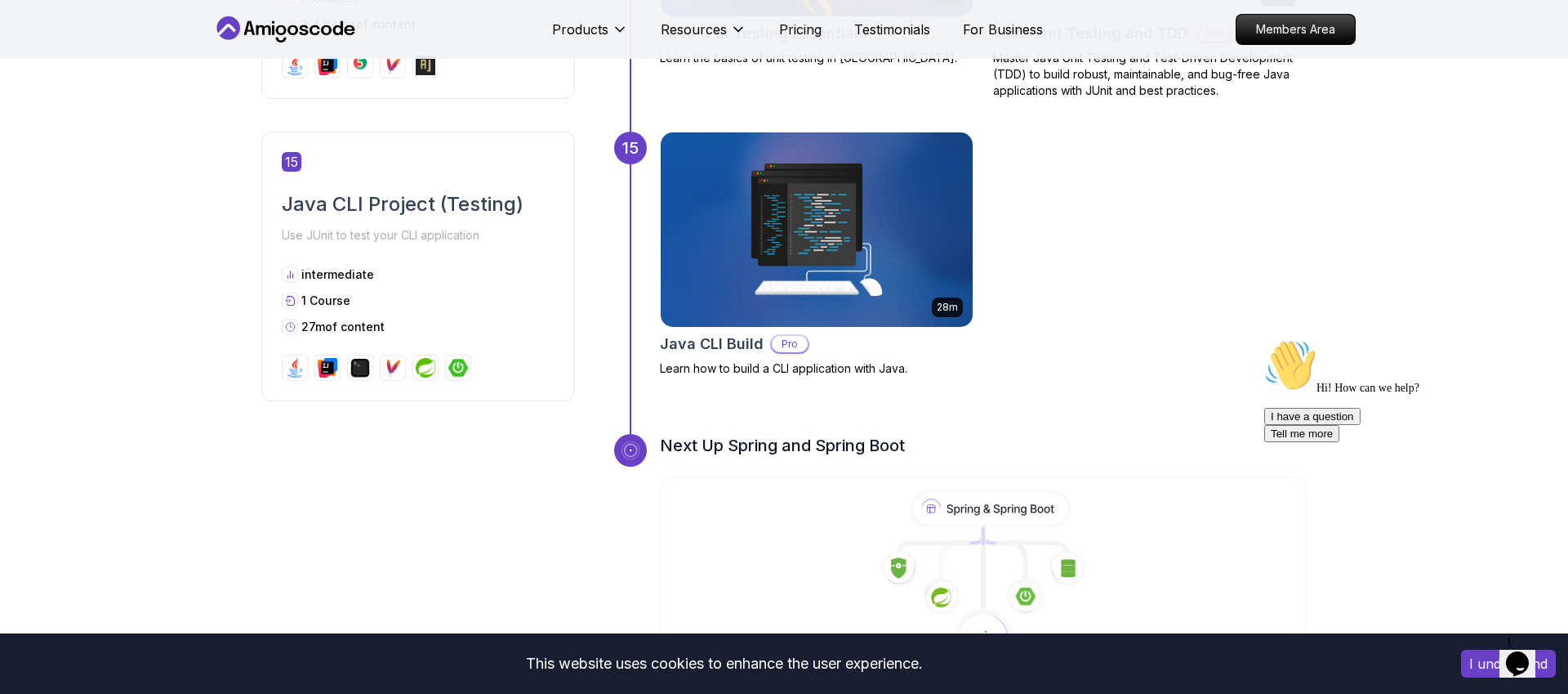
scroll to position [5416, 0]
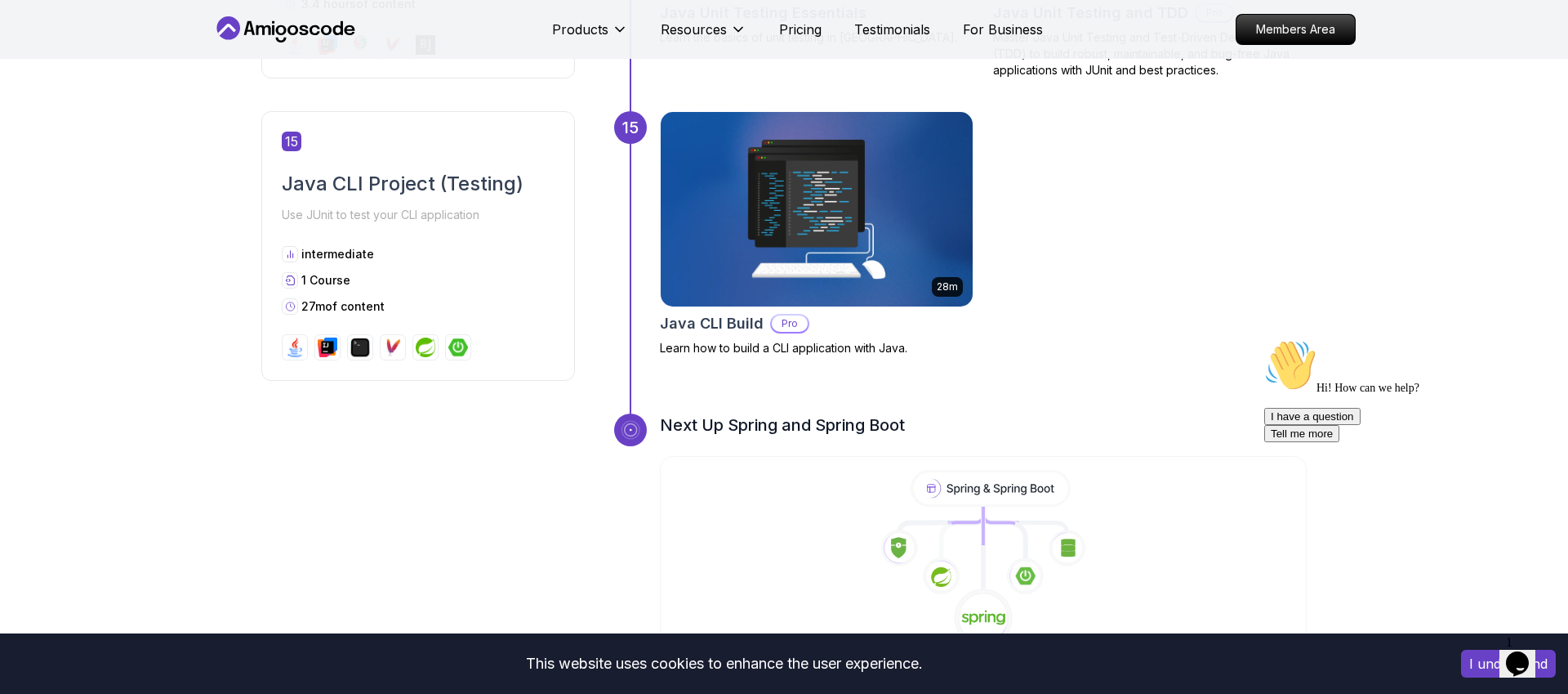
click at [729, 214] on img at bounding box center [817, 209] width 328 height 204
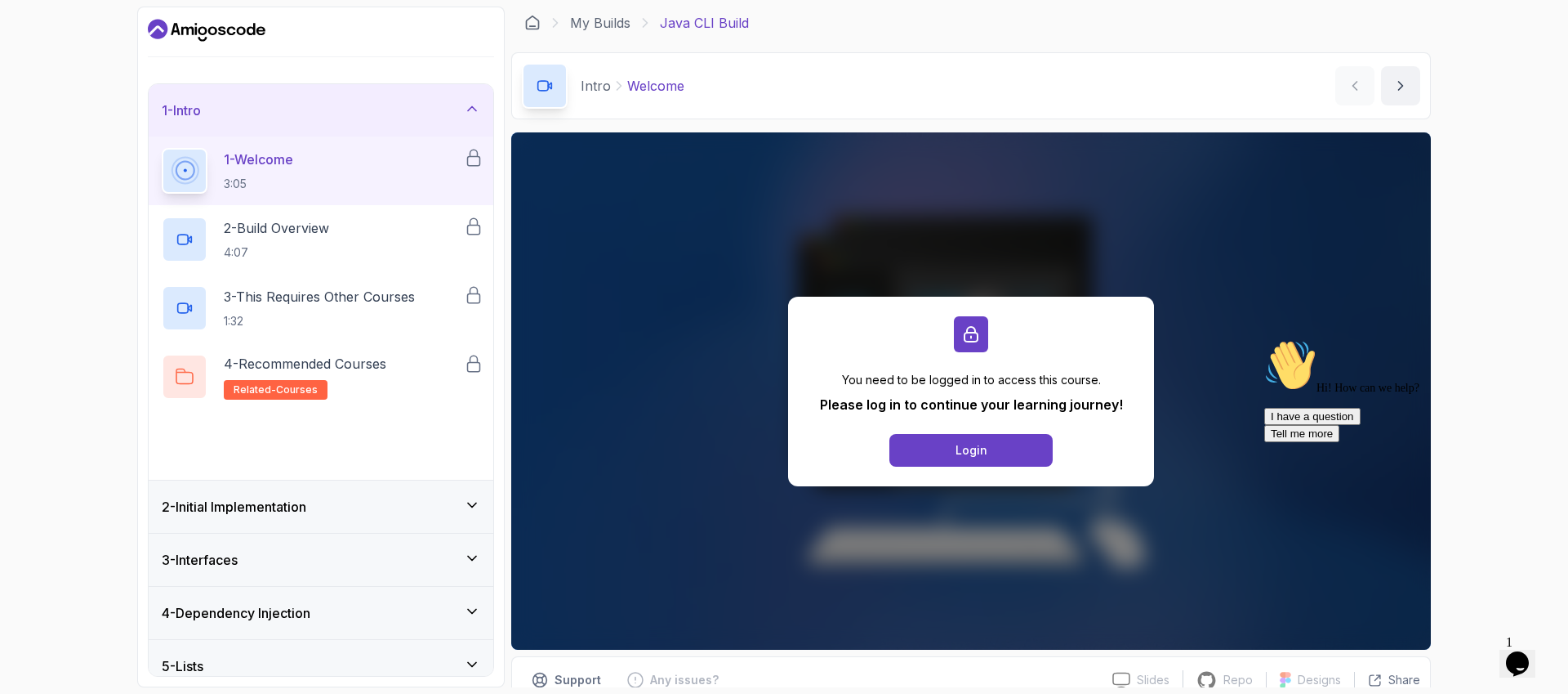
scroll to position [282, 0]
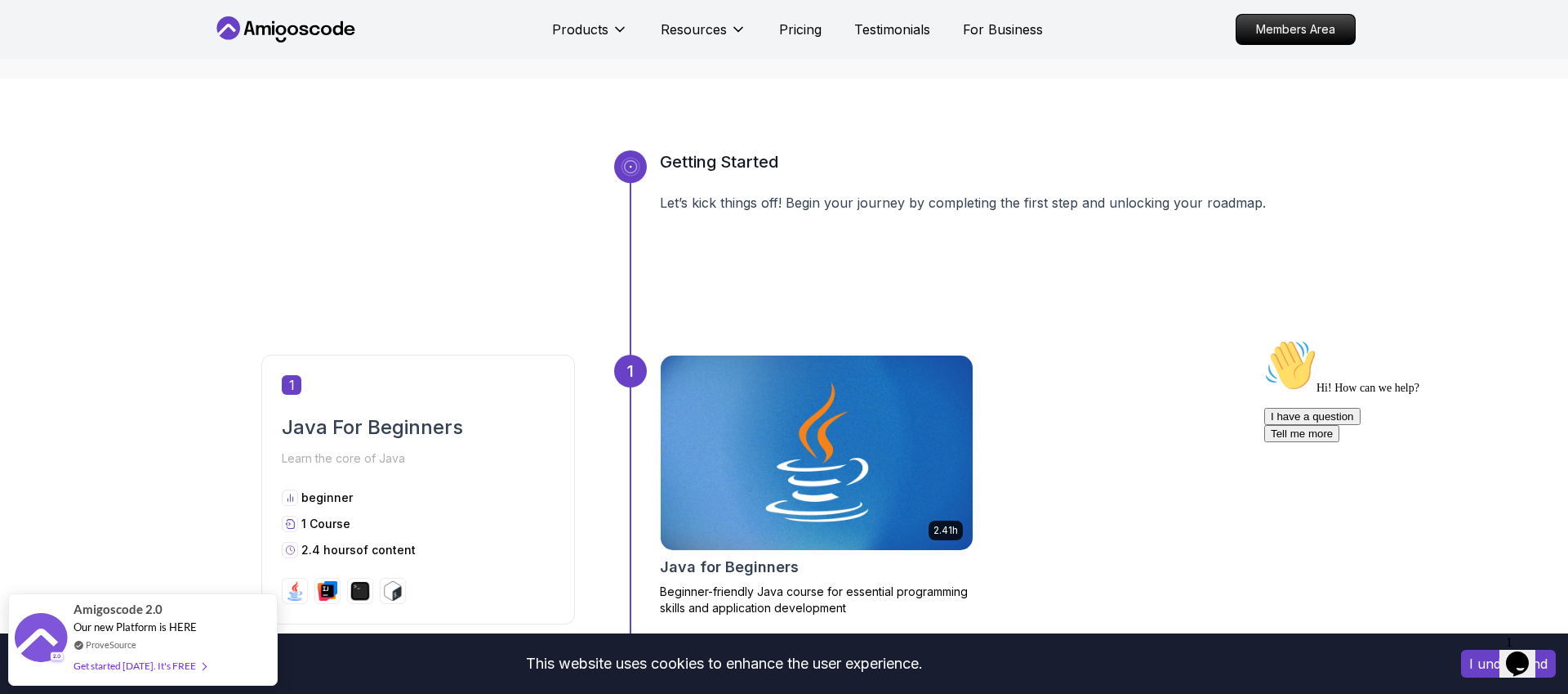
scroll to position [649, 0]
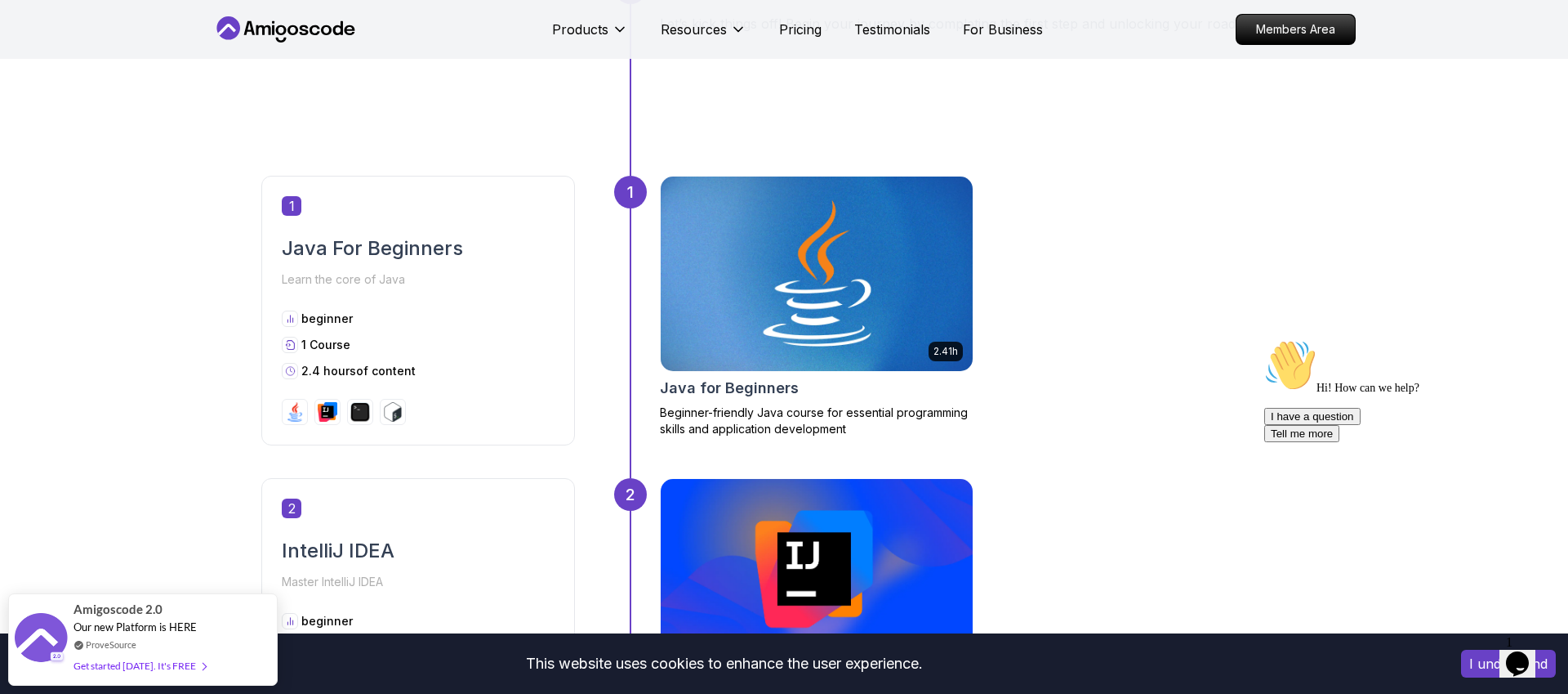
click at [775, 345] on img at bounding box center [817, 274] width 328 height 204
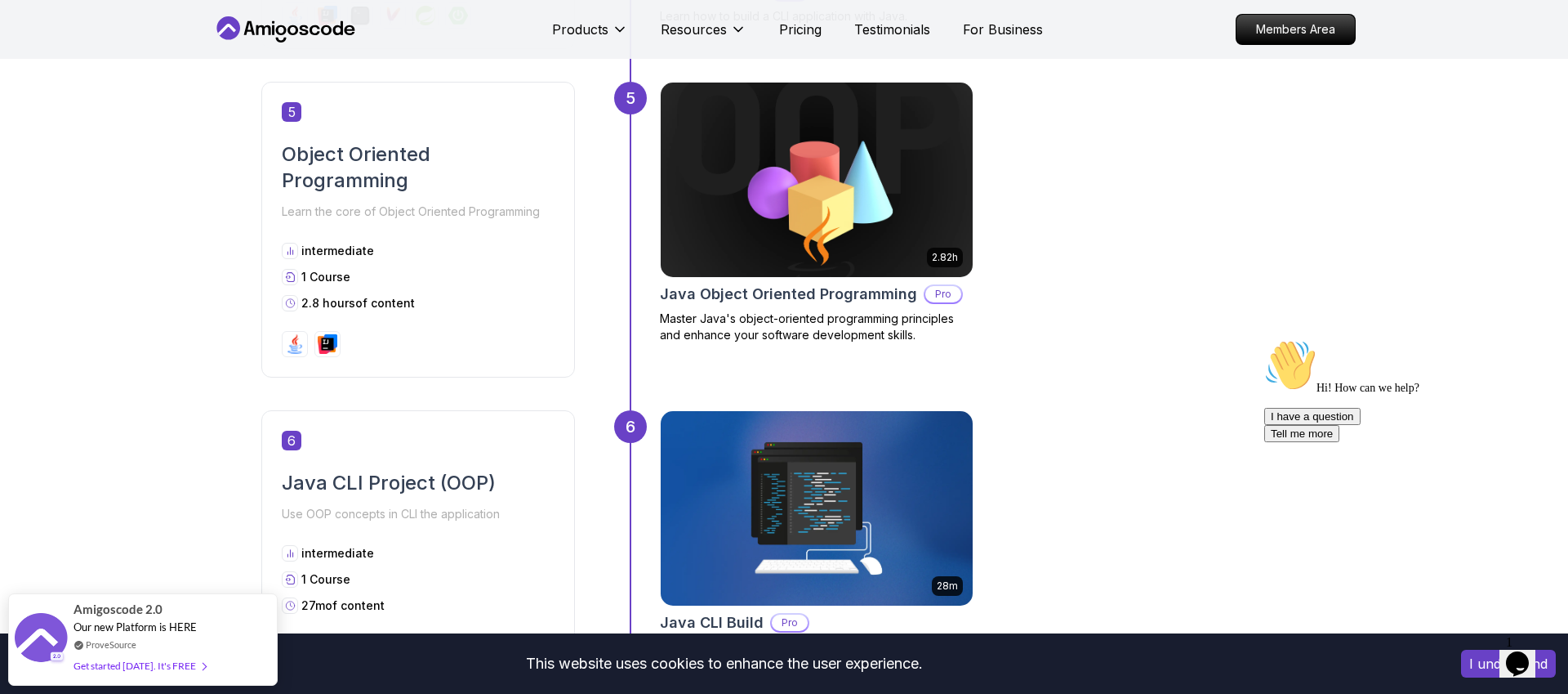
scroll to position [2010, 0]
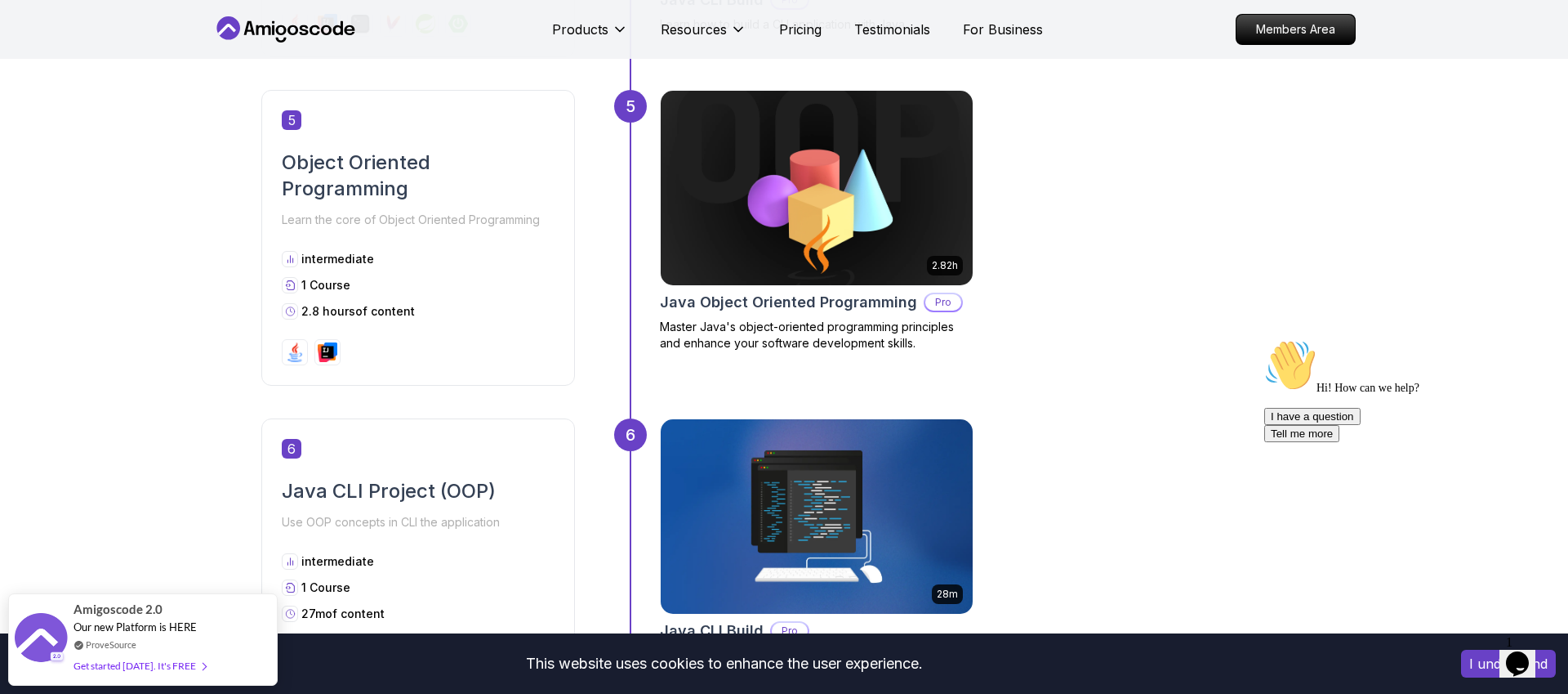
scroll to position [1961, 0]
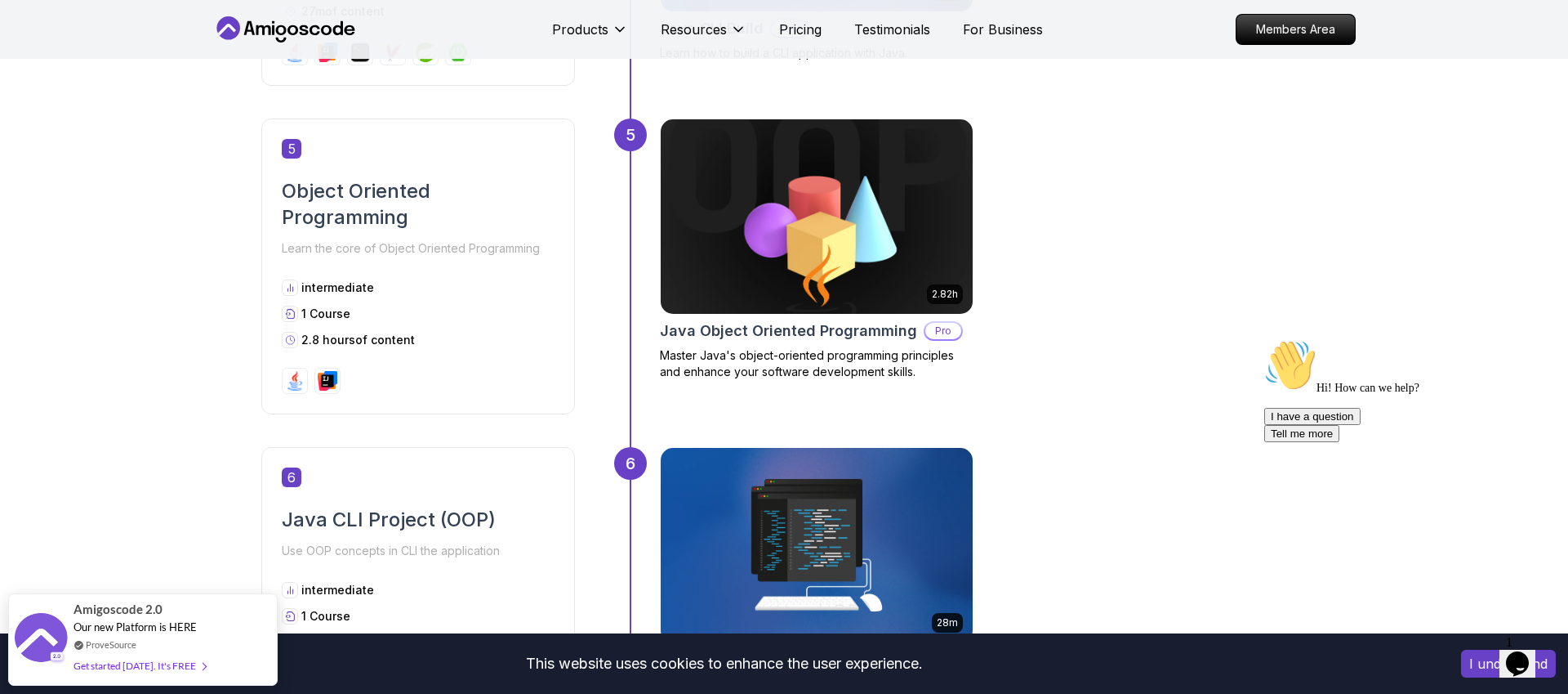
click at [845, 220] on img at bounding box center [817, 216] width 328 height 204
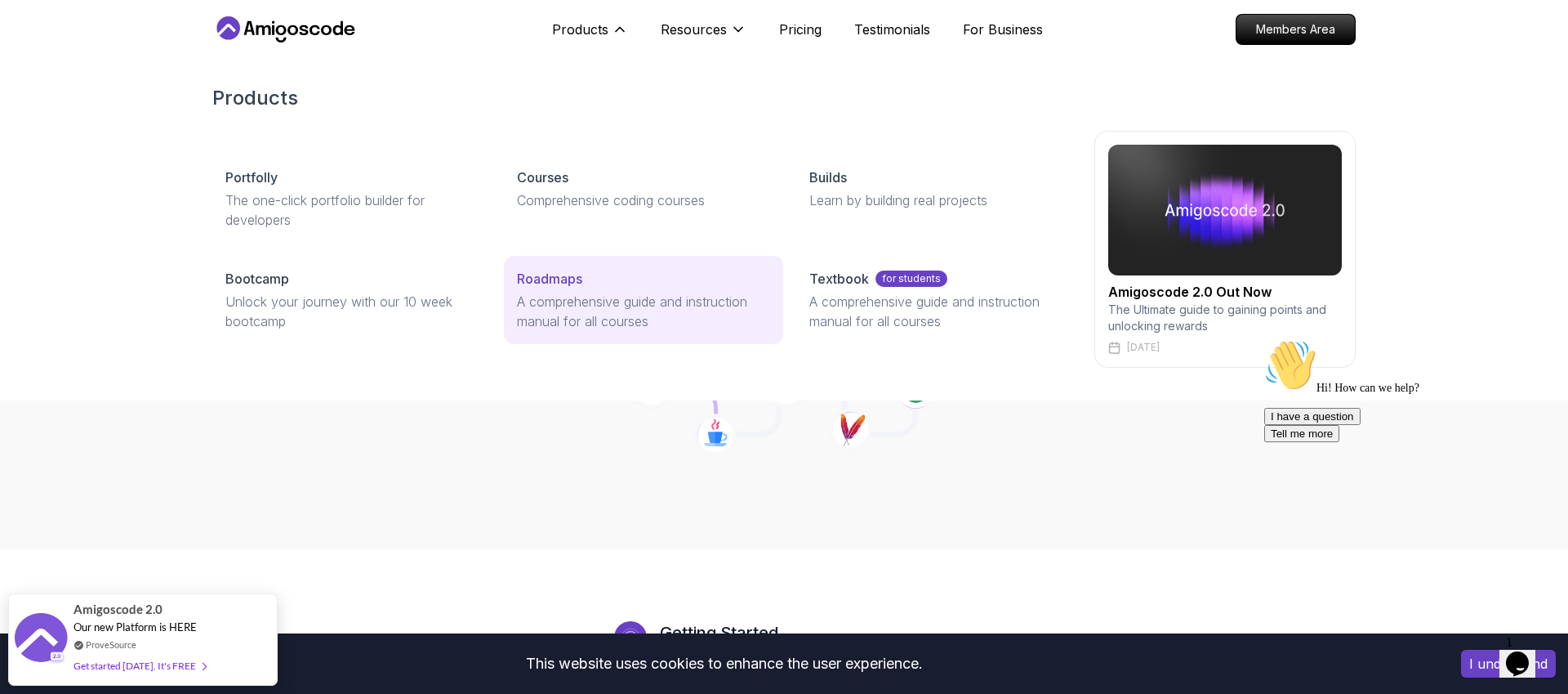
click at [540, 305] on p "A comprehensive guide and instruction manual for all courses" at bounding box center [642, 311] width 253 height 39
